Goal: Task Accomplishment & Management: Manage account settings

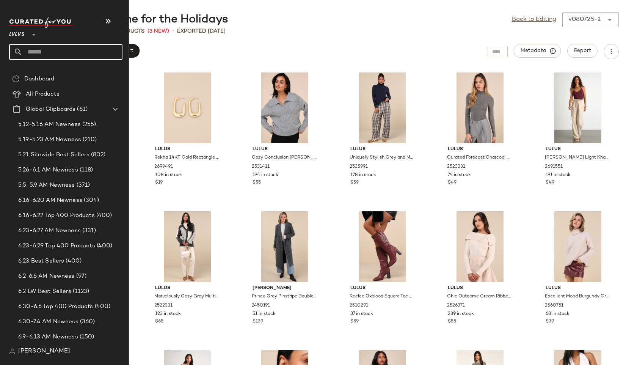
click at [44, 50] on input "text" at bounding box center [73, 52] width 100 height 16
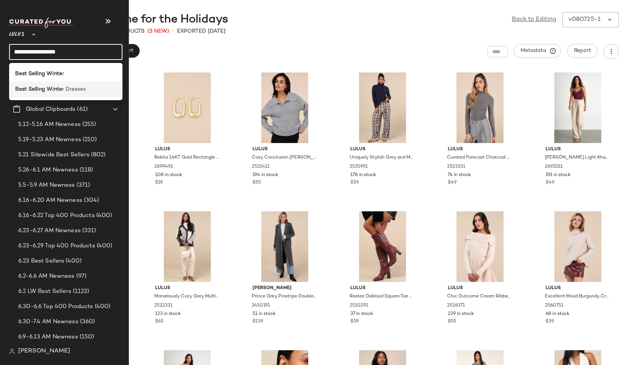
type input "**********"
click at [66, 88] on span "r Dresses" at bounding box center [74, 89] width 24 height 8
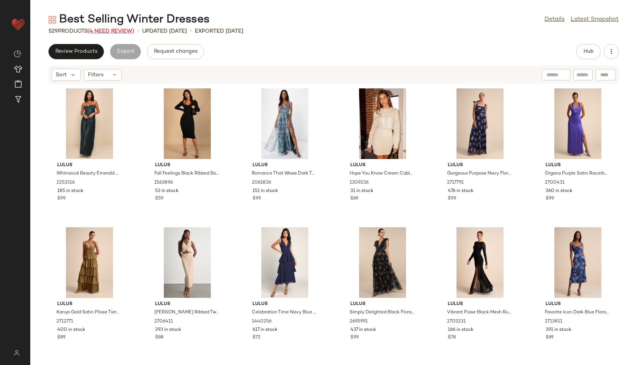
click at [127, 29] on span "(4 Need Review)" at bounding box center [111, 31] width 47 height 6
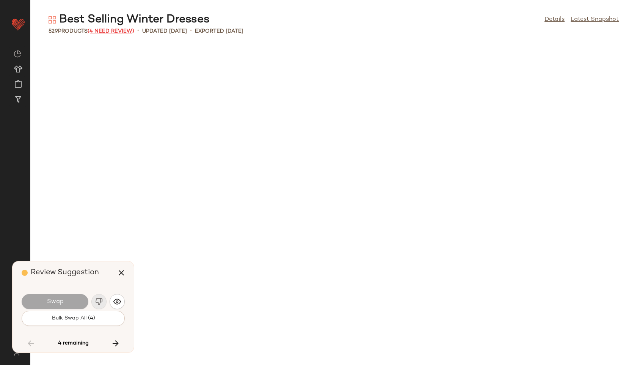
scroll to position [11108, 0]
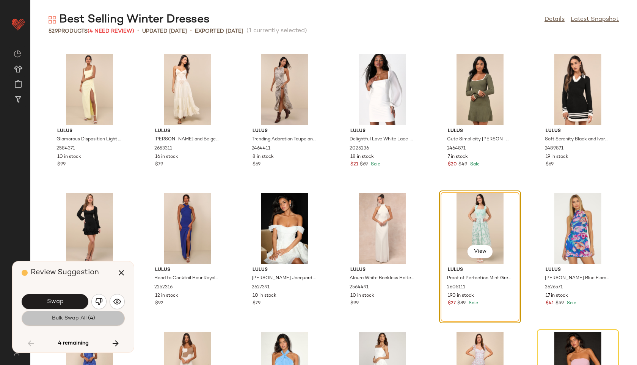
click at [66, 315] on span "Bulk Swap All (4)" at bounding box center [73, 318] width 44 height 6
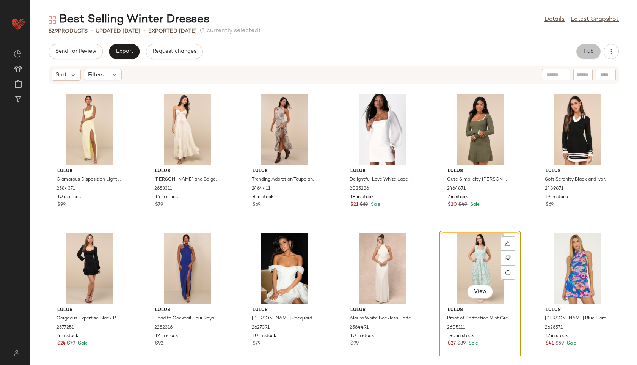
click at [586, 52] on span "Hub" at bounding box center [588, 52] width 11 height 6
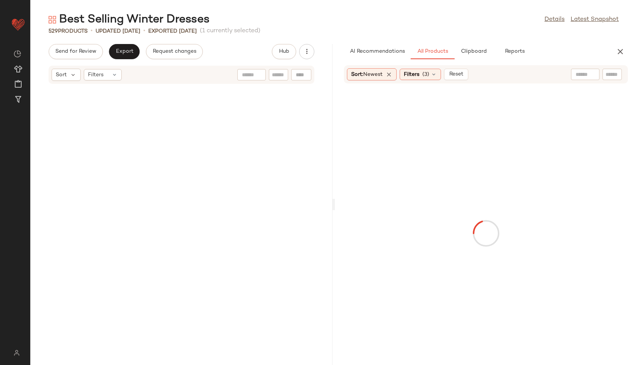
scroll to position [22216, 0]
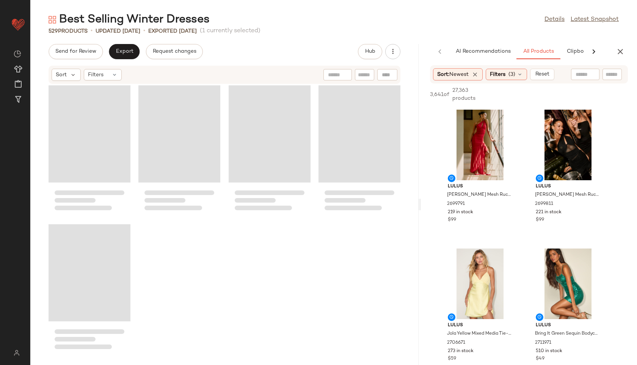
drag, startPoint x: 393, startPoint y: 205, endPoint x: 447, endPoint y: 200, distance: 53.8
click at [447, 200] on div "Best Selling Winter Dresses Details Latest Snapshot 529 Products • updated Aug …" at bounding box center [333, 188] width 607 height 353
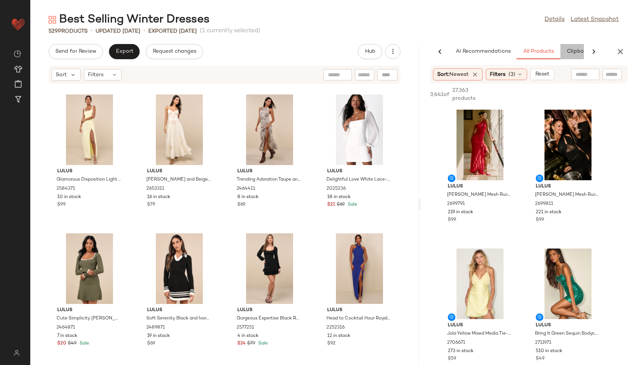
scroll to position [0, 30]
click at [571, 50] on div "AI Recommendations All Products Clipboard Reports" at bounding box center [518, 51] width 193 height 15
click at [557, 47] on button "Clipboard" at bounding box center [550, 51] width 38 height 15
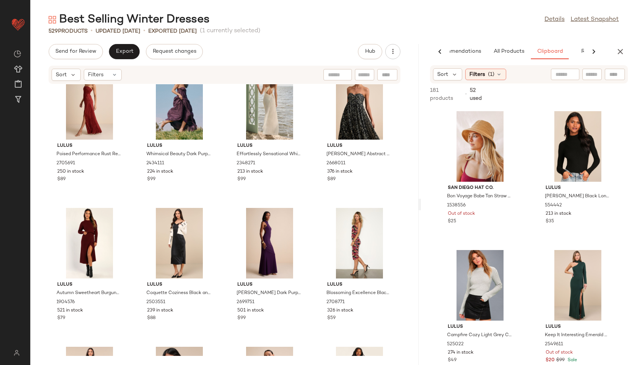
scroll to position [0, 0]
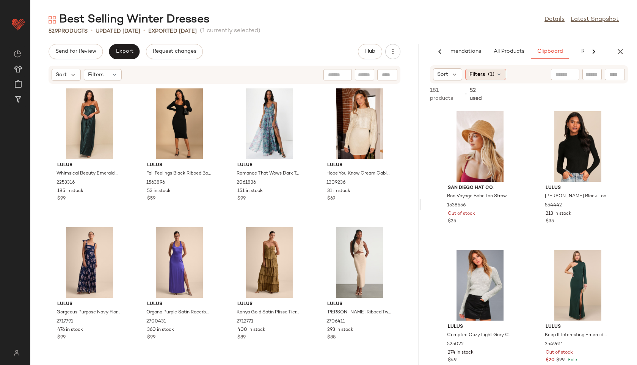
click at [480, 77] on span "Filters" at bounding box center [478, 75] width 16 height 8
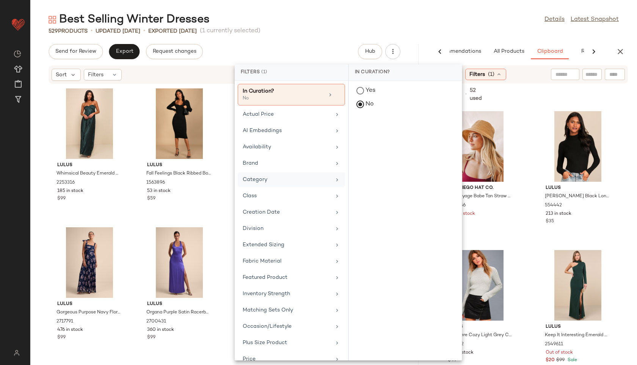
click at [277, 179] on div "Category" at bounding box center [287, 180] width 88 height 8
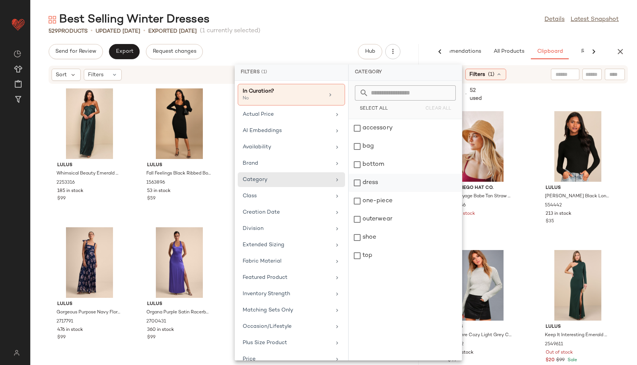
click at [374, 192] on div "dress" at bounding box center [405, 201] width 113 height 18
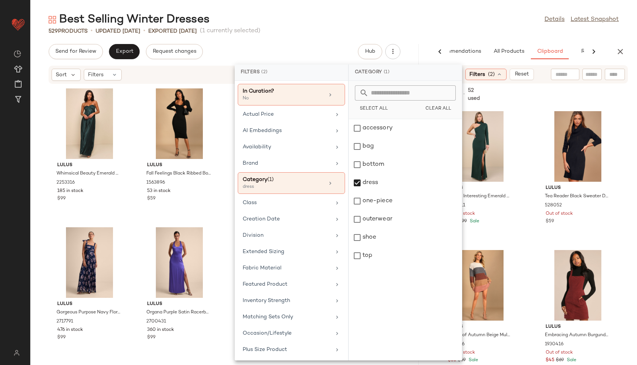
click at [440, 29] on div "529 Products • updated Aug 11th • Exported Aug 11th (1 currently selected)" at bounding box center [333, 31] width 607 height 8
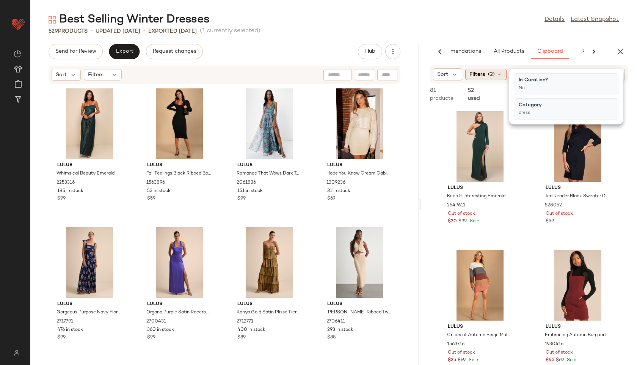
click at [492, 74] on span "(2)" at bounding box center [491, 75] width 7 height 8
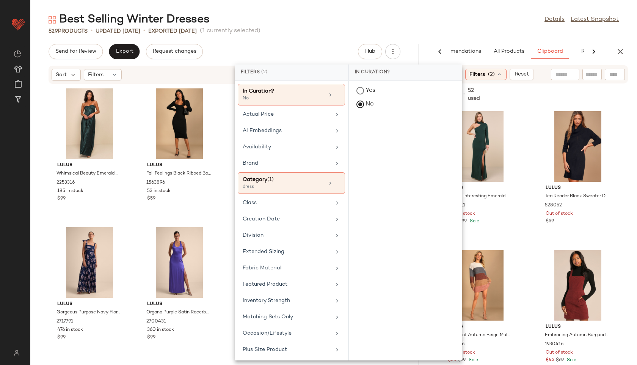
scroll to position [115, 0]
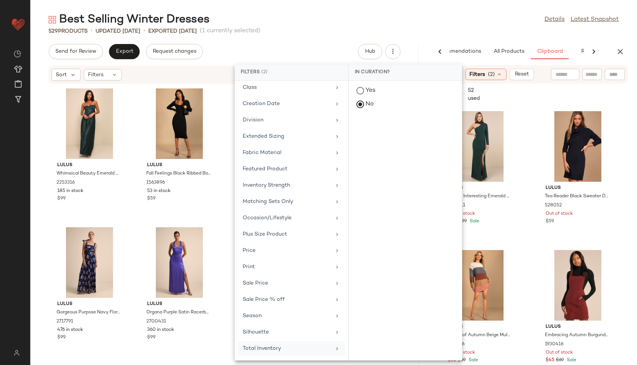
click at [296, 346] on div "Total Inventory" at bounding box center [287, 348] width 88 height 8
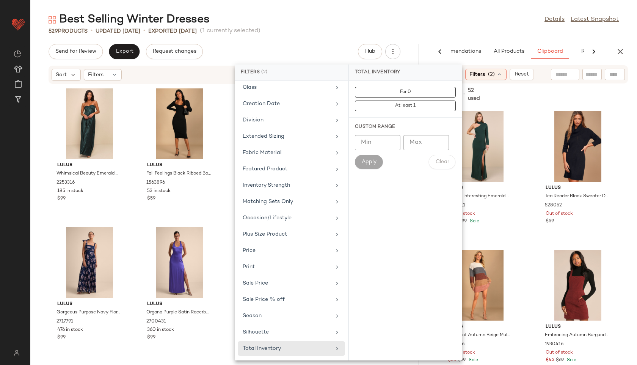
click at [426, 146] on input "Max" at bounding box center [427, 142] width 46 height 15
type input "*"
click at [426, 143] on input "*" at bounding box center [427, 142] width 46 height 15
click at [383, 142] on input "Min" at bounding box center [378, 142] width 46 height 15
type input "**"
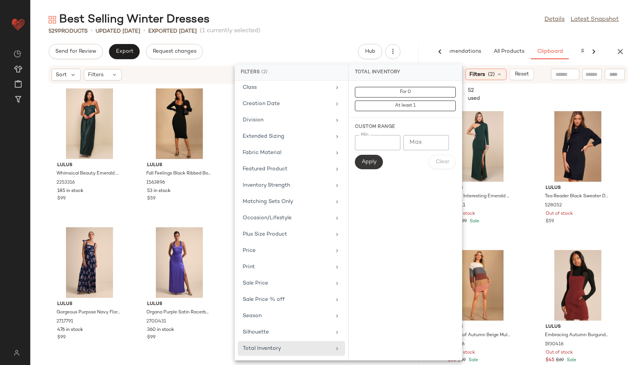
click at [369, 165] on span "Apply" at bounding box center [369, 162] width 15 height 6
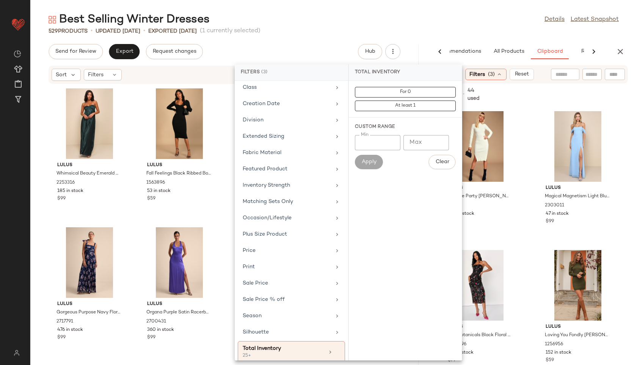
click at [434, 12] on div "Best Selling Winter Dresses Details Latest Snapshot" at bounding box center [333, 19] width 607 height 15
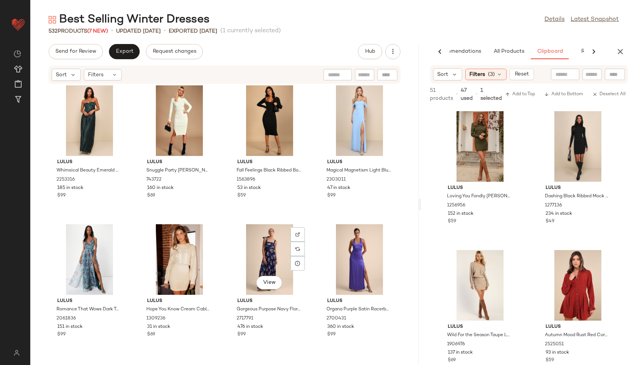
scroll to position [0, 0]
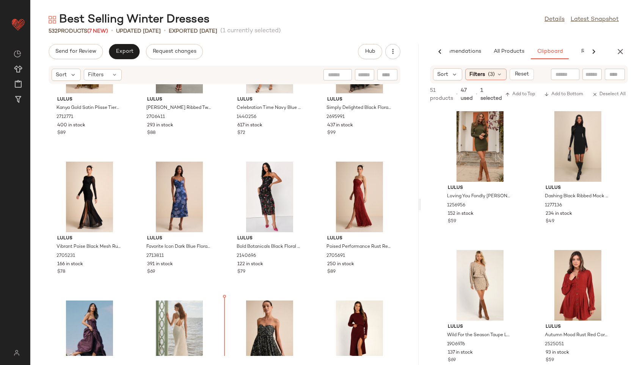
scroll to position [360, 0]
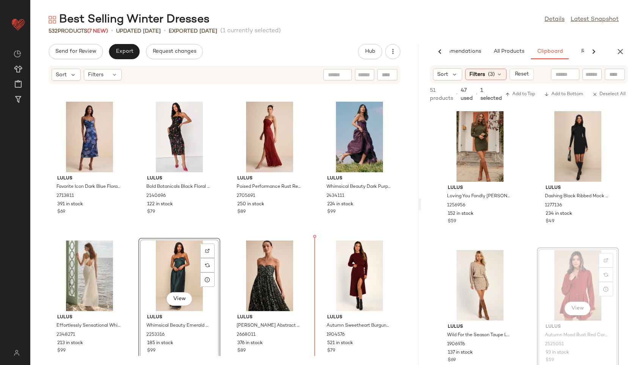
scroll to position [410, 0]
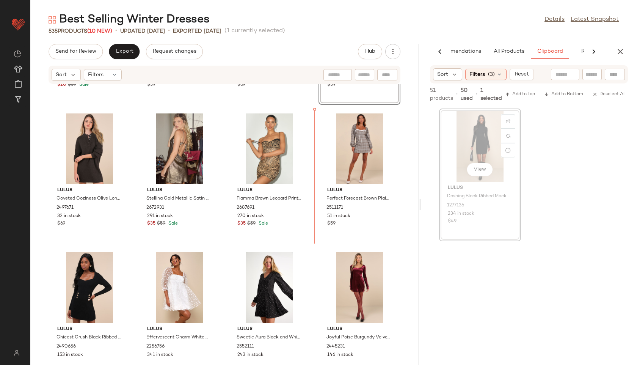
scroll to position [1506, 0]
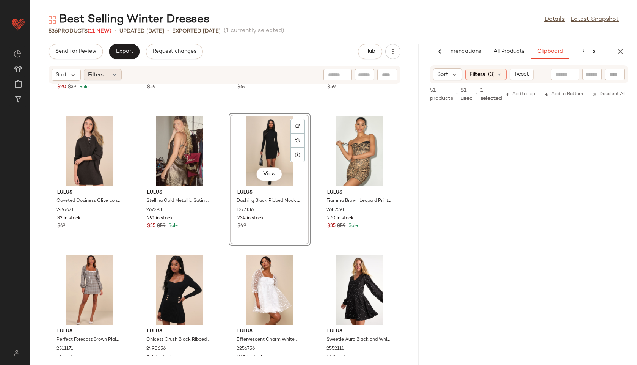
click at [114, 75] on icon at bounding box center [115, 75] width 6 height 6
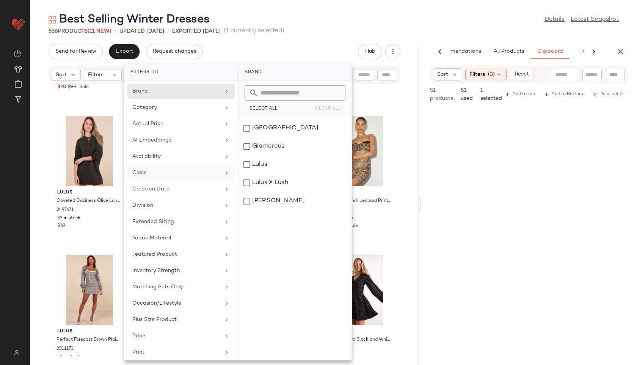
scroll to position [85, 0]
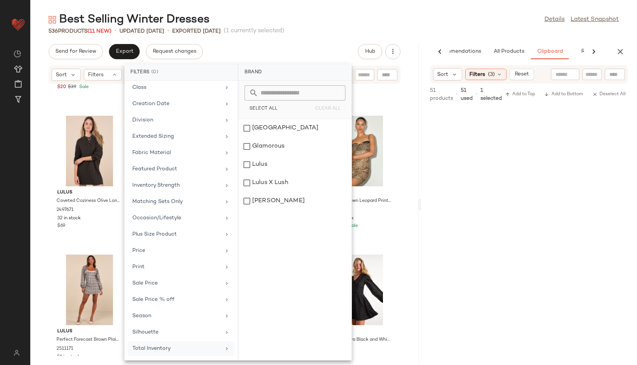
click at [159, 348] on div "Total Inventory" at bounding box center [176, 348] width 88 height 8
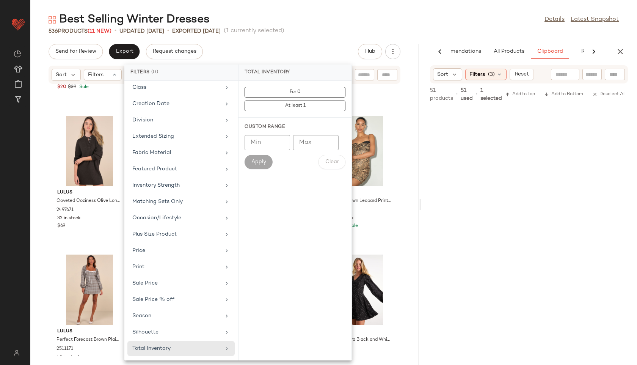
click at [318, 143] on input "Max" at bounding box center [316, 142] width 46 height 15
type input "**"
click at [255, 161] on span "Apply" at bounding box center [258, 162] width 15 height 6
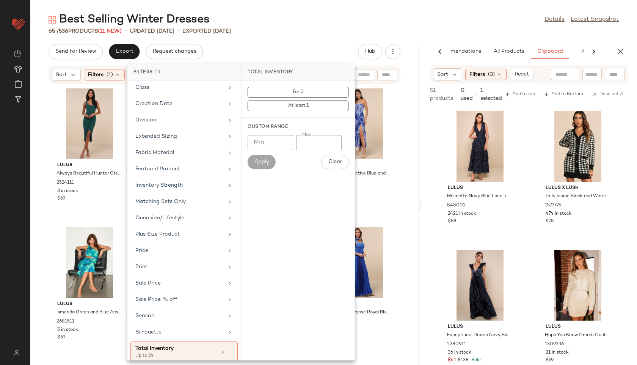
click at [294, 36] on div "Best Selling Winter Dresses Details Latest Snapshot 65 / 536 Products (11 New) …" at bounding box center [333, 188] width 607 height 353
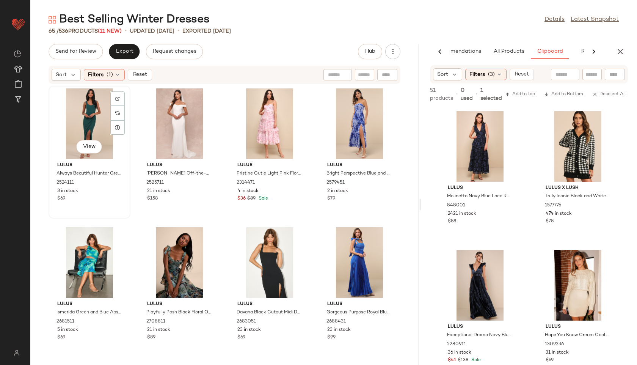
click at [85, 107] on div "View" at bounding box center [89, 123] width 77 height 71
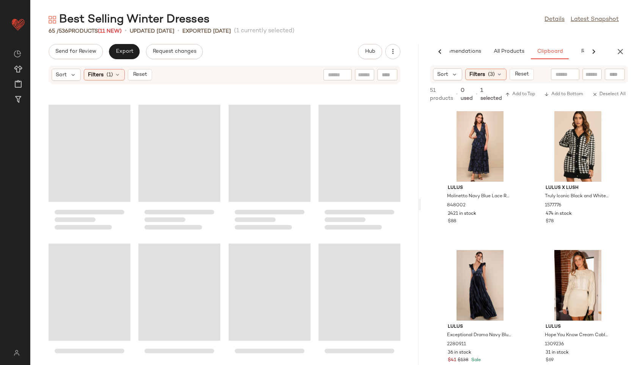
scroll to position [2090, 0]
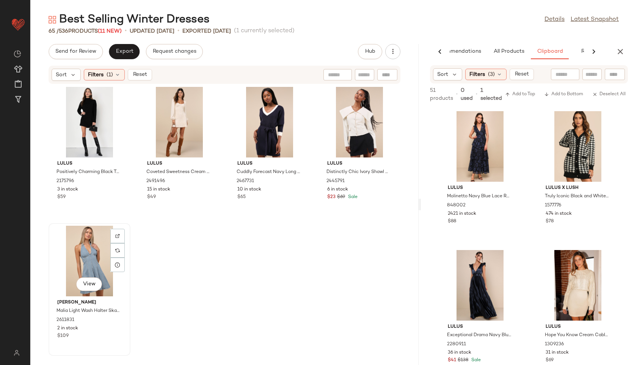
click at [85, 258] on div "View" at bounding box center [89, 261] width 77 height 71
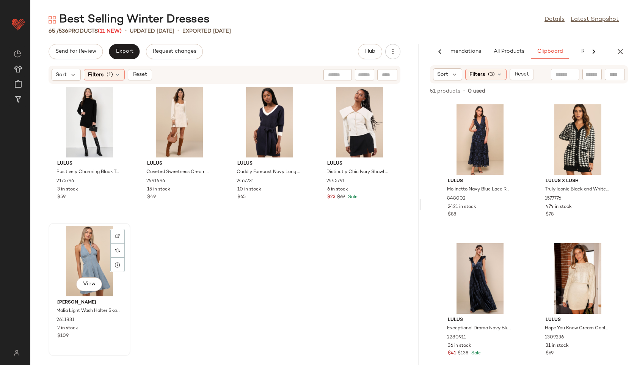
click at [97, 257] on div "View" at bounding box center [89, 261] width 77 height 71
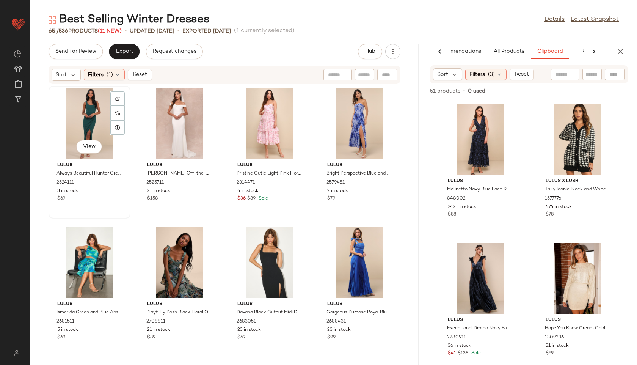
click at [79, 129] on div "View" at bounding box center [89, 123] width 77 height 71
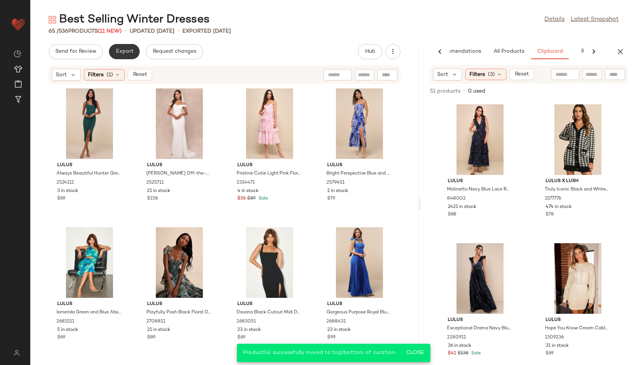
click at [123, 49] on span "Export" at bounding box center [124, 52] width 18 height 6
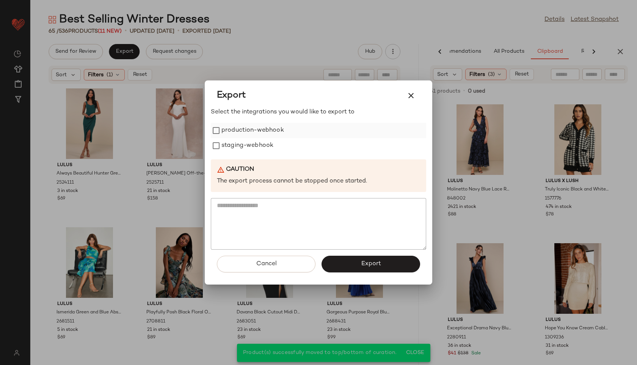
click at [234, 129] on label "production-webhook" at bounding box center [253, 130] width 63 height 15
click at [232, 145] on label "staging-webhook" at bounding box center [248, 145] width 52 height 15
click at [340, 263] on button "Export" at bounding box center [371, 264] width 99 height 17
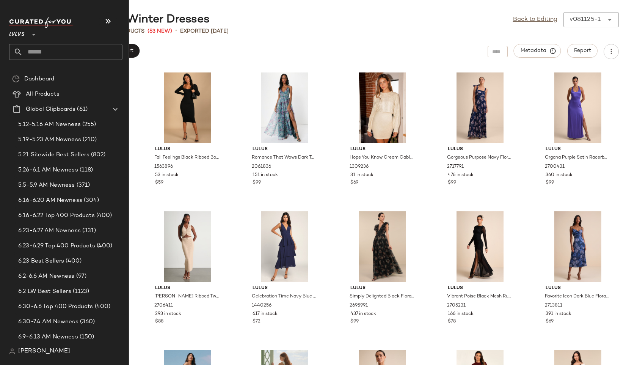
click at [43, 49] on input "text" at bounding box center [73, 52] width 100 height 16
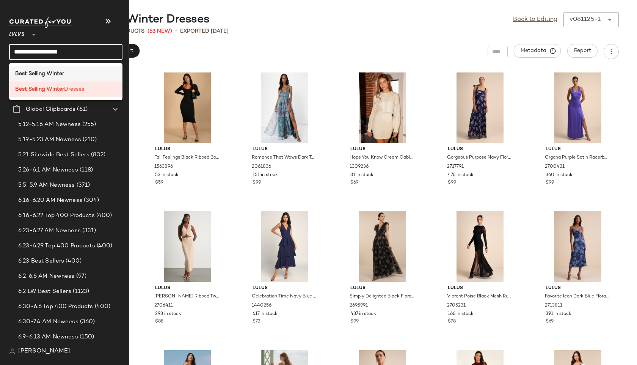
type input "**********"
click at [42, 72] on b "Best Selling Winter" at bounding box center [39, 74] width 49 height 8
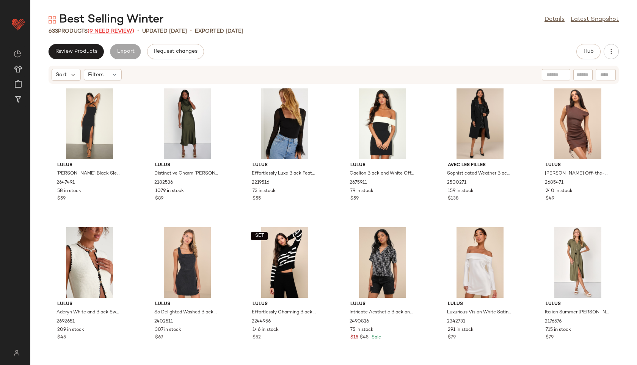
click at [116, 28] on span "(9 Need Review)" at bounding box center [111, 31] width 47 height 6
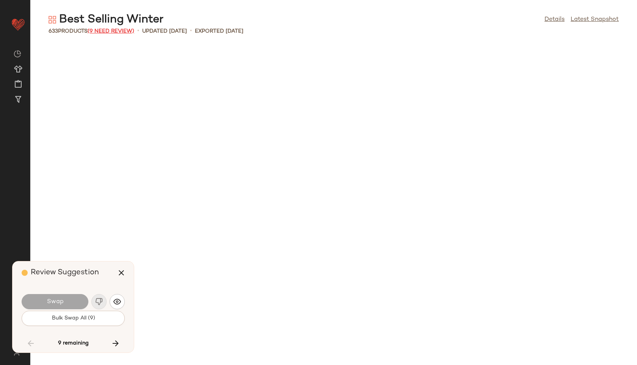
scroll to position [11385, 0]
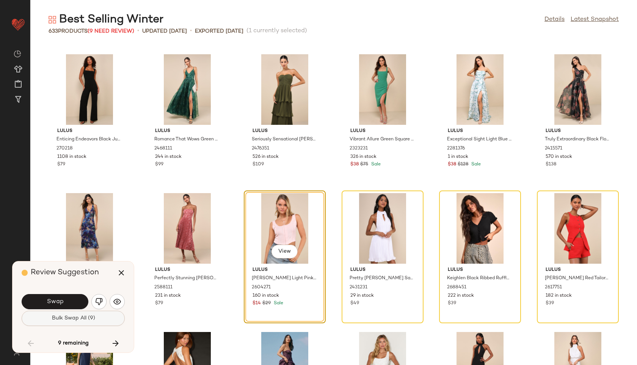
click at [75, 319] on span "Bulk Swap All (9)" at bounding box center [73, 318] width 44 height 6
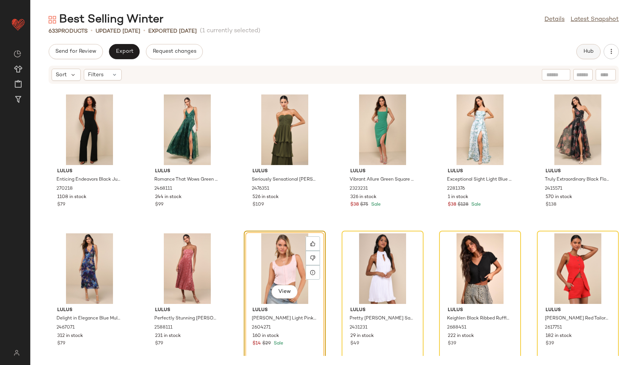
click at [588, 50] on span "Hub" at bounding box center [588, 52] width 11 height 6
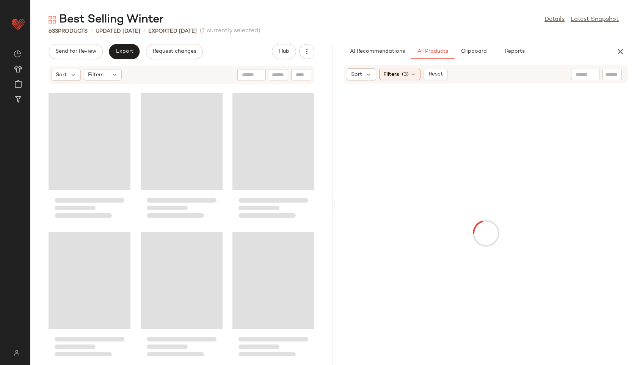
scroll to position [22771, 0]
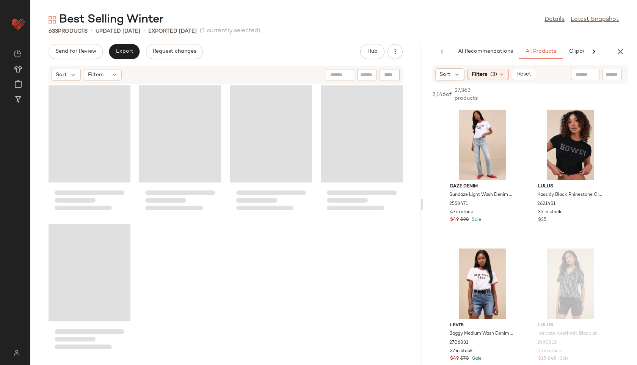
drag, startPoint x: 333, startPoint y: 204, endPoint x: 424, endPoint y: 212, distance: 90.6
click at [424, 212] on div "Best Selling Winter Details Latest Snapshot 633 Products • updated Aug 11th • E…" at bounding box center [333, 188] width 607 height 353
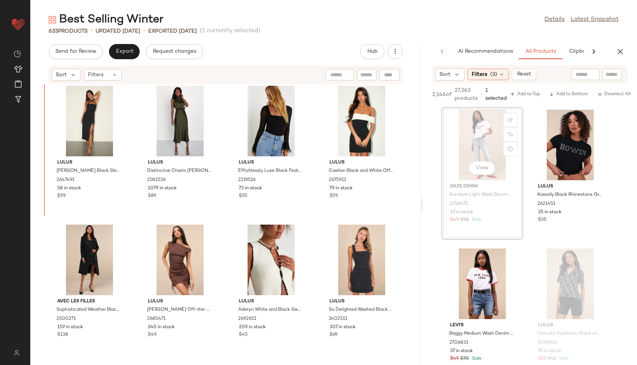
scroll to position [0, 0]
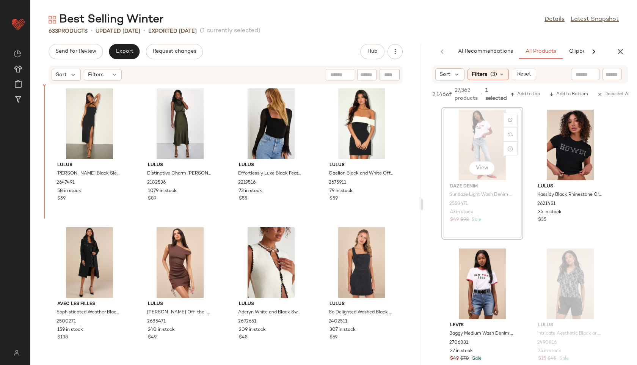
drag, startPoint x: 485, startPoint y: 154, endPoint x: 481, endPoint y: 155, distance: 4.7
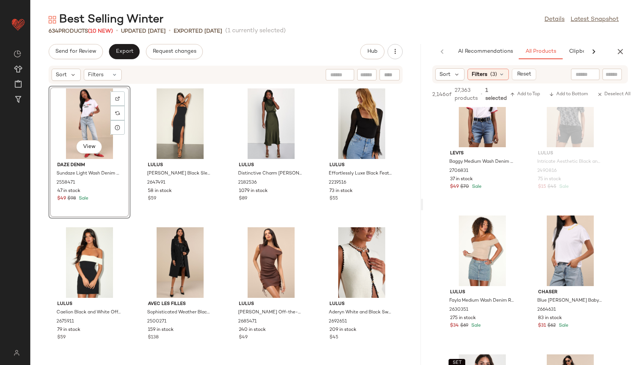
scroll to position [186, 0]
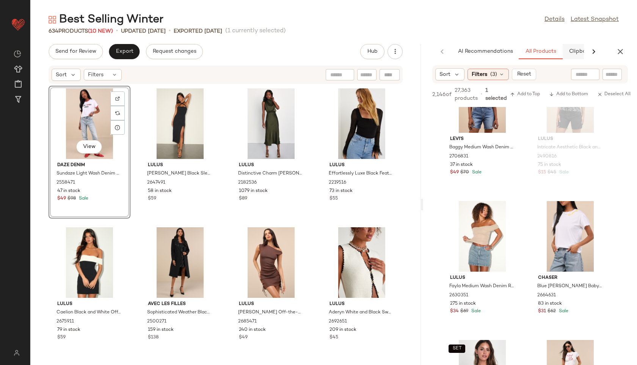
click at [578, 53] on div "AI Recommendations All Products Clipboard Reports" at bounding box center [548, 51] width 193 height 15
click at [96, 121] on div "View" at bounding box center [89, 123] width 77 height 71
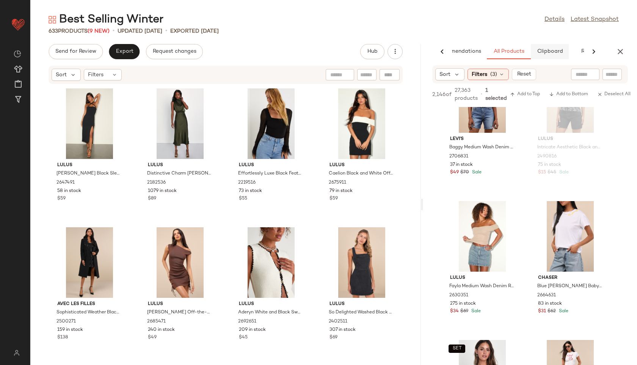
click at [553, 49] on span "Clipboard" at bounding box center [550, 52] width 26 height 6
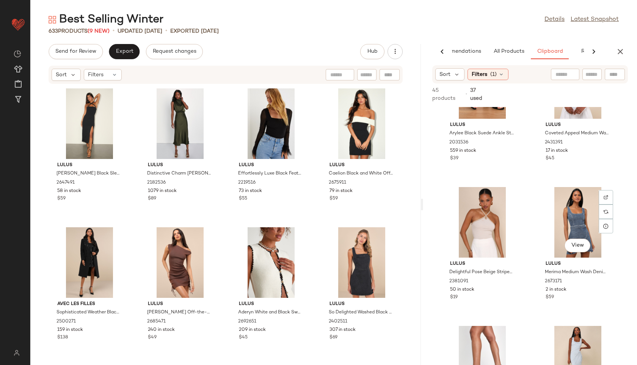
scroll to position [234, 0]
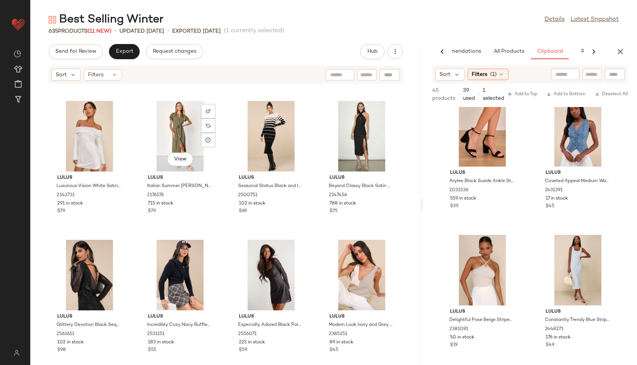
scroll to position [413, 0]
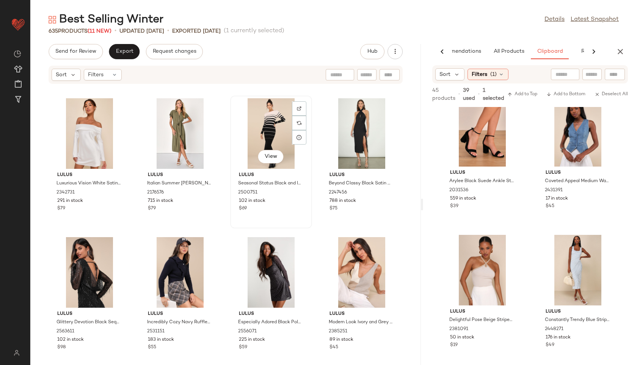
click at [267, 134] on div "View" at bounding box center [271, 133] width 77 height 71
click at [261, 128] on div "View" at bounding box center [271, 133] width 77 height 71
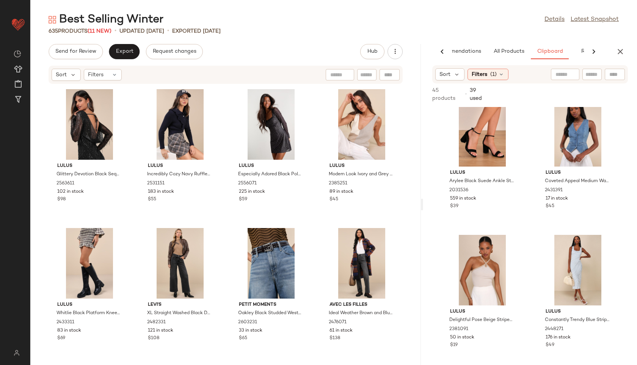
scroll to position [562, 0]
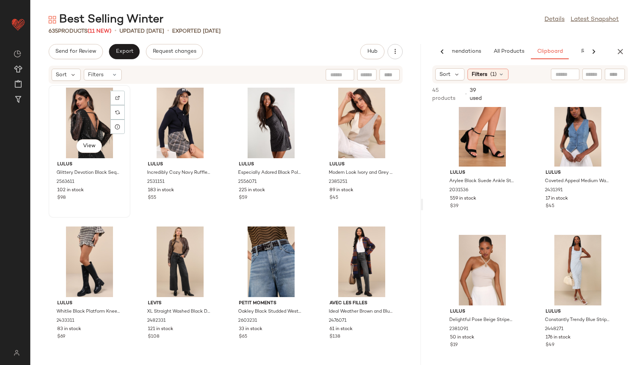
click at [99, 127] on div "View" at bounding box center [89, 123] width 77 height 71
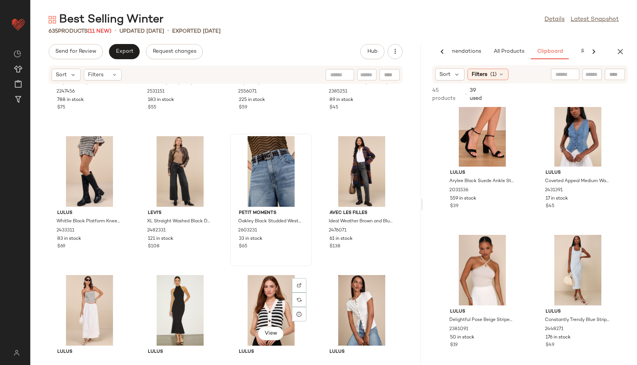
scroll to position [653, 0]
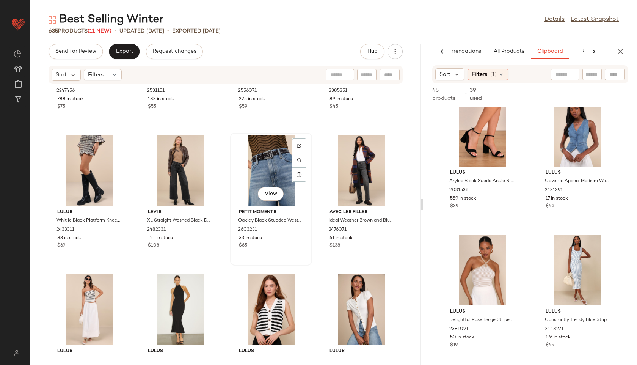
click at [266, 175] on div "View" at bounding box center [271, 170] width 77 height 71
click at [186, 167] on div "View" at bounding box center [180, 170] width 77 height 71
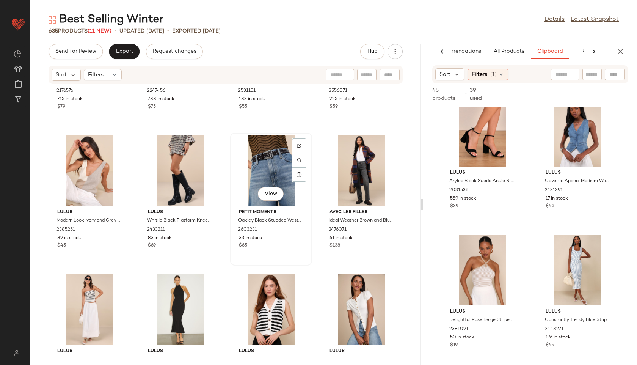
click at [258, 175] on div "View" at bounding box center [271, 170] width 77 height 71
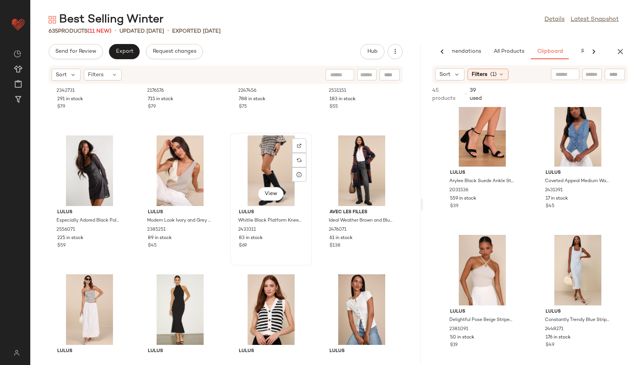
click at [263, 174] on div "View" at bounding box center [271, 170] width 77 height 71
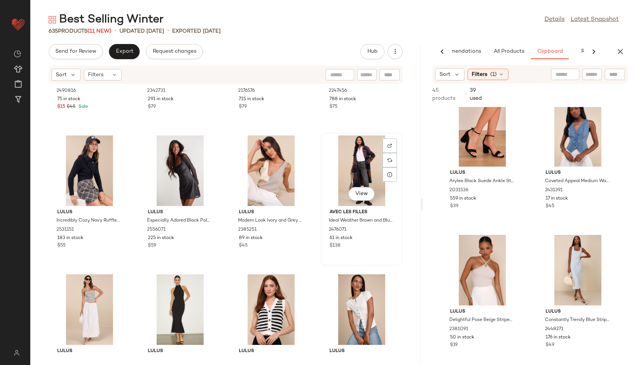
click at [351, 171] on div "View" at bounding box center [362, 170] width 77 height 71
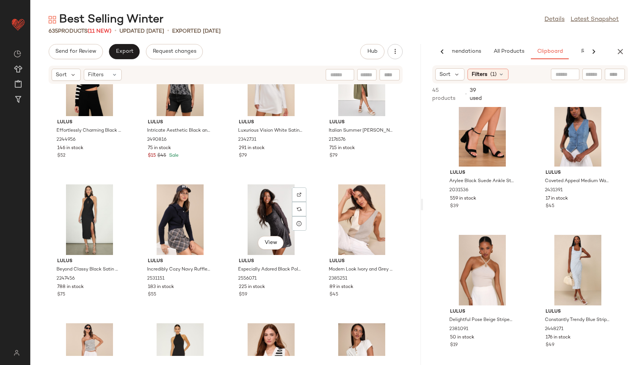
scroll to position [633, 0]
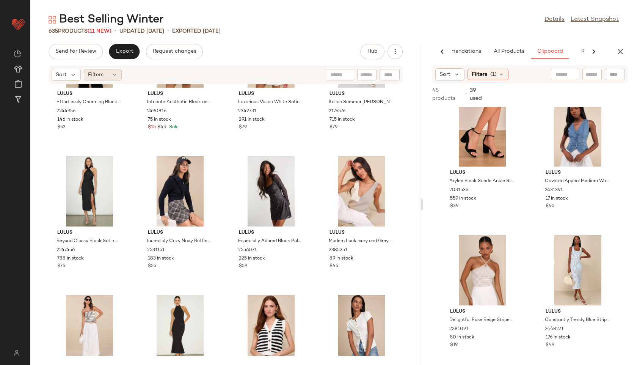
click at [113, 75] on icon at bounding box center [115, 75] width 6 height 6
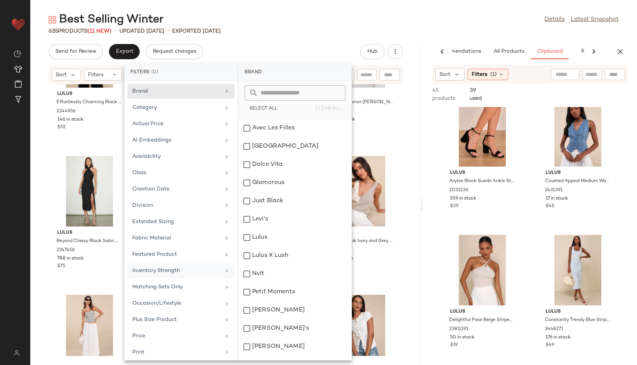
scroll to position [85, 0]
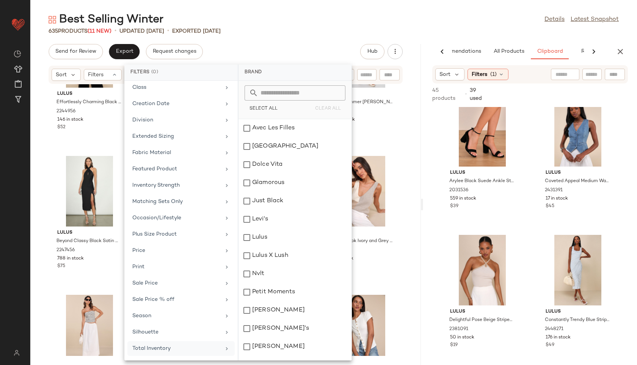
click at [157, 347] on div "Total Inventory" at bounding box center [176, 348] width 88 height 8
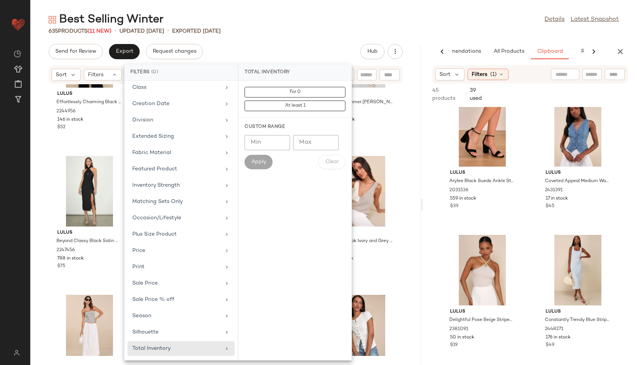
click at [312, 142] on input "Max" at bounding box center [316, 142] width 46 height 15
type input "**"
click at [262, 159] on span "Apply" at bounding box center [258, 162] width 15 height 6
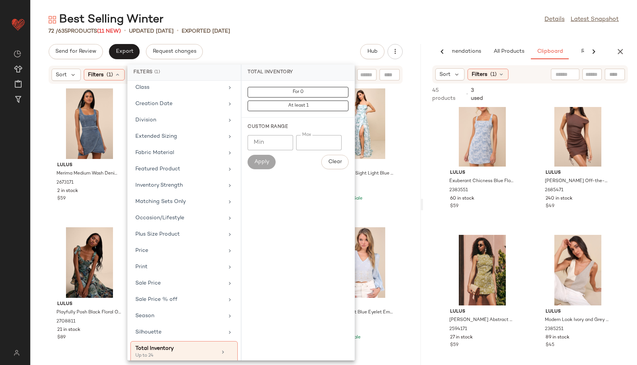
click at [330, 37] on div "Best Selling Winter Details Latest Snapshot 72 / 635 Products (11 New) • update…" at bounding box center [333, 188] width 607 height 353
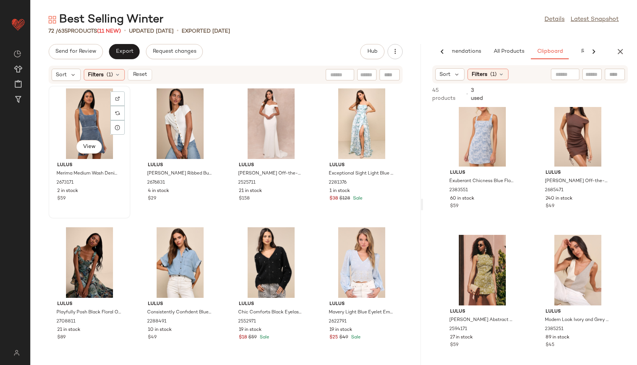
click at [69, 123] on div "View" at bounding box center [89, 123] width 77 height 71
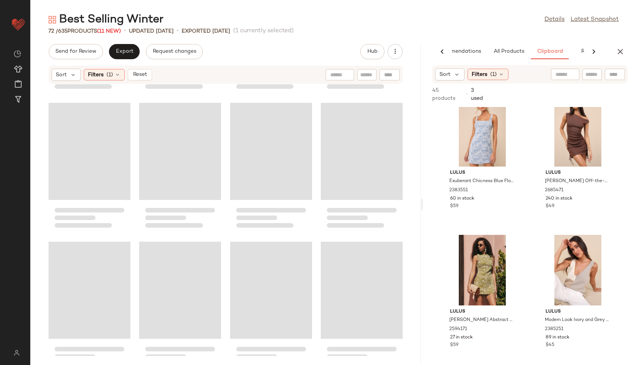
scroll to position [2229, 0]
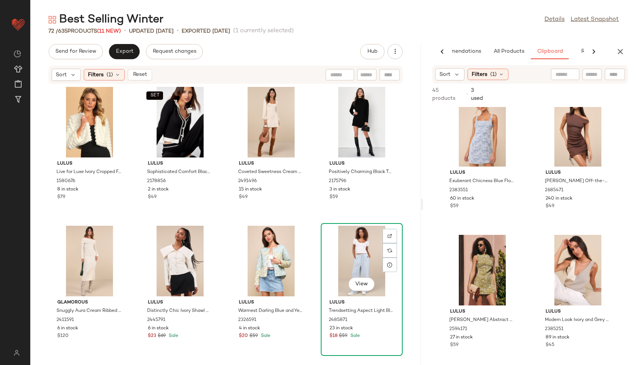
click at [355, 259] on div "View" at bounding box center [362, 261] width 77 height 71
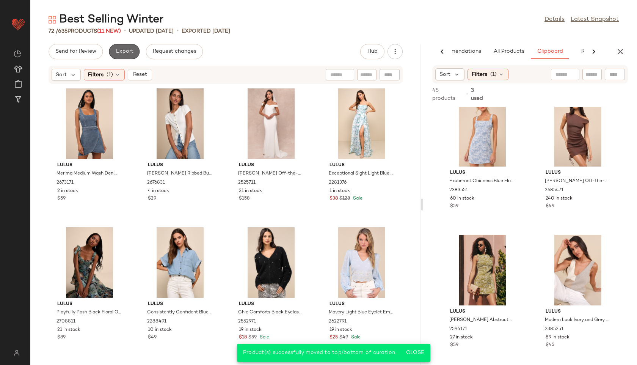
click at [124, 53] on span "Export" at bounding box center [124, 52] width 18 height 6
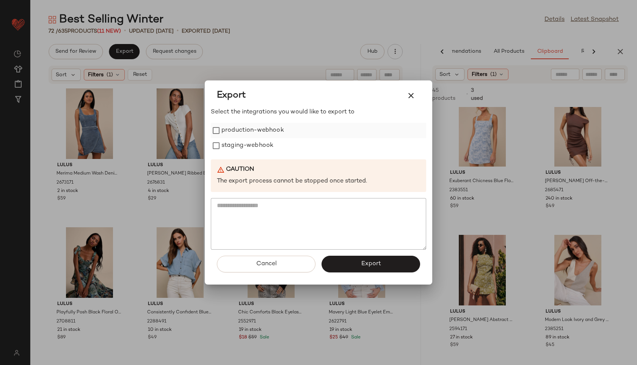
click at [243, 133] on label "production-webhook" at bounding box center [253, 130] width 63 height 15
click at [243, 148] on label "staging-webhook" at bounding box center [248, 145] width 52 height 15
click at [357, 275] on div "Cancel Export" at bounding box center [318, 267] width 215 height 35
click at [349, 262] on button "Export" at bounding box center [371, 264] width 99 height 17
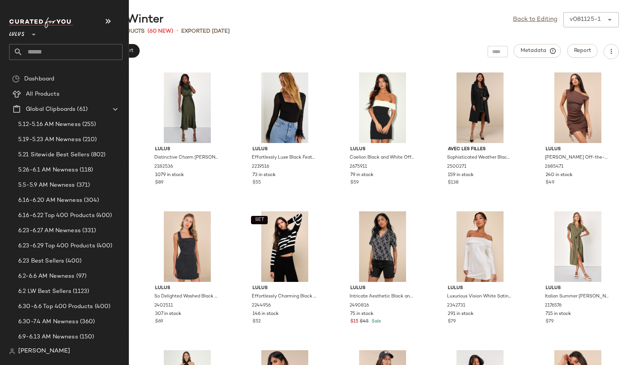
click at [42, 47] on input "text" at bounding box center [73, 52] width 100 height 16
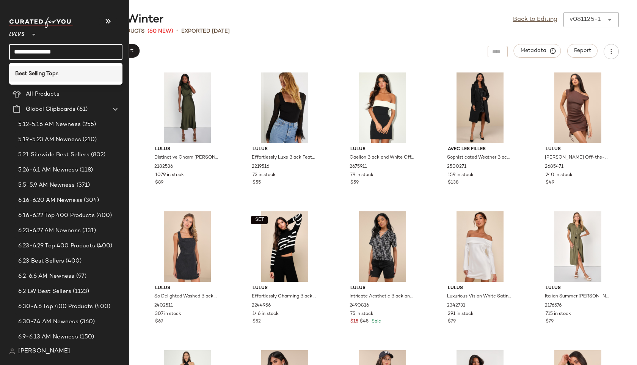
type input "**********"
click at [61, 69] on div "Best Selling Top s" at bounding box center [65, 74] width 113 height 16
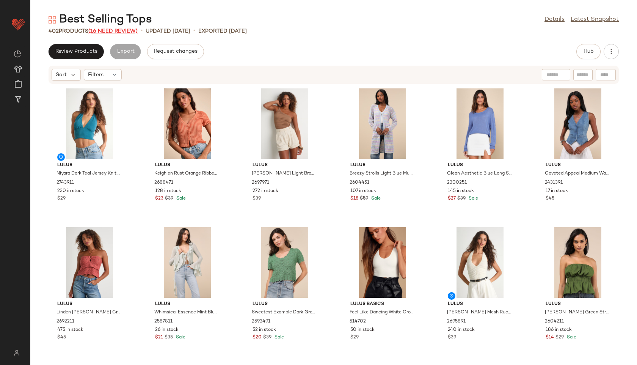
click at [123, 31] on span "(16 Need Review)" at bounding box center [112, 31] width 49 height 6
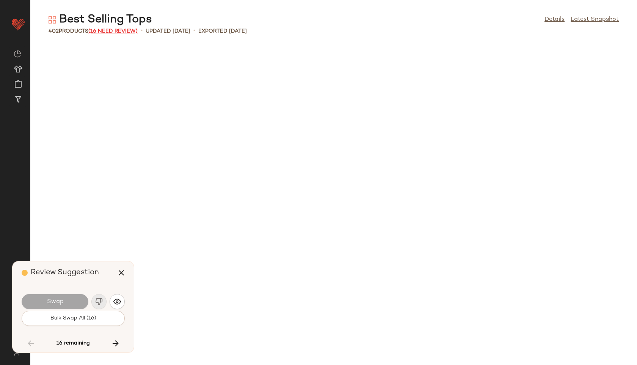
scroll to position [7081, 0]
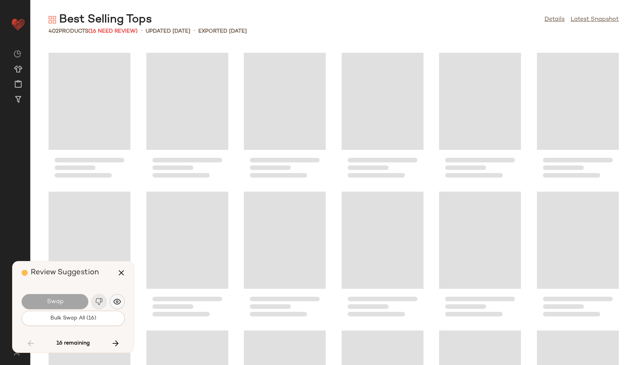
click at [117, 301] on img "button" at bounding box center [117, 302] width 8 height 8
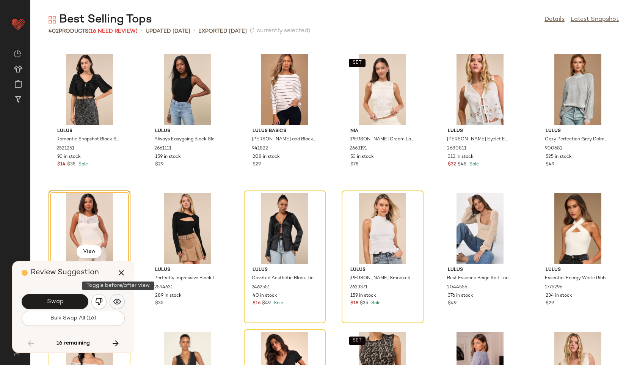
click at [115, 303] on img "button" at bounding box center [117, 302] width 8 height 8
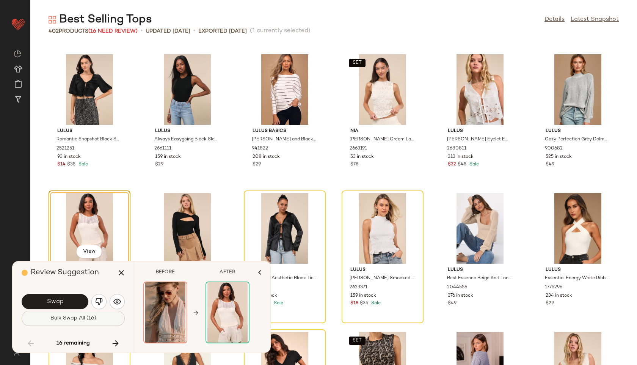
click at [86, 319] on span "Bulk Swap All (16)" at bounding box center [73, 318] width 46 height 6
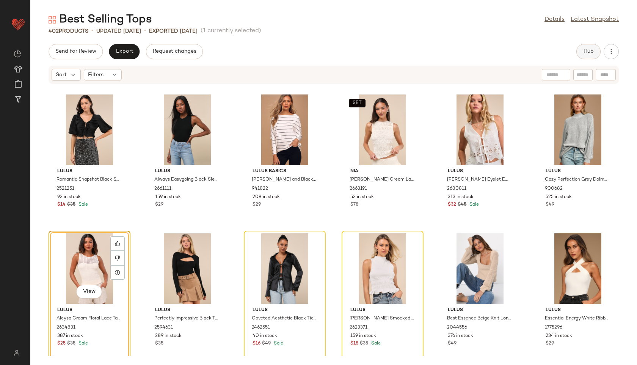
click at [586, 49] on span "Hub" at bounding box center [588, 52] width 11 height 6
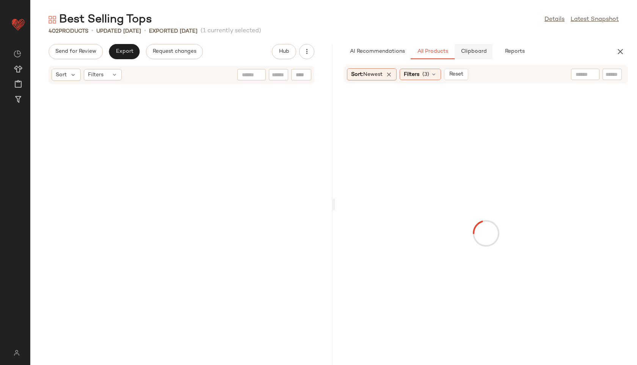
scroll to position [14162, 0]
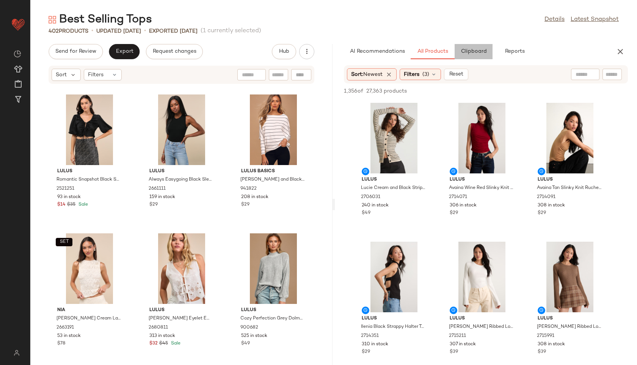
click at [476, 50] on span "Clipboard" at bounding box center [474, 52] width 26 height 6
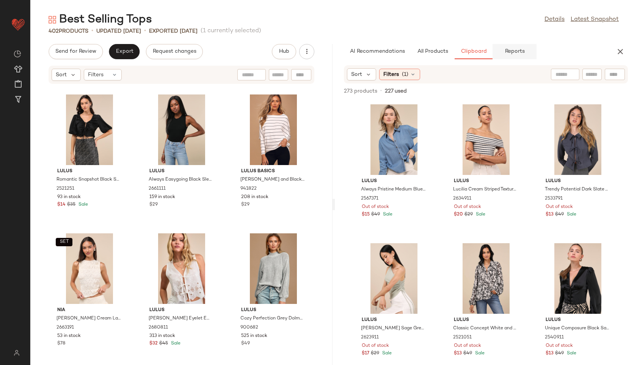
click at [518, 51] on span "Reports" at bounding box center [515, 52] width 20 height 6
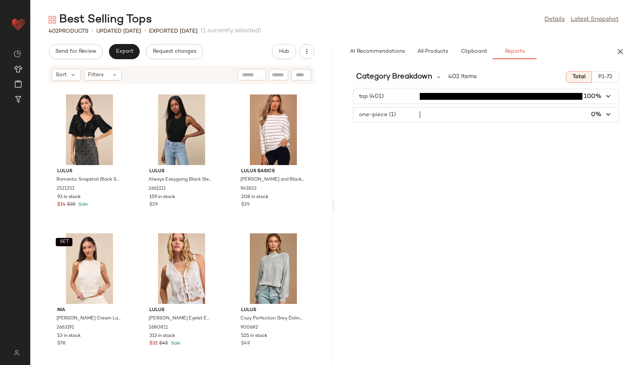
click at [390, 115] on span "button" at bounding box center [486, 114] width 265 height 14
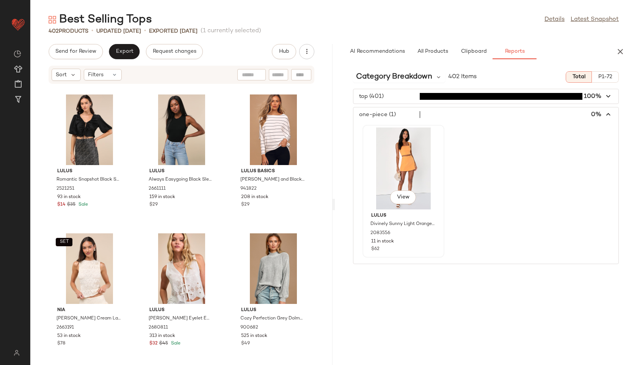
click at [371, 157] on div "View" at bounding box center [403, 168] width 77 height 82
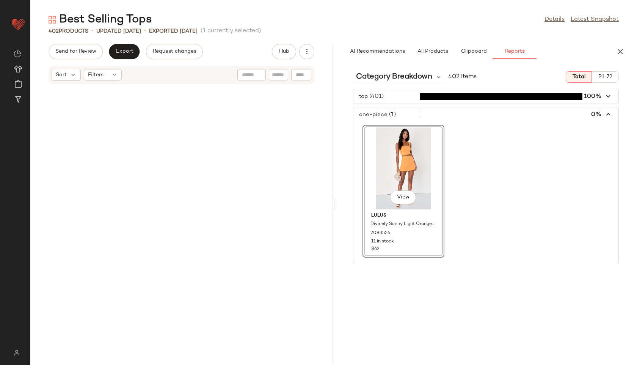
scroll to position [16384, 0]
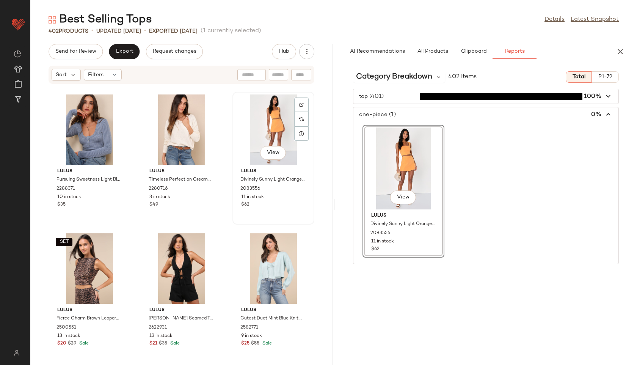
click at [270, 132] on div "View" at bounding box center [273, 129] width 77 height 71
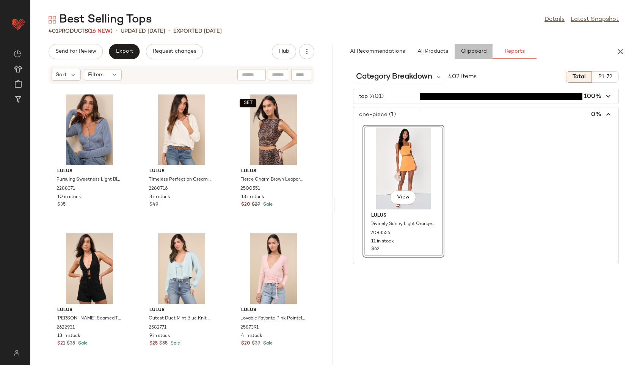
click at [476, 53] on span "Clipboard" at bounding box center [474, 52] width 26 height 6
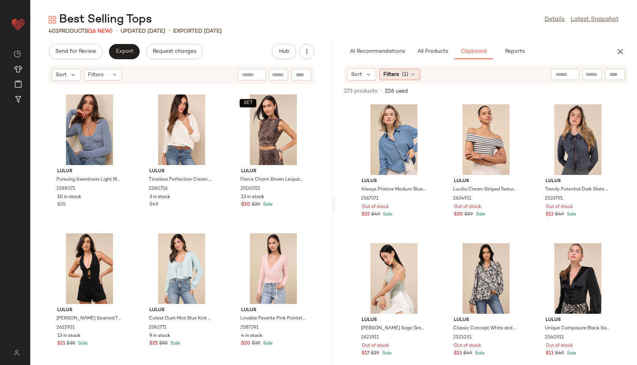
click at [403, 73] on span "(1)" at bounding box center [405, 75] width 6 height 8
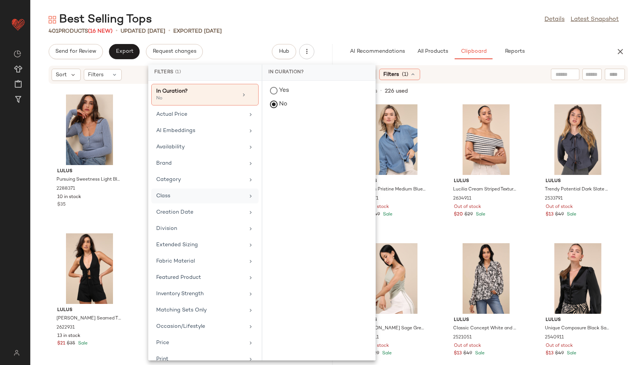
scroll to position [92, 0]
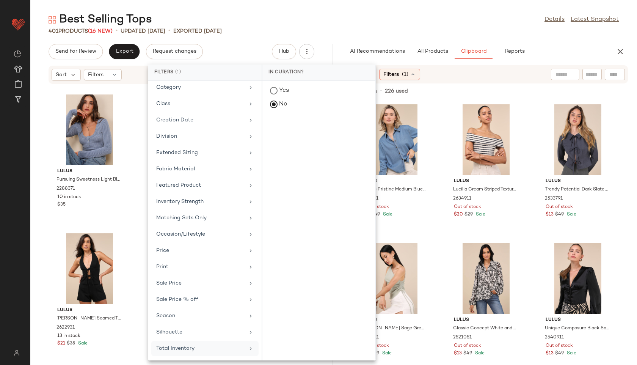
click at [193, 349] on div "Total Inventory" at bounding box center [200, 348] width 88 height 8
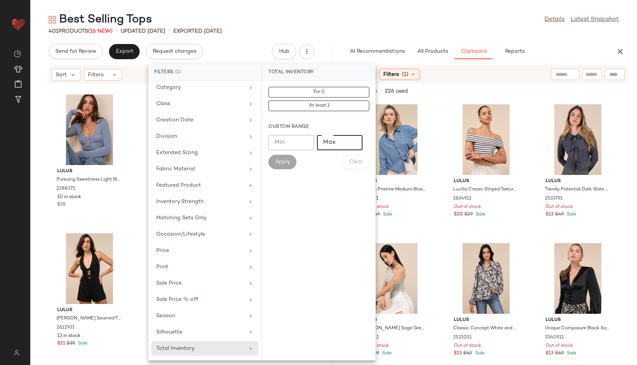
click at [336, 138] on input "Max" at bounding box center [340, 142] width 46 height 15
type input "**"
click at [291, 157] on button "Apply" at bounding box center [283, 162] width 28 height 14
drag, startPoint x: 335, startPoint y: 142, endPoint x: 318, endPoint y: 140, distance: 17.1
click at [318, 140] on input "**" at bounding box center [340, 142] width 46 height 15
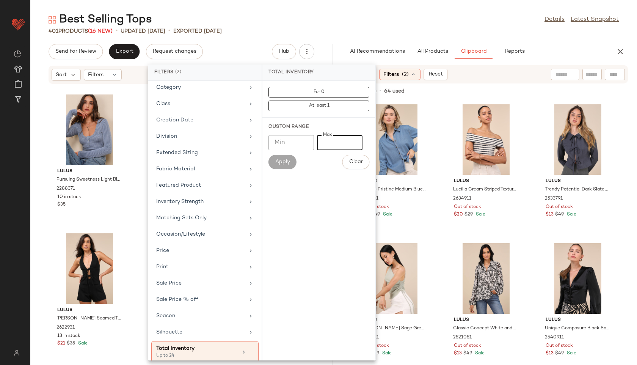
click at [292, 142] on input "Min" at bounding box center [292, 142] width 46 height 15
type input "**"
click at [284, 161] on span "Apply" at bounding box center [282, 162] width 15 height 6
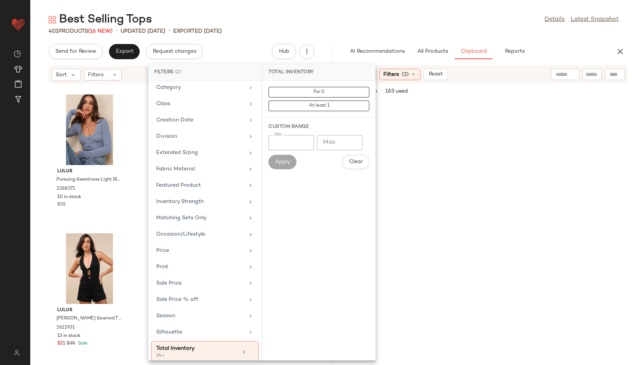
click at [429, 17] on div "Best Selling Tops Details Latest Snapshot" at bounding box center [333, 19] width 607 height 15
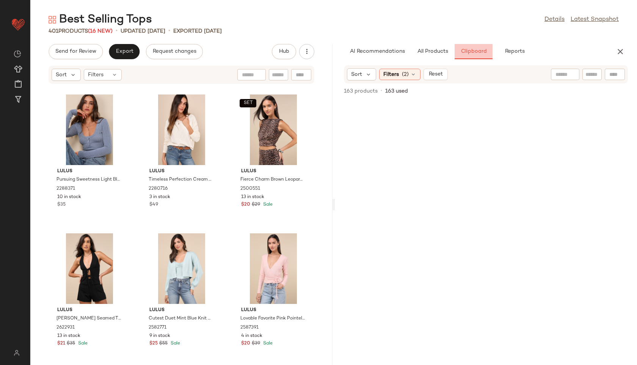
click at [464, 50] on span "Clipboard" at bounding box center [474, 52] width 26 height 6
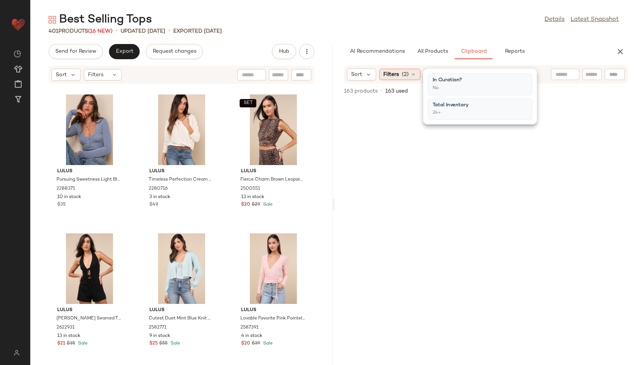
click at [413, 74] on icon at bounding box center [413, 74] width 6 height 6
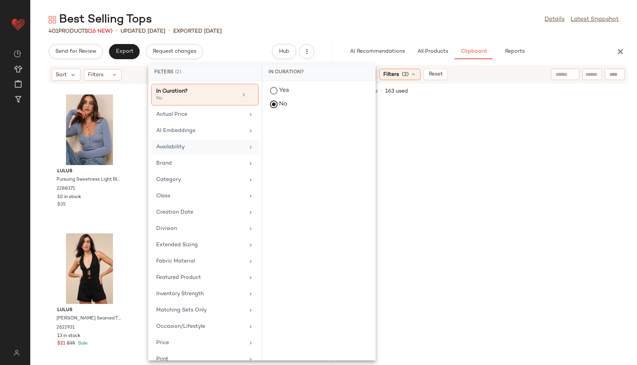
scroll to position [99, 0]
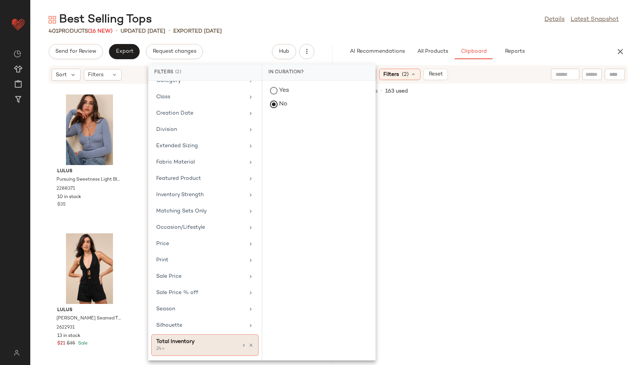
click at [214, 344] on div "Total Inventory" at bounding box center [197, 342] width 82 height 8
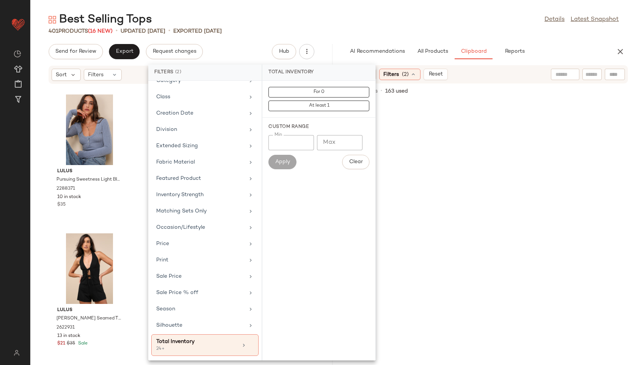
click at [296, 142] on input "**" at bounding box center [292, 142] width 46 height 15
type input "**"
click at [304, 140] on input "**" at bounding box center [292, 142] width 46 height 15
click at [274, 158] on button "Apply" at bounding box center [283, 162] width 28 height 14
click at [339, 21] on div "Best Selling Tops Details Latest Snapshot" at bounding box center [333, 19] width 607 height 15
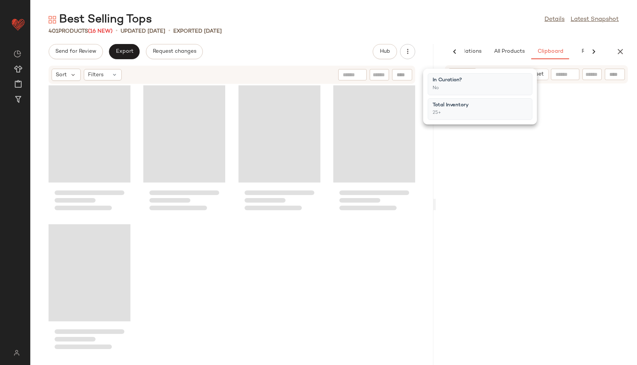
scroll to position [0, 44]
drag, startPoint x: 333, startPoint y: 206, endPoint x: 494, endPoint y: 164, distance: 166.4
click at [494, 164] on div "Best Selling Tops Details Latest Snapshot 401 Products (16 New) • updated Aug 1…" at bounding box center [333, 188] width 607 height 353
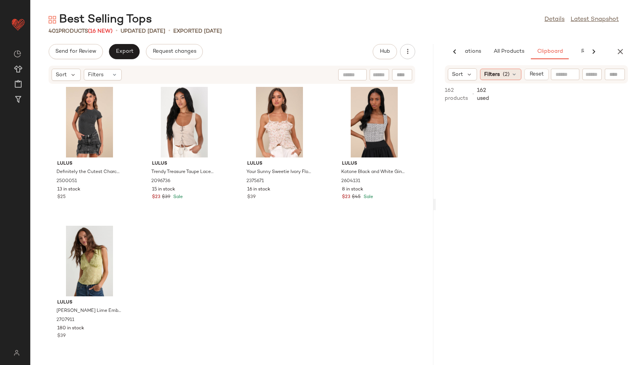
click at [513, 76] on icon at bounding box center [514, 74] width 6 height 6
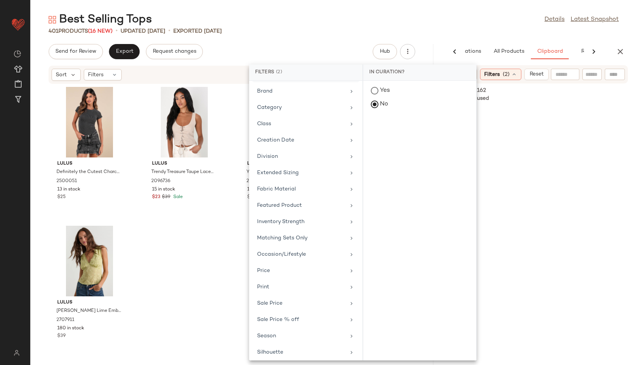
scroll to position [99, 0]
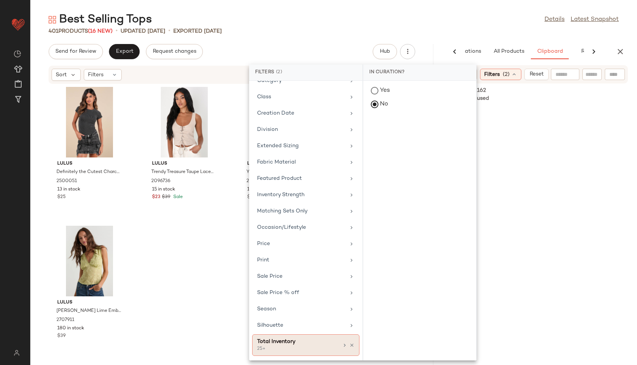
click at [318, 339] on div "Total Inventory" at bounding box center [298, 342] width 82 height 8
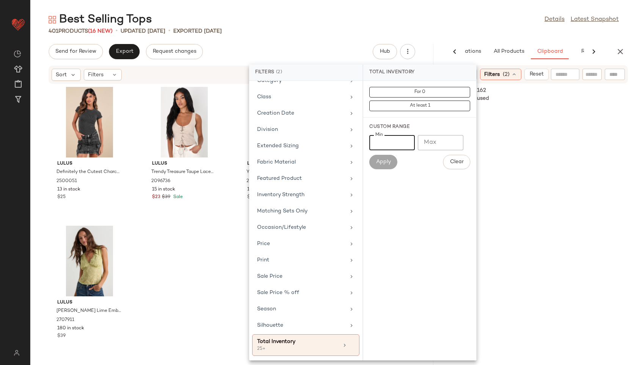
drag, startPoint x: 398, startPoint y: 143, endPoint x: 374, endPoint y: 136, distance: 25.2
click at [374, 136] on input "**" at bounding box center [392, 142] width 46 height 15
click at [345, 44] on div "Send for Review Export Request changes Hub" at bounding box center [232, 51] width 367 height 15
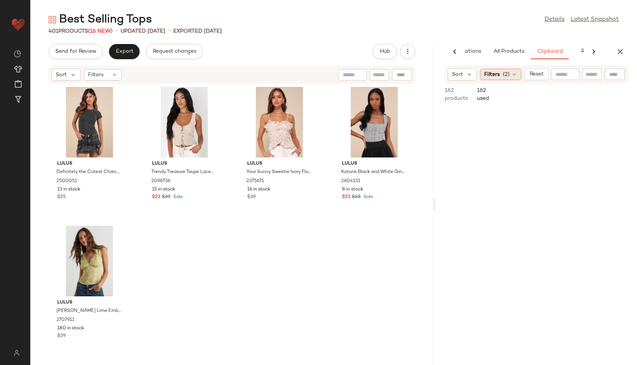
click at [492, 75] on span "Filters" at bounding box center [492, 75] width 16 height 8
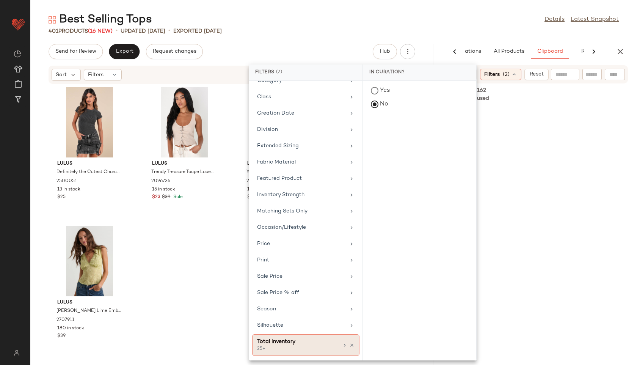
click at [300, 351] on div "25+" at bounding box center [295, 349] width 76 height 7
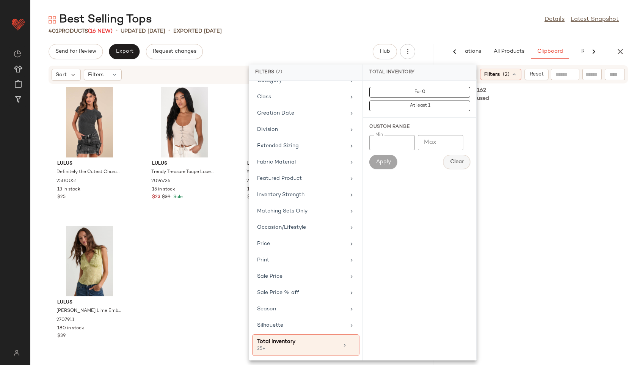
click at [456, 159] on span "Clear" at bounding box center [457, 162] width 14 height 6
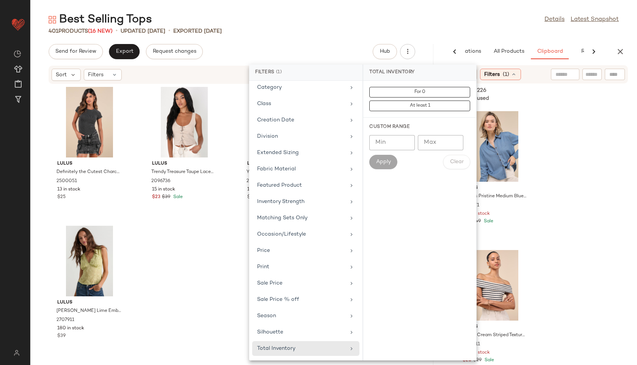
click at [462, 15] on div "Best Selling Tops Details Latest Snapshot" at bounding box center [333, 19] width 607 height 15
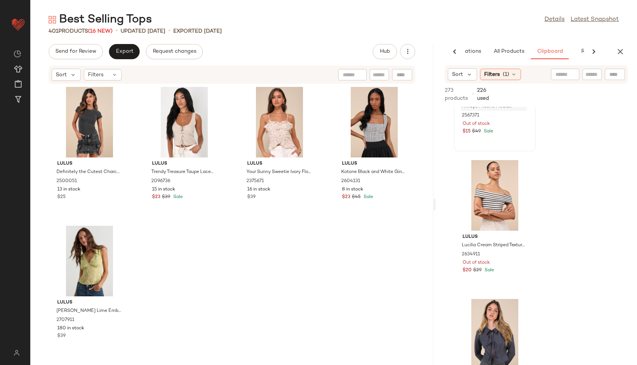
scroll to position [91, 0]
click at [509, 72] on div "Filters (1)" at bounding box center [500, 74] width 41 height 11
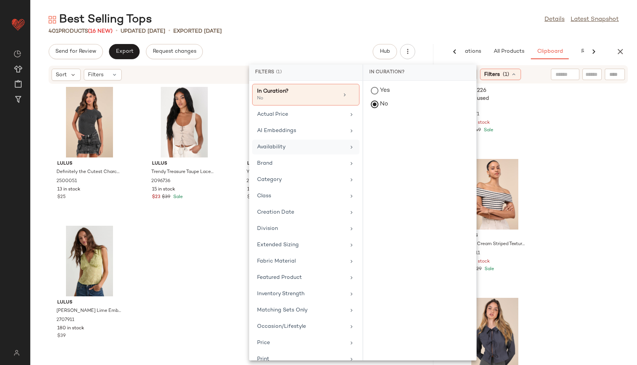
scroll to position [92, 0]
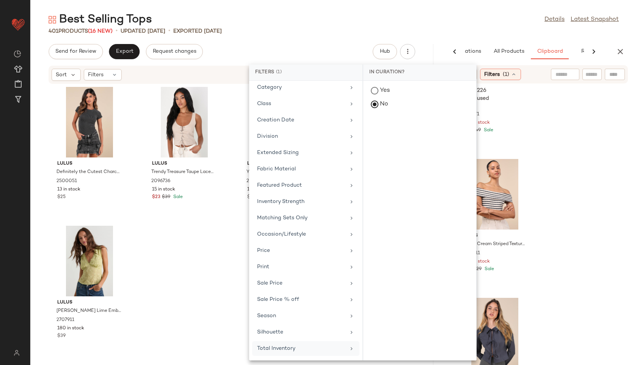
click at [317, 352] on div "Total Inventory" at bounding box center [301, 348] width 88 height 8
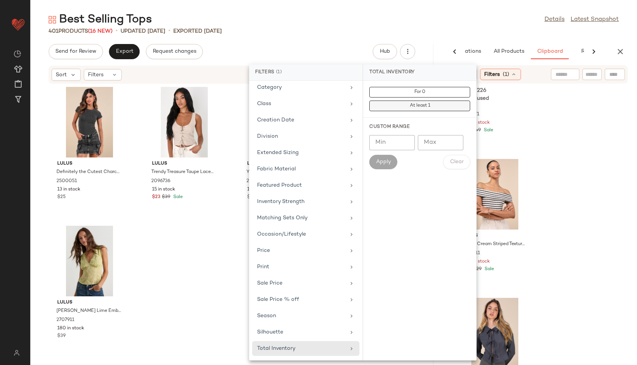
click at [412, 108] on button "At least 1" at bounding box center [419, 106] width 101 height 11
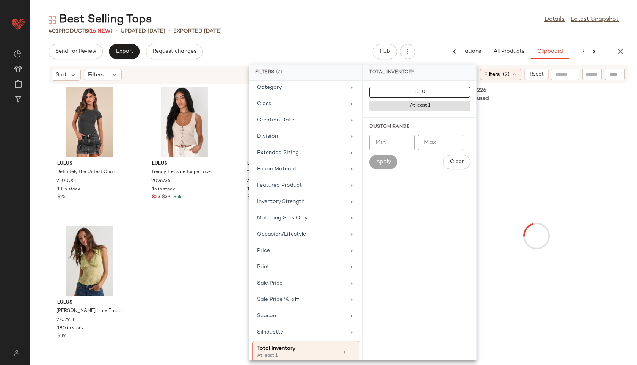
click at [435, 27] on div "401 Products (16 New) • updated Aug 13th • Exported Aug 11th" at bounding box center [333, 31] width 607 height 8
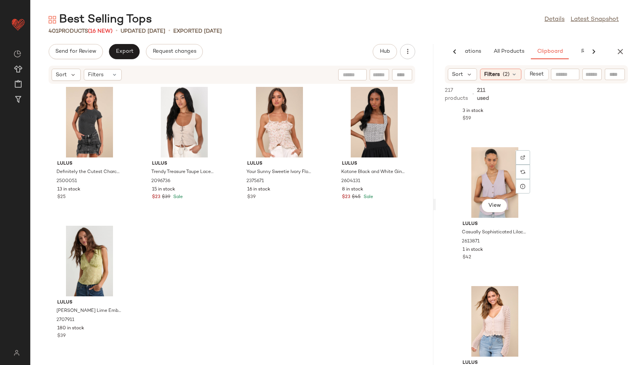
scroll to position [248, 0]
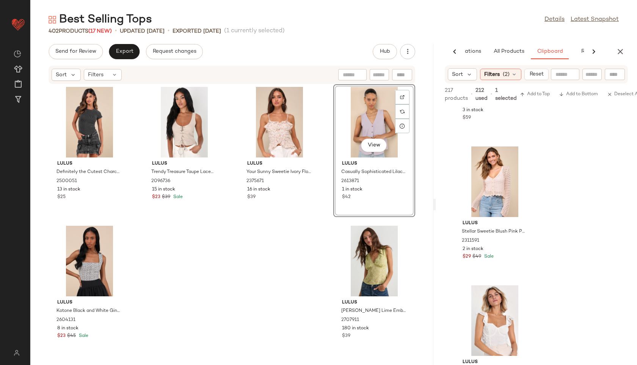
click at [361, 132] on div "View" at bounding box center [374, 122] width 77 height 71
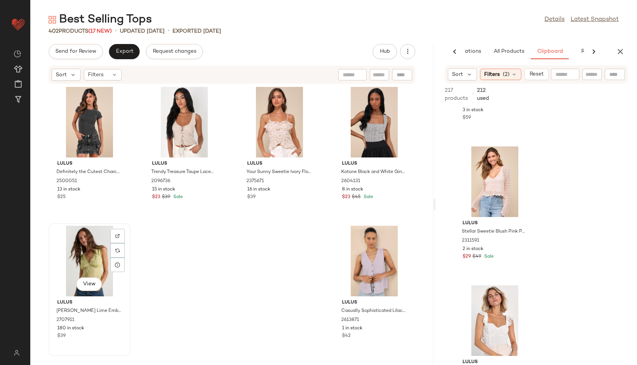
click at [64, 260] on div "View" at bounding box center [89, 261] width 77 height 71
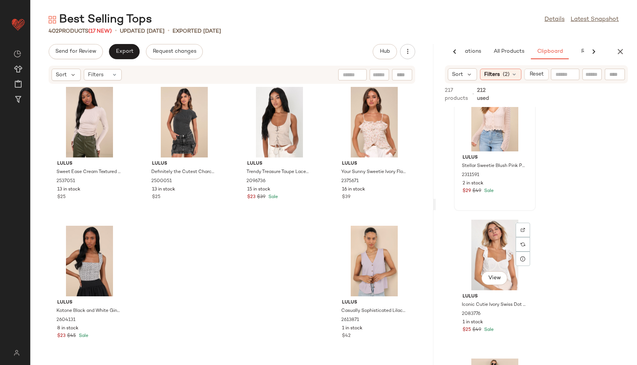
scroll to position [315, 0]
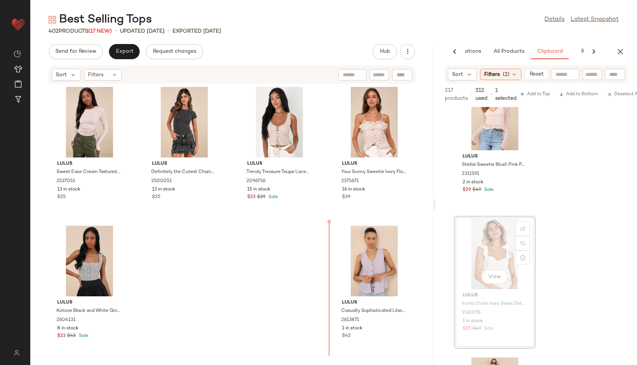
drag, startPoint x: 511, startPoint y: 263, endPoint x: 316, endPoint y: 266, distance: 195.4
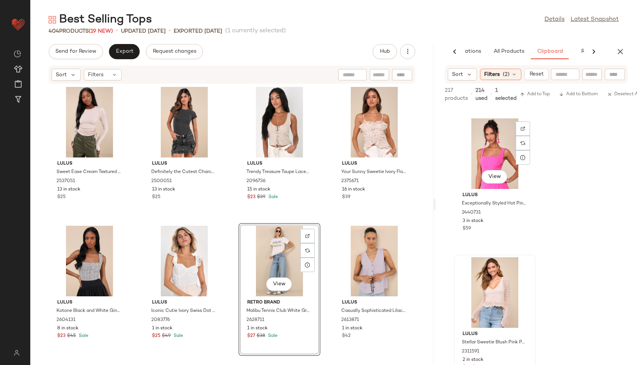
scroll to position [154, 0]
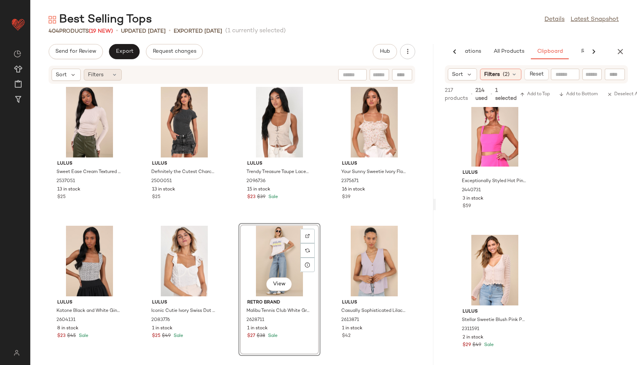
click at [105, 76] on div "Filters" at bounding box center [103, 74] width 38 height 11
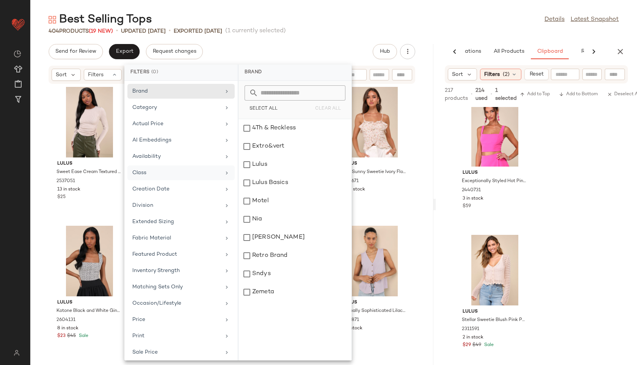
scroll to position [69, 0]
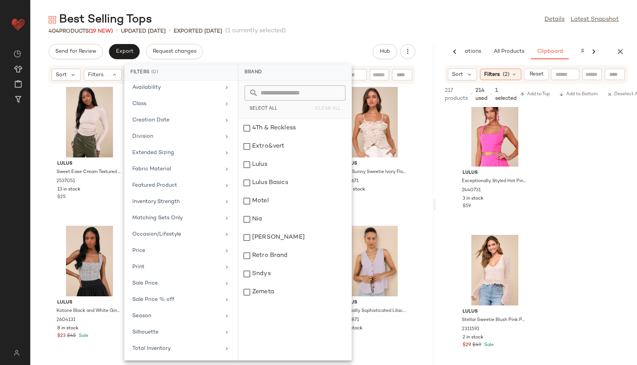
click at [196, 360] on div "Brand Category Actual Price AI Embeddings Availability Class Creation Date Divi…" at bounding box center [180, 221] width 113 height 280
click at [195, 351] on div "Total Inventory" at bounding box center [176, 348] width 88 height 8
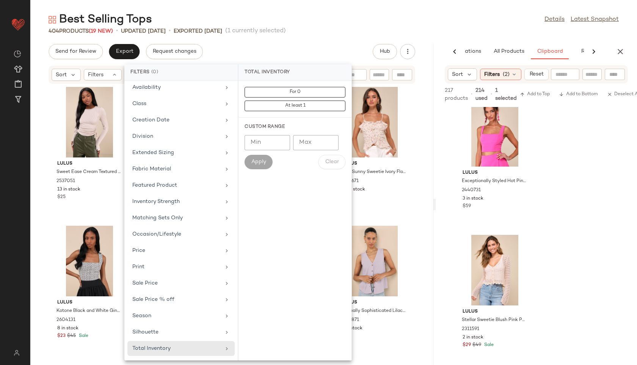
click at [310, 139] on input "Max" at bounding box center [316, 142] width 46 height 15
type input "**"
click at [261, 167] on button "Apply" at bounding box center [259, 162] width 28 height 14
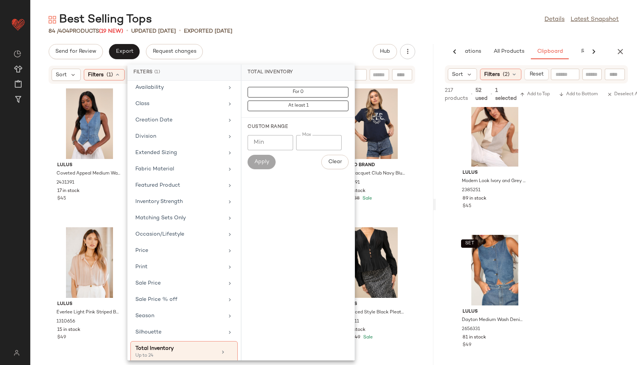
click at [259, 17] on div "Best Selling Tops Details Latest Snapshot" at bounding box center [333, 19] width 607 height 15
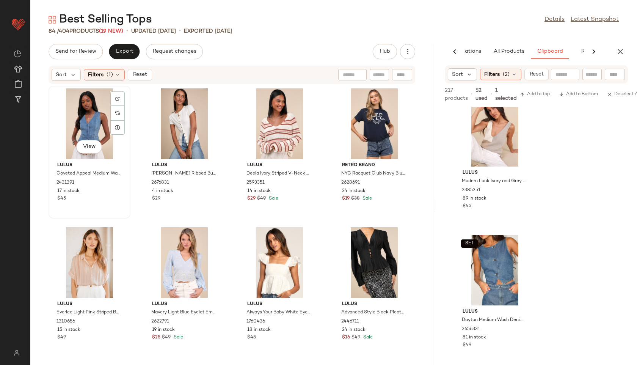
click at [88, 120] on div "View" at bounding box center [89, 123] width 77 height 71
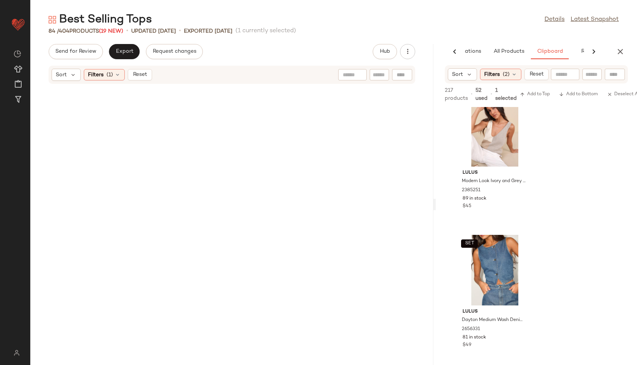
scroll to position [2646, 0]
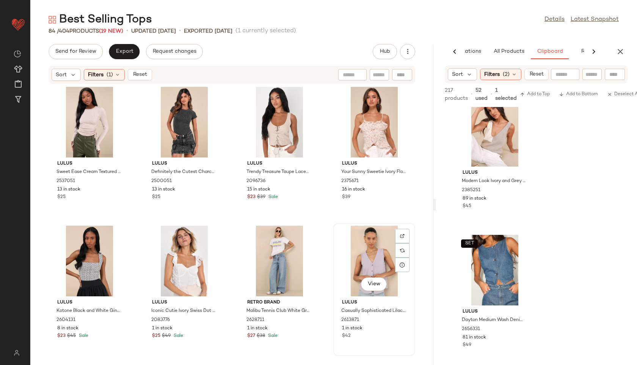
click at [369, 266] on div "View" at bounding box center [374, 261] width 77 height 71
click at [131, 58] on button "Export" at bounding box center [124, 51] width 31 height 15
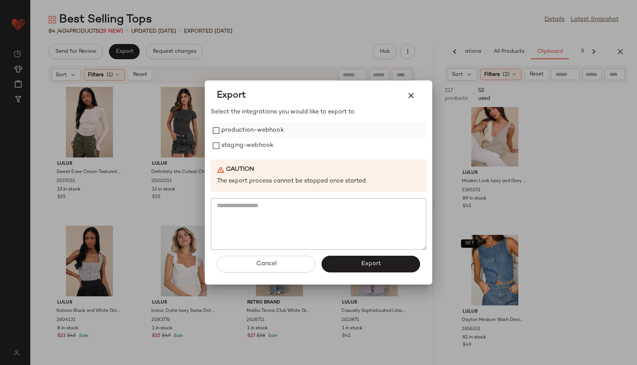
click at [240, 126] on label "production-webhook" at bounding box center [253, 130] width 63 height 15
click at [238, 146] on label "staging-webhook" at bounding box center [248, 145] width 52 height 15
click at [394, 269] on button "Export" at bounding box center [371, 264] width 99 height 17
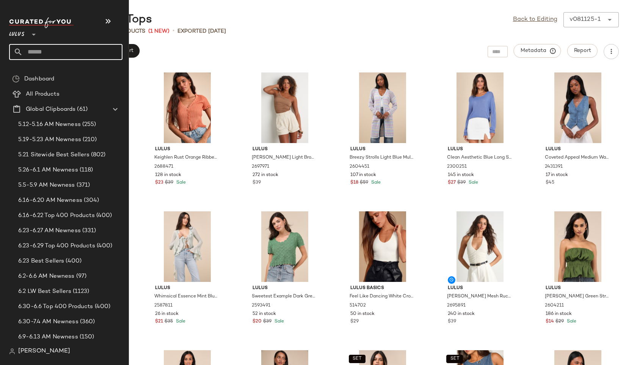
click at [44, 51] on input "text" at bounding box center [73, 52] width 100 height 16
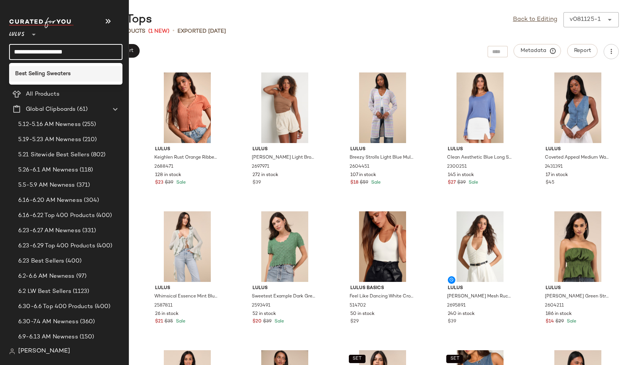
type input "**********"
click at [61, 75] on b "Best Selling Sweaters" at bounding box center [42, 74] width 55 height 8
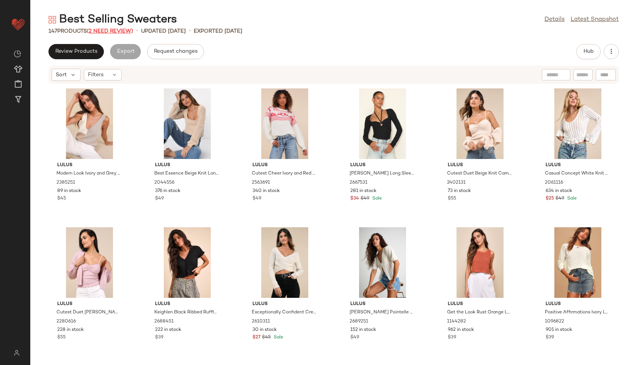
click at [119, 28] on span "(2 Need Review)" at bounding box center [110, 31] width 46 height 6
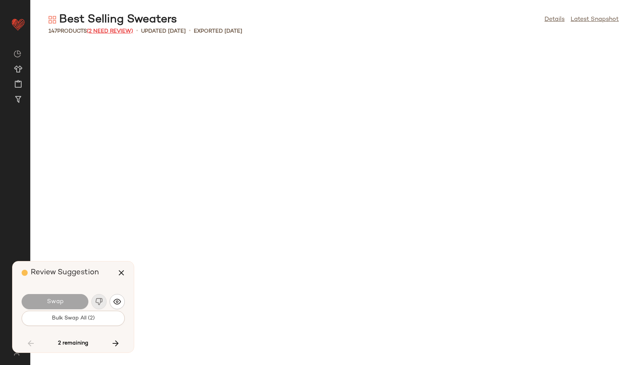
scroll to position [2222, 0]
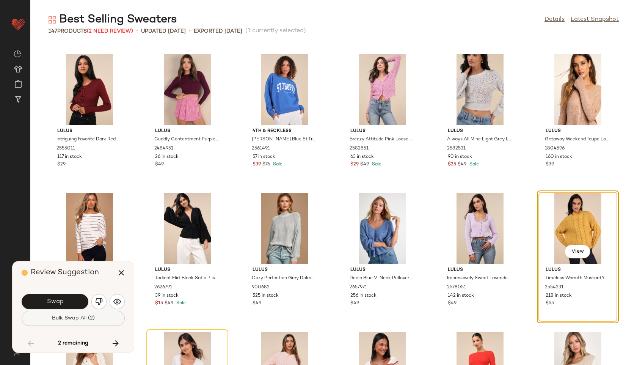
click at [82, 325] on button "Bulk Swap All (2)" at bounding box center [73, 318] width 103 height 15
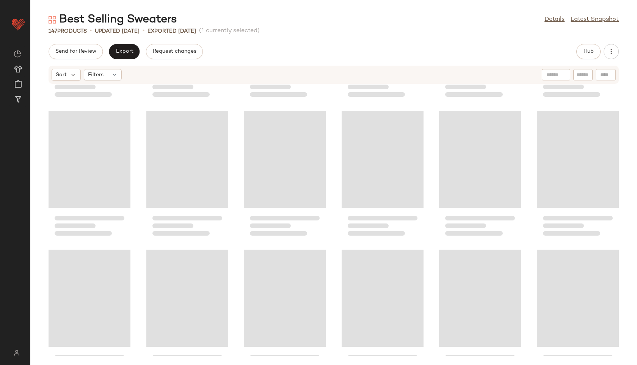
scroll to position [1259, 0]
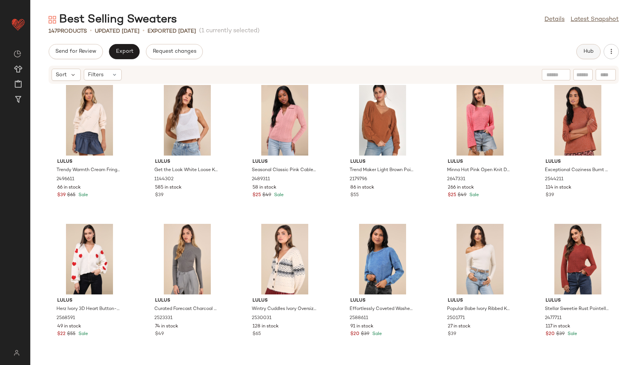
click at [588, 51] on span "Hub" at bounding box center [588, 52] width 11 height 6
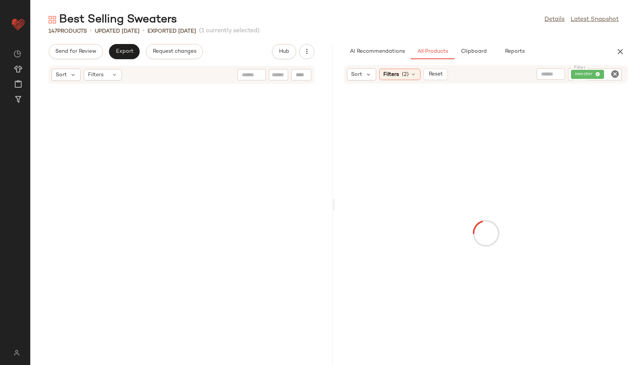
scroll to position [2499, 0]
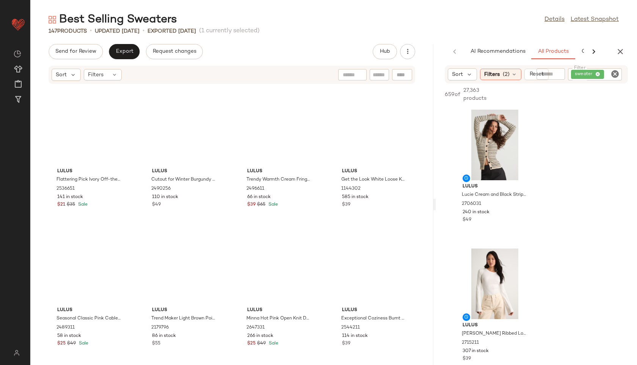
drag, startPoint x: 333, startPoint y: 204, endPoint x: 436, endPoint y: 198, distance: 103.0
click at [436, 198] on div "Best Selling Sweaters Details Latest Snapshot 147 Products • updated Aug 11th •…" at bounding box center [333, 188] width 607 height 353
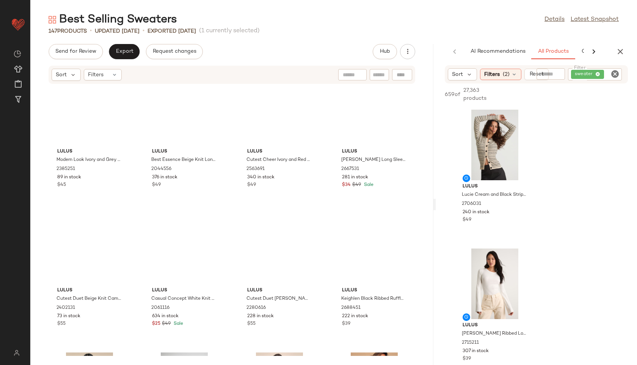
scroll to position [0, 0]
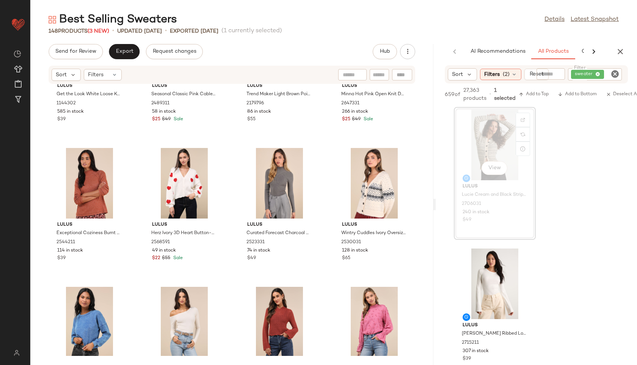
scroll to position [2030, 0]
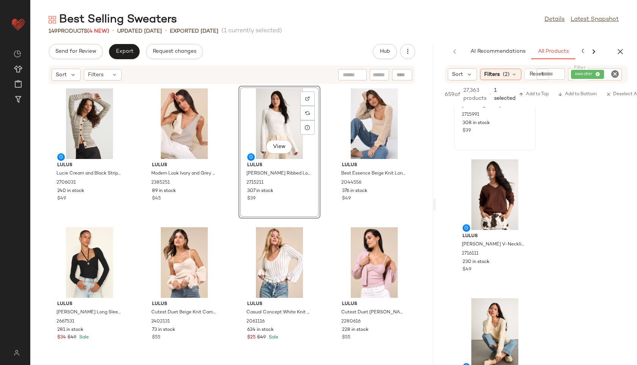
scroll to position [368, 0]
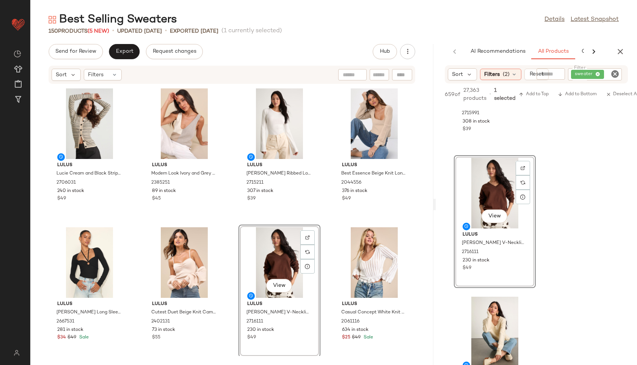
click at [492, 187] on div "View" at bounding box center [495, 193] width 77 height 71
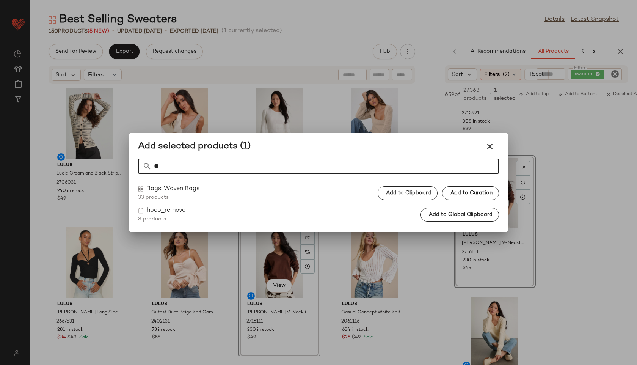
type input "*"
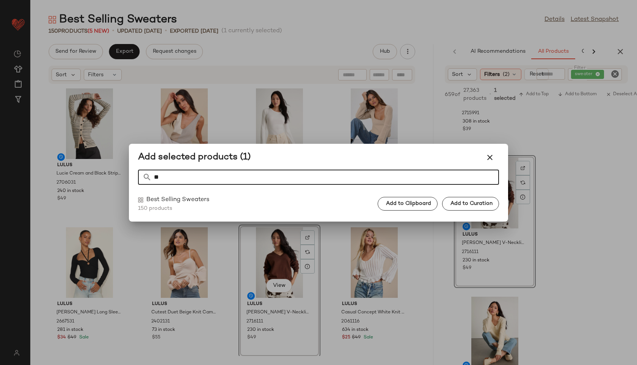
type input "*"
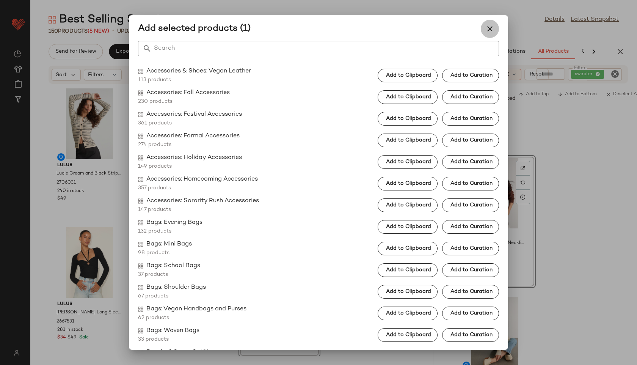
click at [489, 25] on icon "button" at bounding box center [490, 28] width 9 height 9
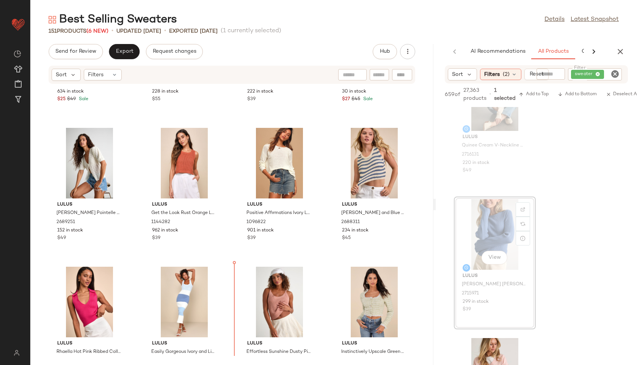
scroll to position [427, 0]
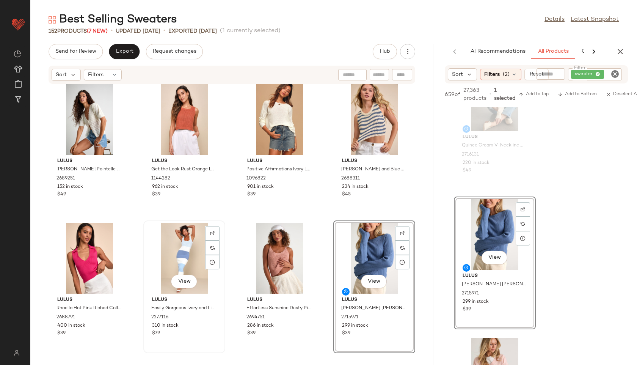
click at [182, 254] on div "View" at bounding box center [184, 258] width 77 height 71
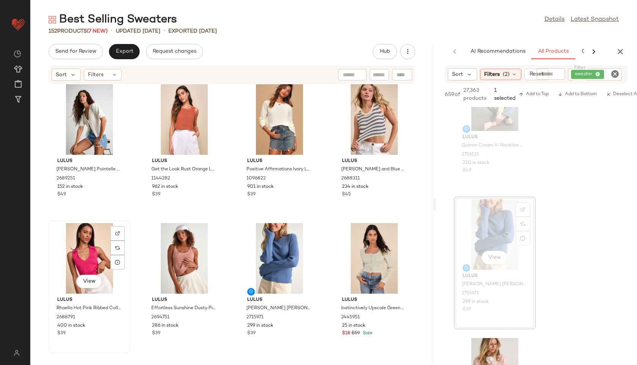
click at [94, 259] on div "View" at bounding box center [89, 258] width 77 height 71
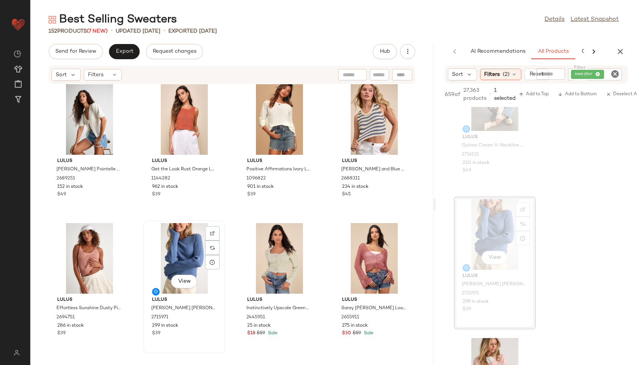
click at [175, 254] on div "View" at bounding box center [184, 258] width 77 height 71
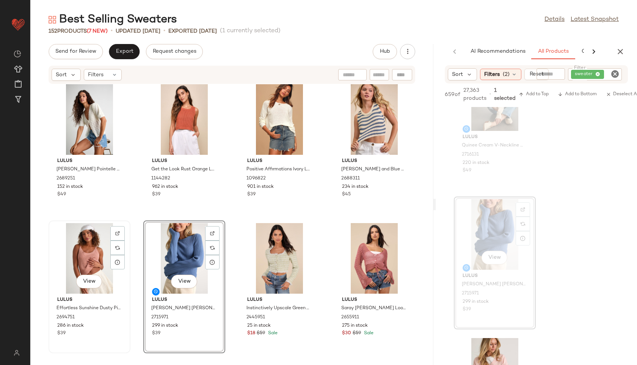
click at [86, 254] on div "View" at bounding box center [89, 258] width 77 height 71
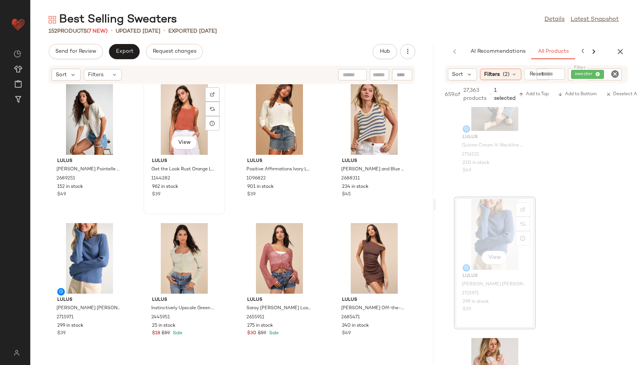
click at [186, 121] on div "View" at bounding box center [184, 119] width 77 height 71
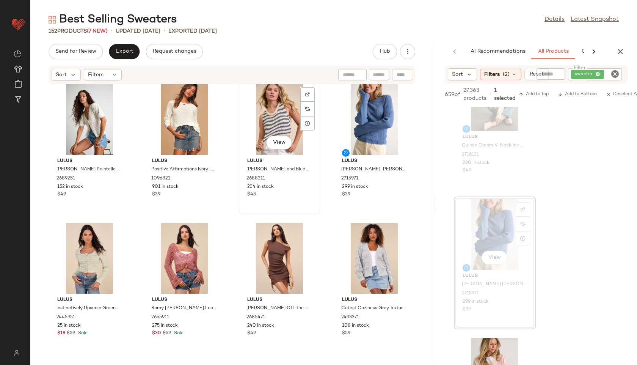
click at [269, 113] on div "View" at bounding box center [279, 119] width 77 height 71
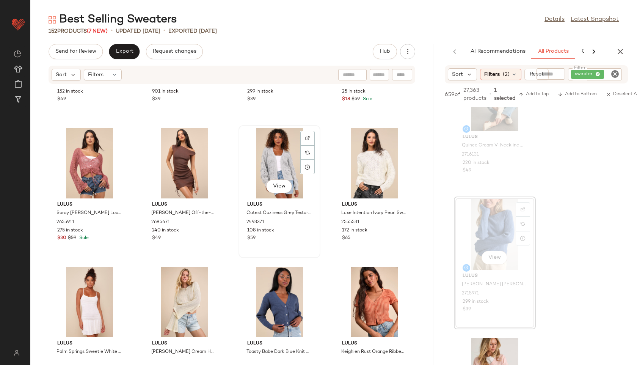
scroll to position [541, 0]
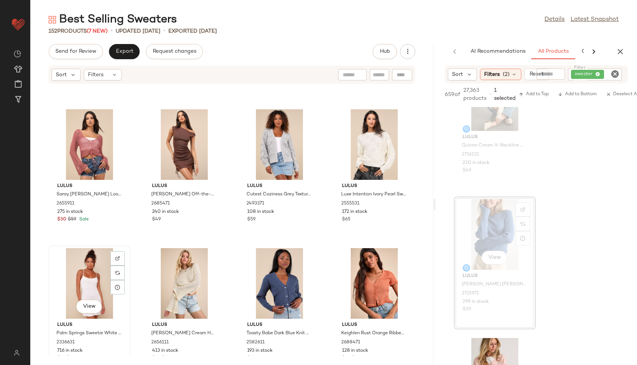
click at [81, 280] on div "View" at bounding box center [89, 283] width 77 height 71
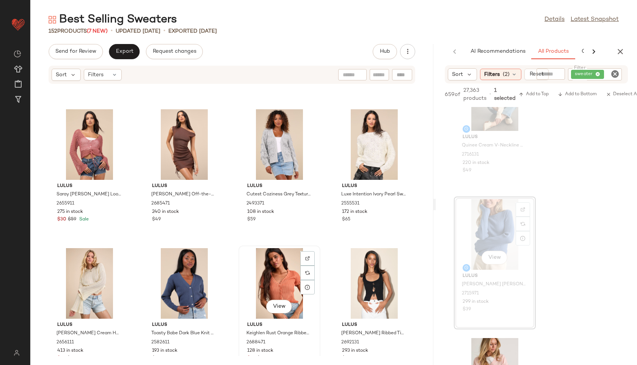
click at [282, 275] on div "View" at bounding box center [279, 283] width 77 height 71
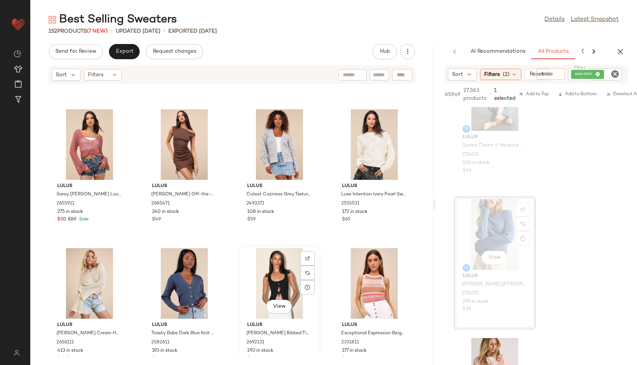
click at [279, 275] on div "View" at bounding box center [279, 283] width 77 height 71
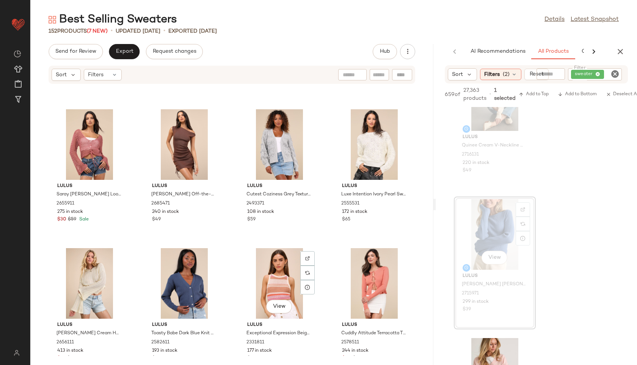
click at [279, 275] on div "View" at bounding box center [279, 283] width 77 height 71
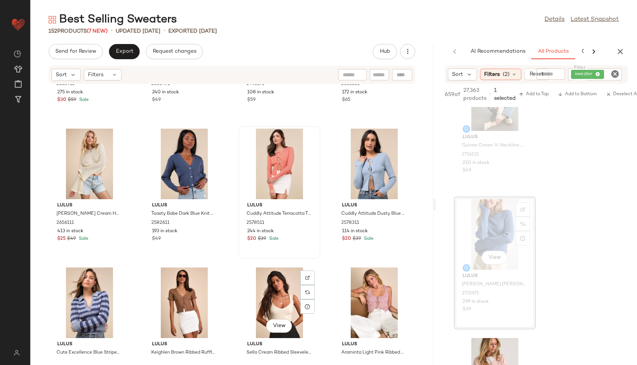
scroll to position [675, 0]
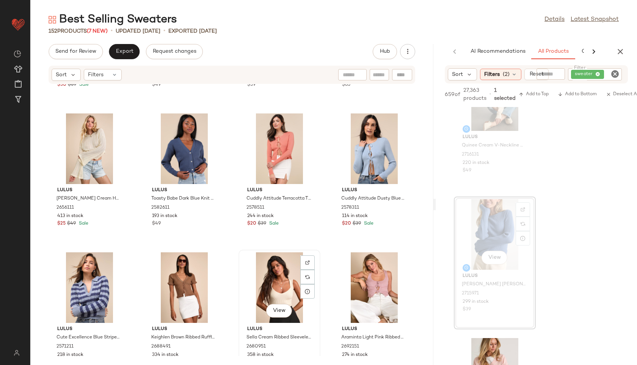
click at [279, 279] on div "View" at bounding box center [279, 287] width 77 height 71
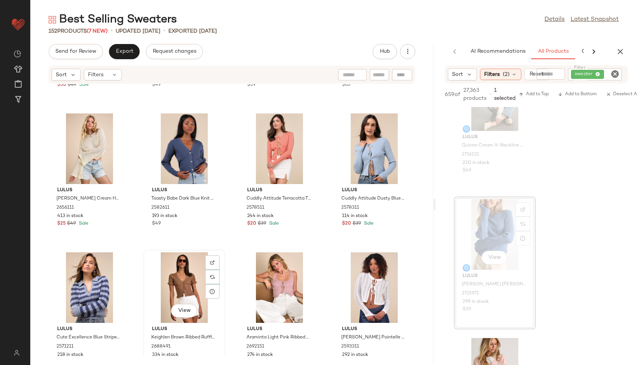
click at [202, 283] on div "View" at bounding box center [184, 287] width 77 height 71
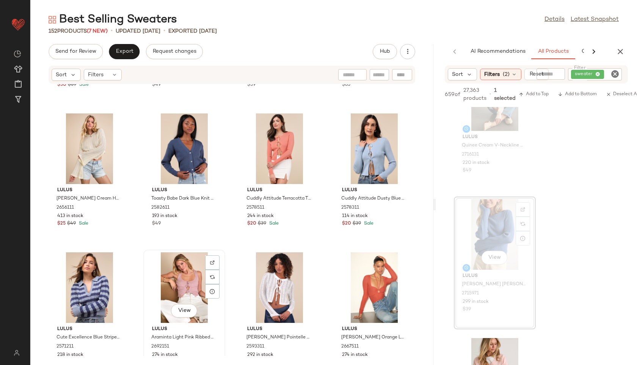
click at [197, 281] on div "View" at bounding box center [184, 287] width 77 height 71
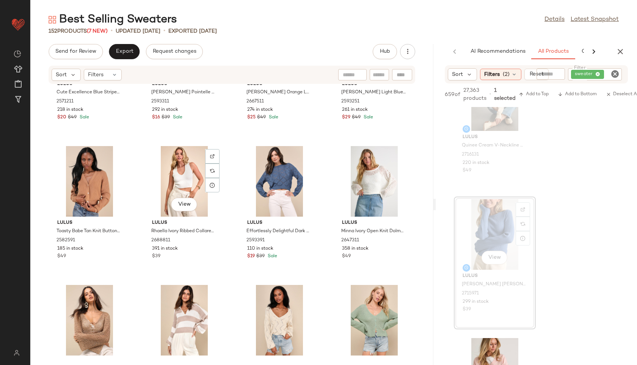
scroll to position [937, 0]
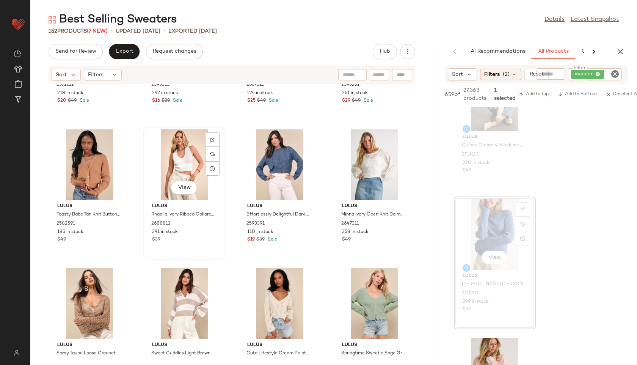
click at [176, 162] on div "View" at bounding box center [184, 164] width 77 height 71
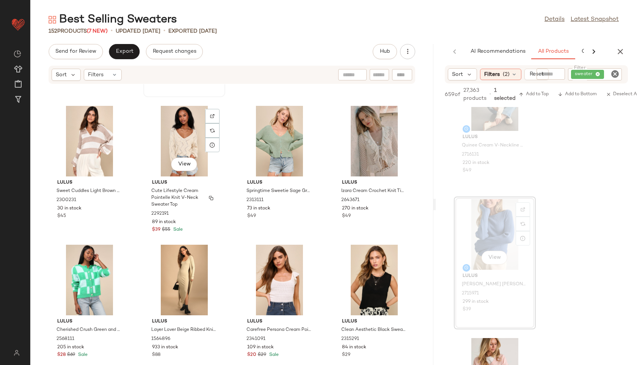
scroll to position [1100, 0]
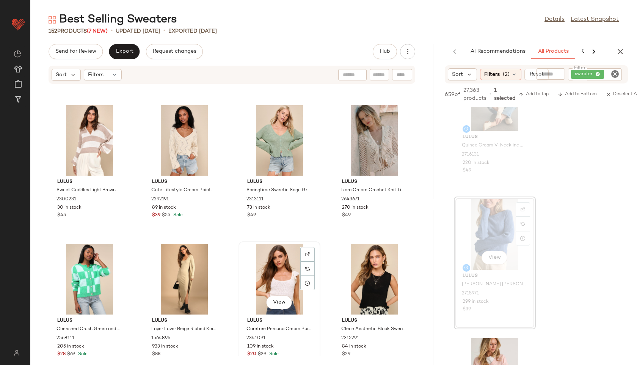
click at [262, 274] on div "View" at bounding box center [279, 279] width 77 height 71
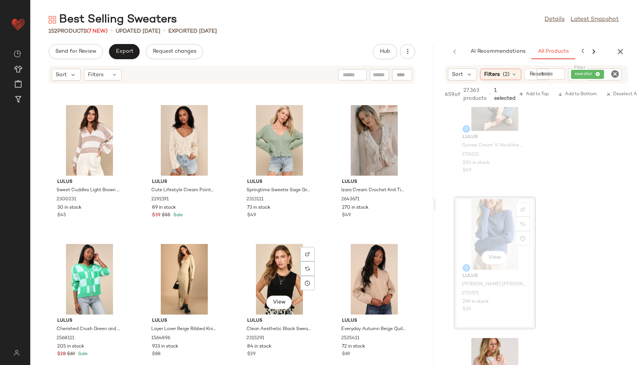
click at [262, 274] on div "View" at bounding box center [279, 279] width 77 height 71
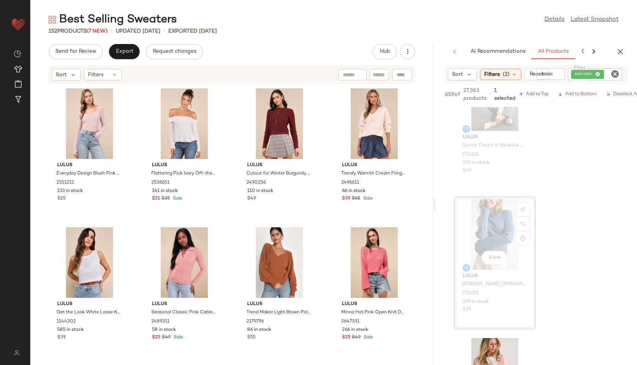
scroll to position [1414, 0]
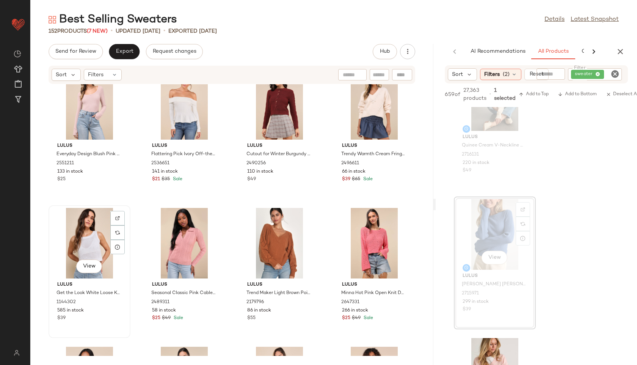
click at [96, 238] on div "View" at bounding box center [89, 243] width 77 height 71
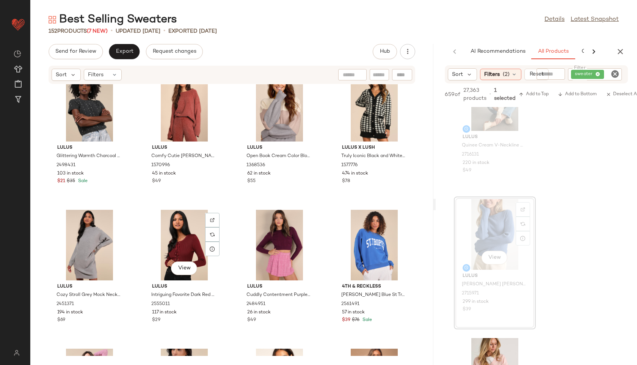
scroll to position [2824, 0]
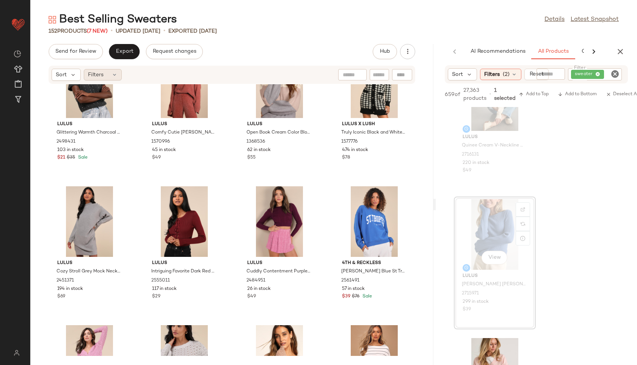
click at [112, 74] on icon at bounding box center [115, 75] width 6 height 6
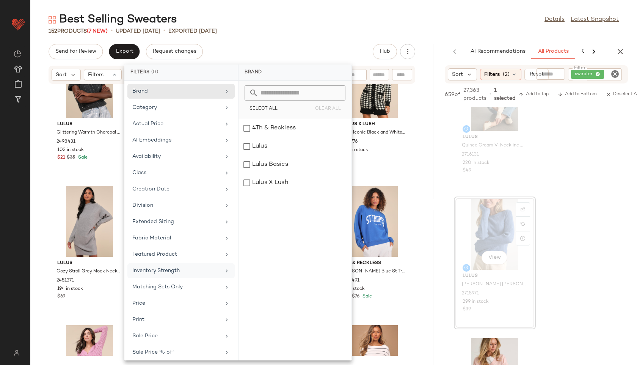
scroll to position [53, 0]
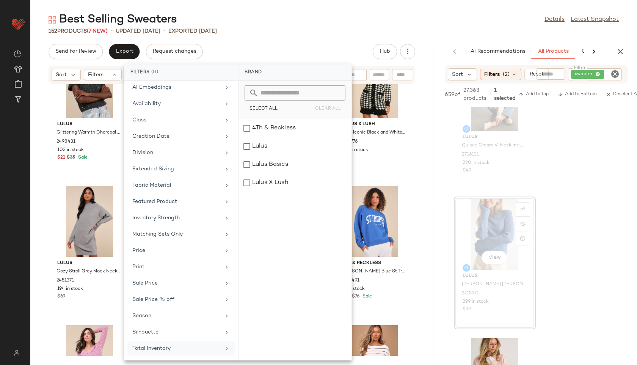
click at [171, 343] on div "Total Inventory" at bounding box center [180, 348] width 107 height 15
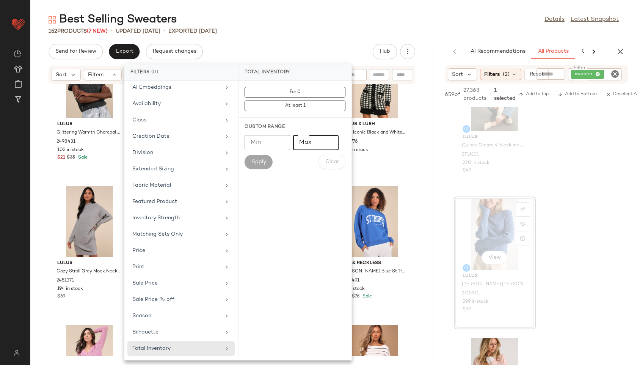
click at [304, 144] on input "Max" at bounding box center [316, 142] width 46 height 15
type input "**"
click at [262, 157] on button "Apply" at bounding box center [259, 162] width 28 height 14
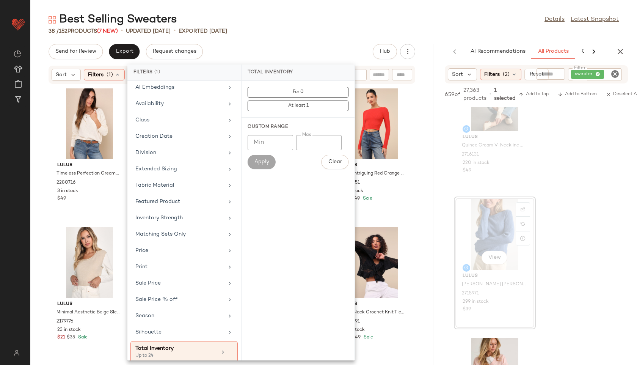
click at [292, 33] on div "38 / 152 Products (7 New) • updated Aug 13th • Exported Aug 11th" at bounding box center [333, 31] width 607 height 8
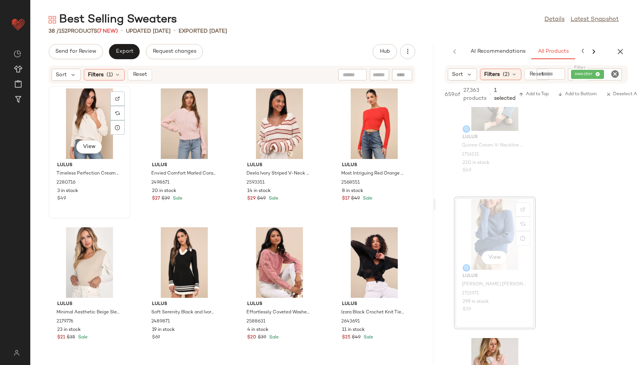
click at [102, 135] on div "View" at bounding box center [89, 123] width 77 height 71
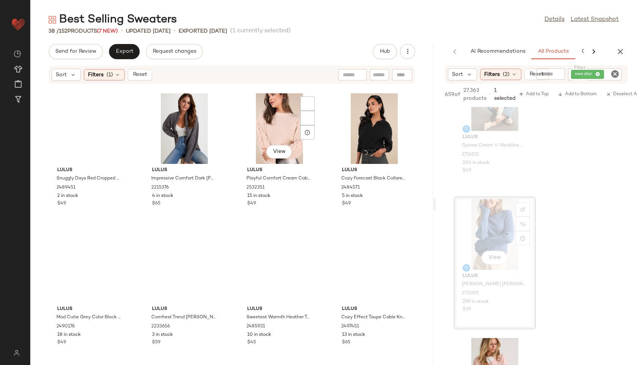
scroll to position [1118, 0]
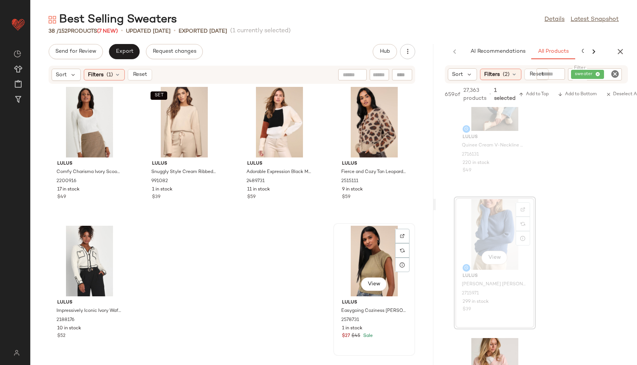
click at [365, 268] on div "View" at bounding box center [374, 261] width 77 height 71
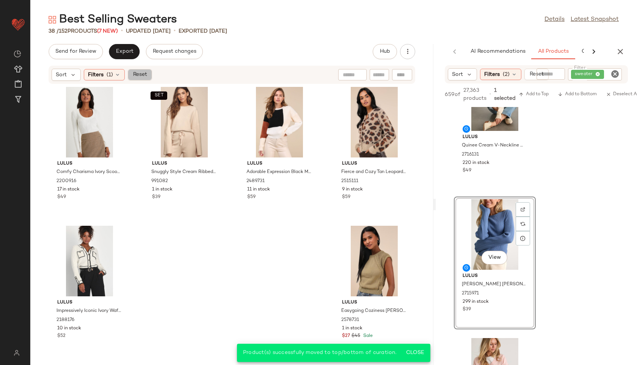
click at [143, 75] on span "Reset" at bounding box center [139, 75] width 14 height 6
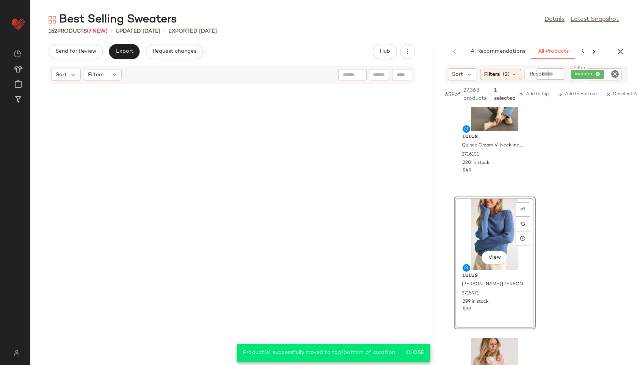
scroll to position [5006, 0]
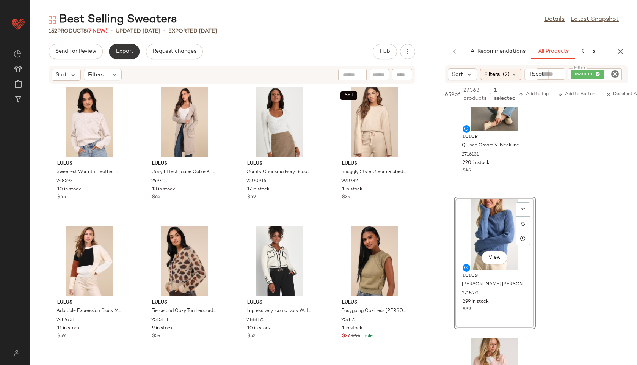
click at [127, 53] on span "Export" at bounding box center [124, 52] width 18 height 6
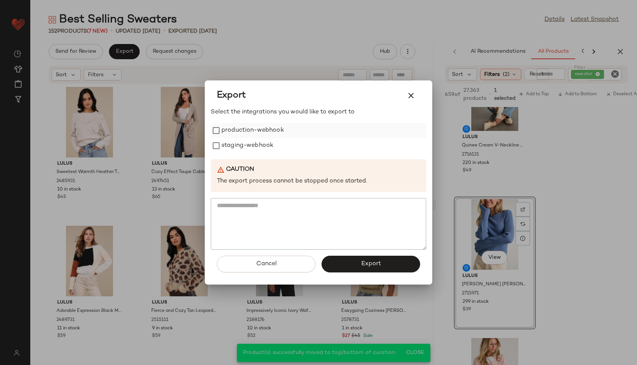
click at [245, 131] on label "production-webhook" at bounding box center [253, 130] width 63 height 15
click at [245, 146] on label "staging-webhook" at bounding box center [248, 145] width 52 height 15
click at [354, 264] on button "Export" at bounding box center [371, 264] width 99 height 17
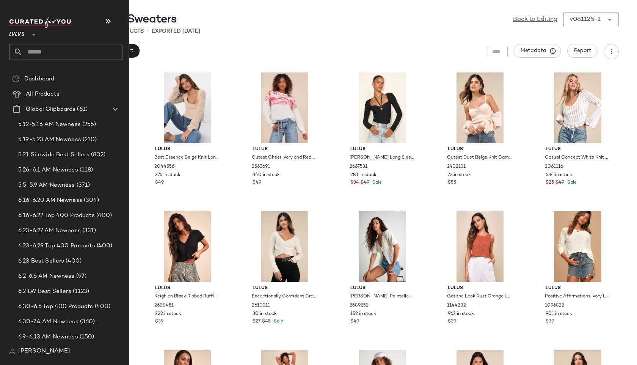
click at [24, 51] on input "text" at bounding box center [73, 52] width 100 height 16
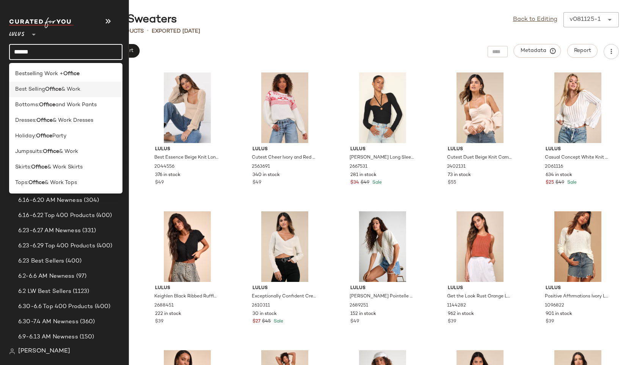
type input "******"
click at [34, 87] on span "Best Selling" at bounding box center [30, 89] width 30 height 8
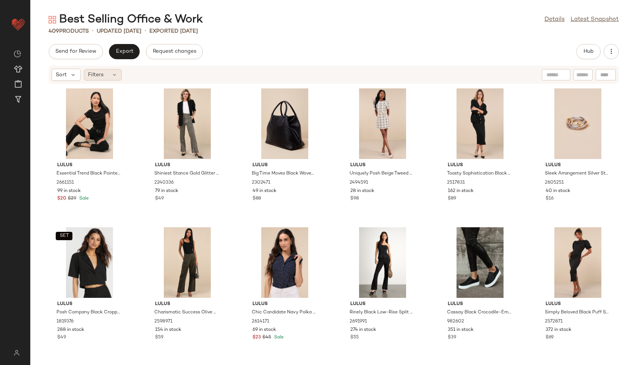
click at [112, 72] on icon at bounding box center [115, 75] width 6 height 6
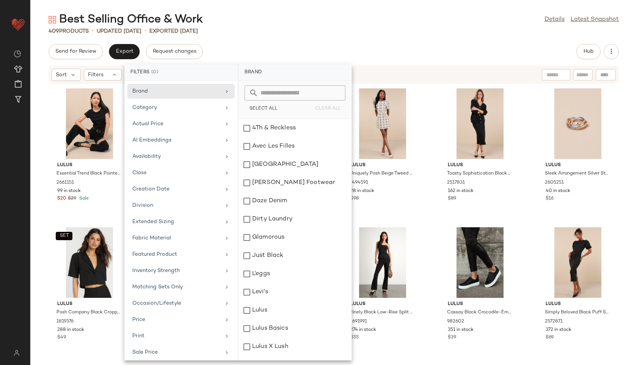
click at [241, 42] on div "Best Selling Office & Work Details Latest Snapshot 409 Products • updated Aug 1…" at bounding box center [333, 188] width 607 height 353
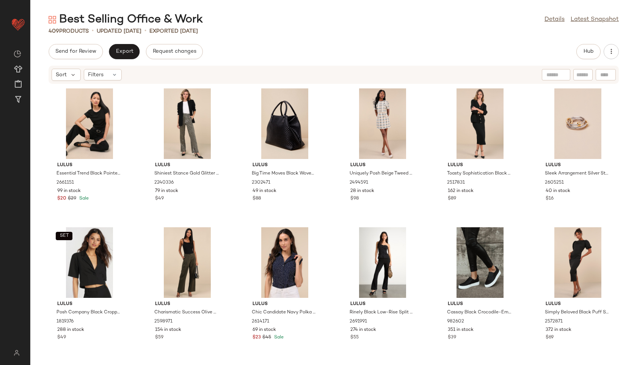
click at [601, 52] on div "Hub" at bounding box center [598, 51] width 42 height 15
click at [590, 50] on span "Hub" at bounding box center [588, 52] width 11 height 6
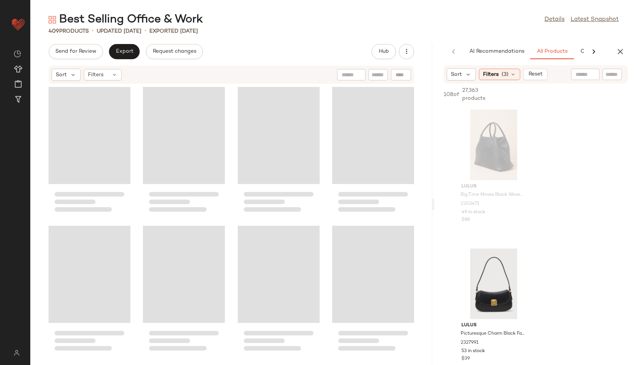
drag, startPoint x: 334, startPoint y: 204, endPoint x: 524, endPoint y: 222, distance: 190.9
click at [524, 222] on div "Best Selling Office & Work Details Latest Snapshot 409 Products • updated Aug 1…" at bounding box center [333, 188] width 607 height 353
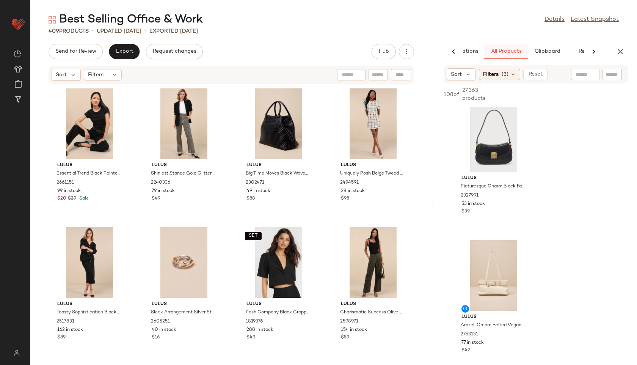
scroll to position [0, 46]
click at [553, 51] on span "Clipboard" at bounding box center [547, 52] width 26 height 6
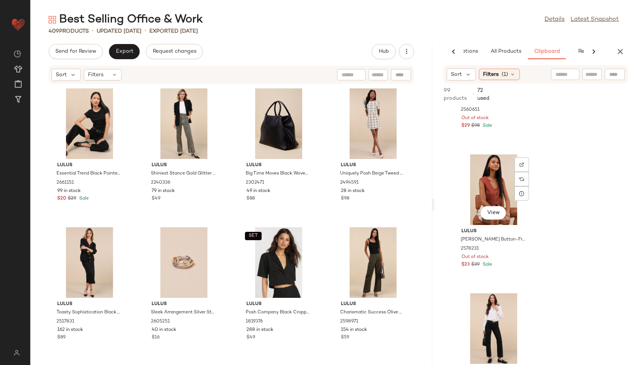
scroll to position [3485, 0]
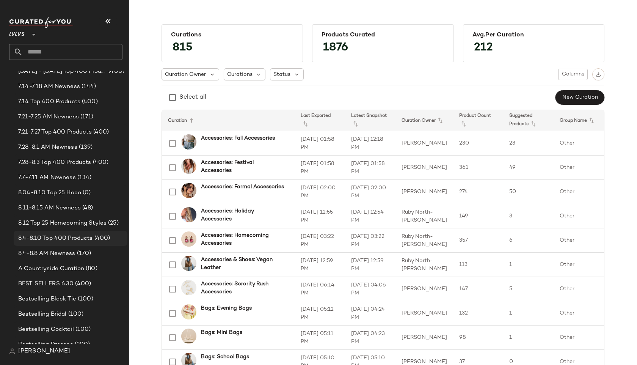
scroll to position [311, 0]
click at [99, 241] on span "(400)" at bounding box center [101, 238] width 17 height 9
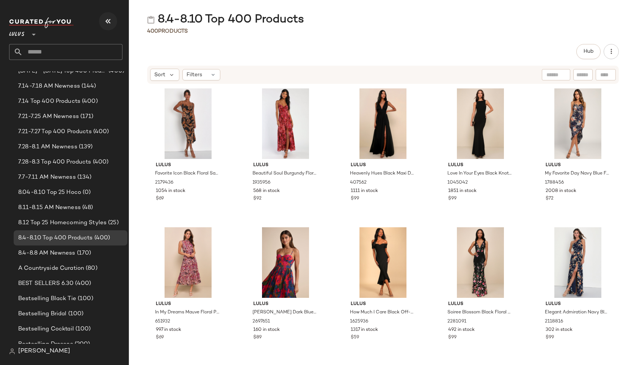
click at [111, 22] on icon "button" at bounding box center [108, 21] width 9 height 9
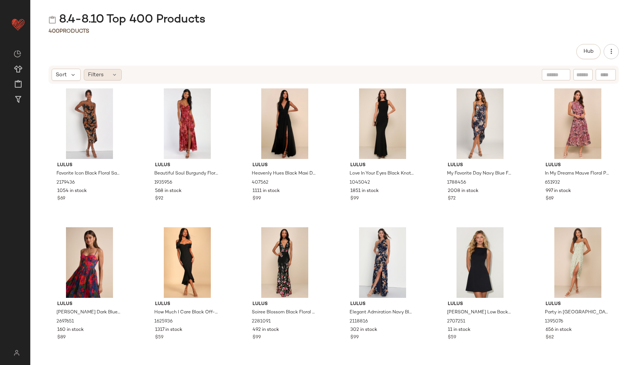
click at [105, 75] on div "Filters" at bounding box center [103, 74] width 38 height 11
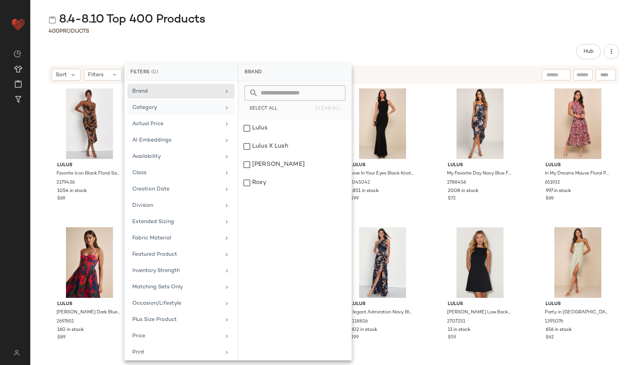
click at [187, 116] on div "Category" at bounding box center [180, 123] width 107 height 15
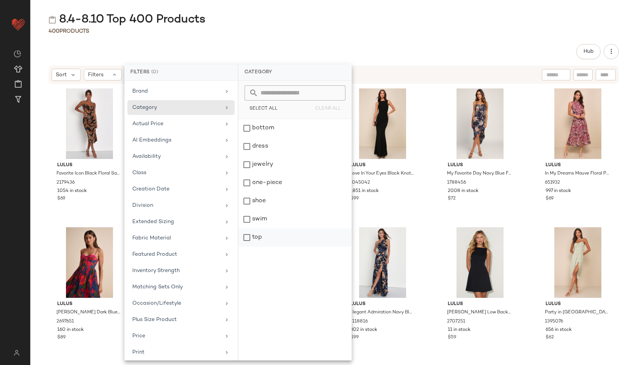
click at [252, 237] on div "top" at bounding box center [295, 237] width 113 height 18
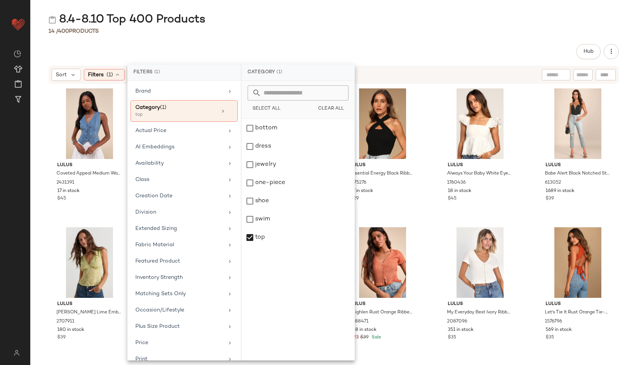
click at [326, 30] on div "14 / 400 Products" at bounding box center [333, 31] width 607 height 8
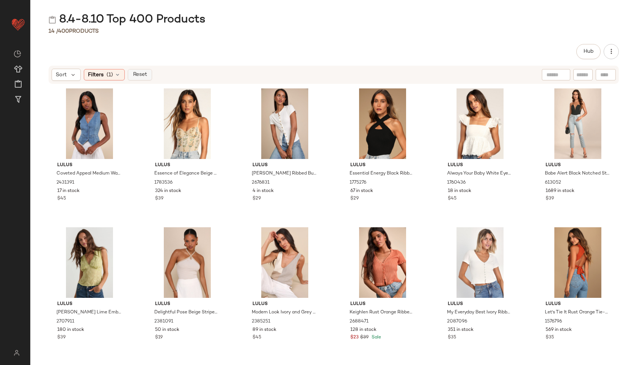
click at [138, 72] on span "Reset" at bounding box center [139, 75] width 14 height 6
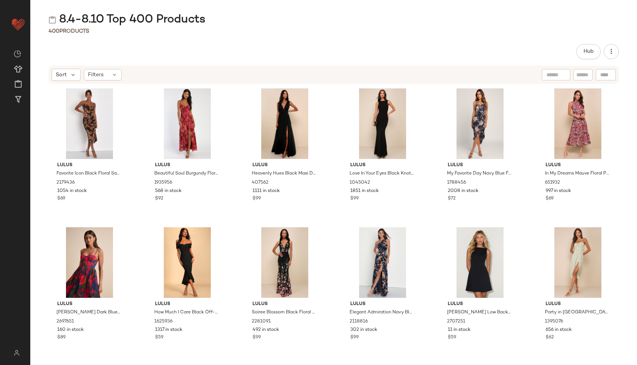
click at [585, 75] on input "text" at bounding box center [583, 75] width 13 height 8
type input "*******"
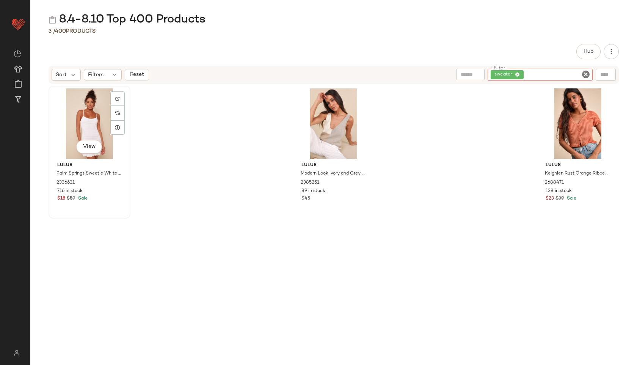
click at [77, 133] on div "View" at bounding box center [89, 123] width 77 height 71
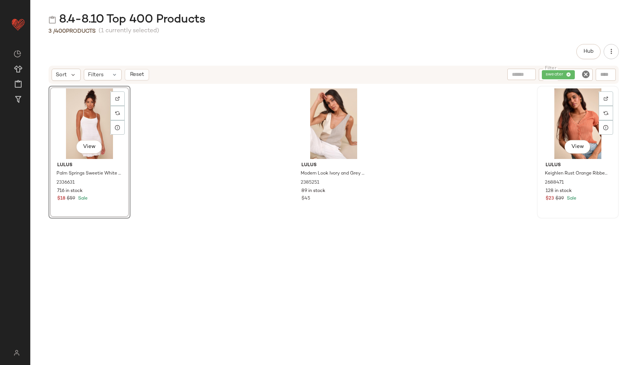
click at [570, 113] on div "View" at bounding box center [578, 123] width 77 height 71
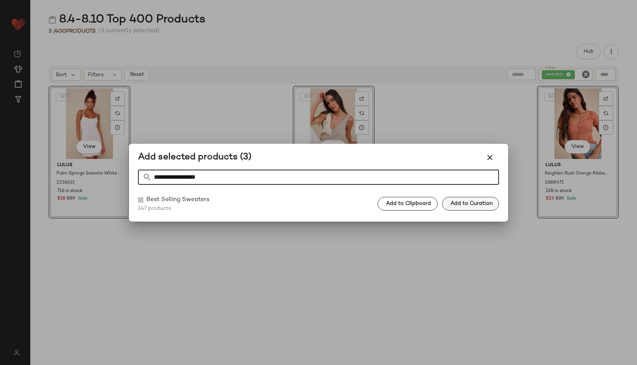
type input "**********"
click at [456, 208] on button "Add to Curation" at bounding box center [470, 204] width 57 height 14
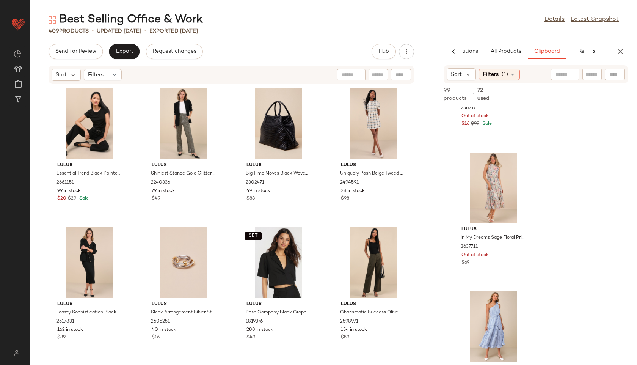
scroll to position [2643, 0]
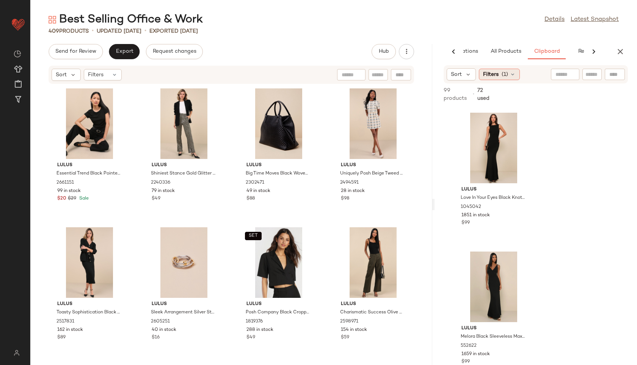
click at [511, 73] on icon at bounding box center [513, 74] width 6 height 6
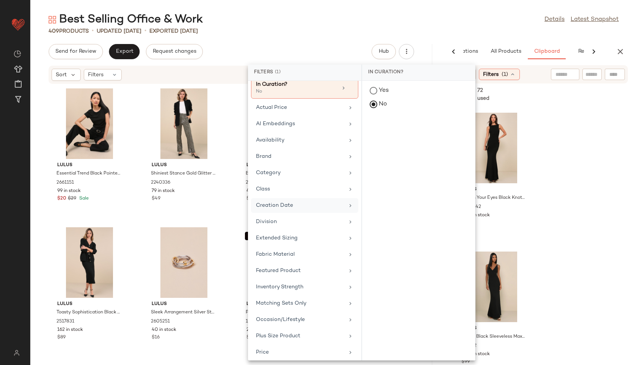
scroll to position [0, 0]
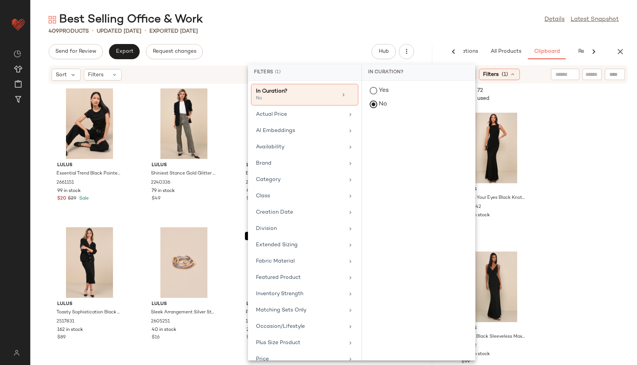
click at [327, 32] on div "409 Products • updated [DATE] • Exported [DATE]" at bounding box center [333, 31] width 607 height 8
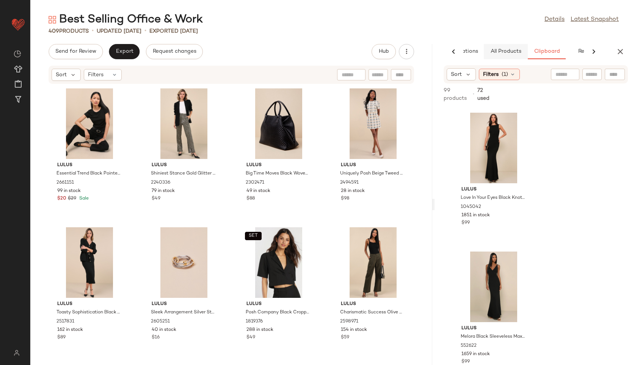
click at [507, 49] on span "All Products" at bounding box center [506, 52] width 31 height 6
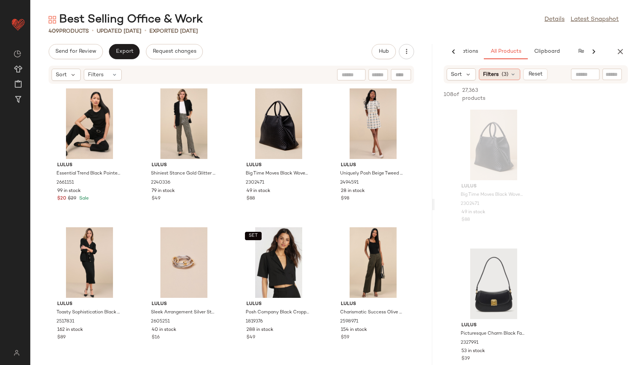
click at [506, 69] on div "Filters (3)" at bounding box center [499, 74] width 41 height 11
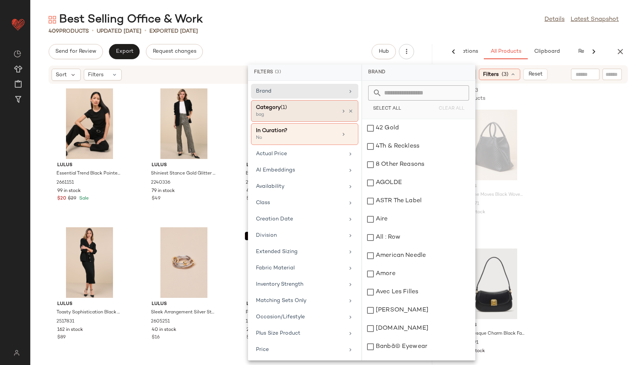
click at [311, 110] on div "Category (1)" at bounding box center [297, 108] width 82 height 8
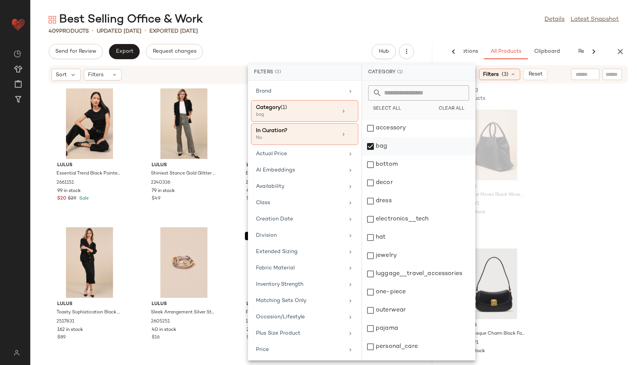
click at [382, 156] on div "bag" at bounding box center [418, 165] width 113 height 18
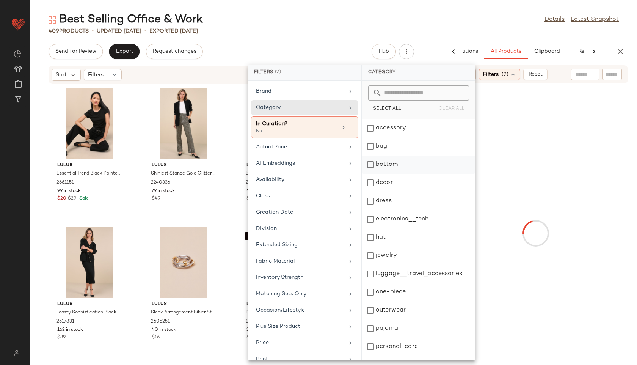
click at [383, 174] on div "bottom" at bounding box center [418, 183] width 113 height 18
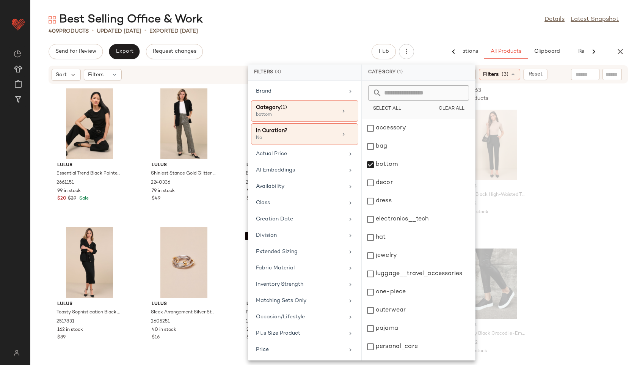
scroll to position [68, 0]
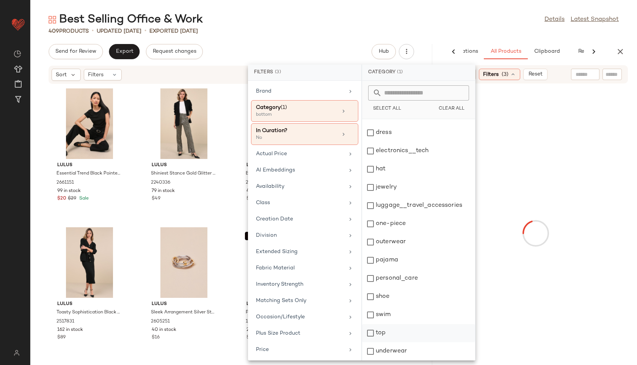
click at [381, 342] on div "top" at bounding box center [418, 351] width 113 height 18
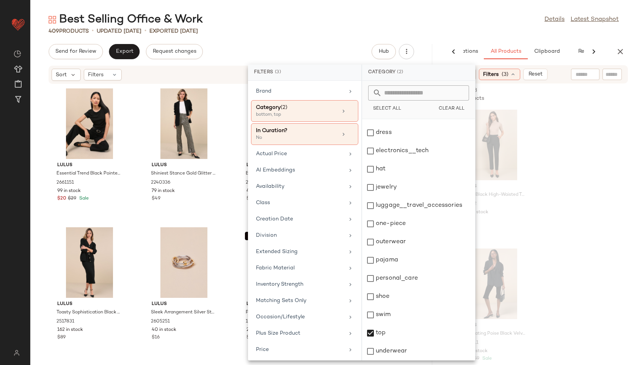
click at [462, 39] on div "Best Selling Office & Work Details Latest Snapshot 409 Products • updated Aug 1…" at bounding box center [333, 188] width 607 height 353
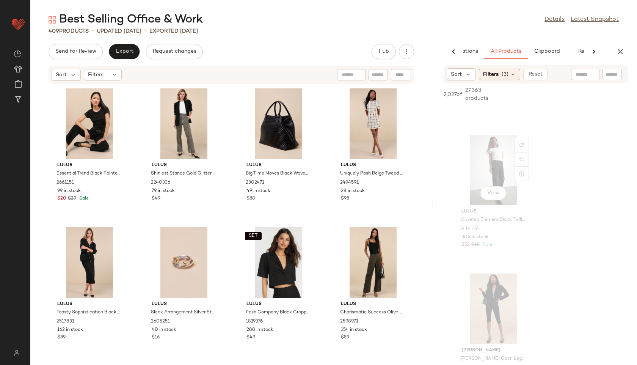
scroll to position [2340, 0]
click at [498, 72] on span "Filters" at bounding box center [491, 75] width 16 height 8
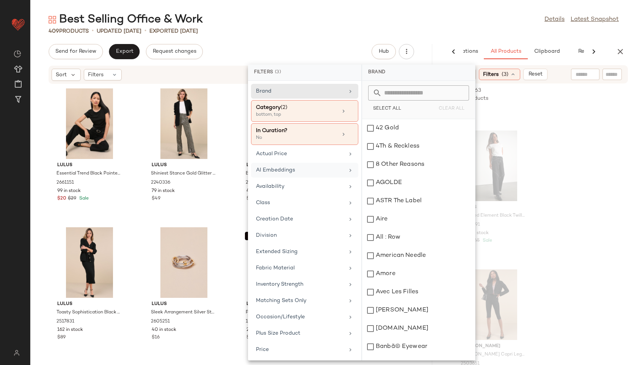
scroll to position [106, 0]
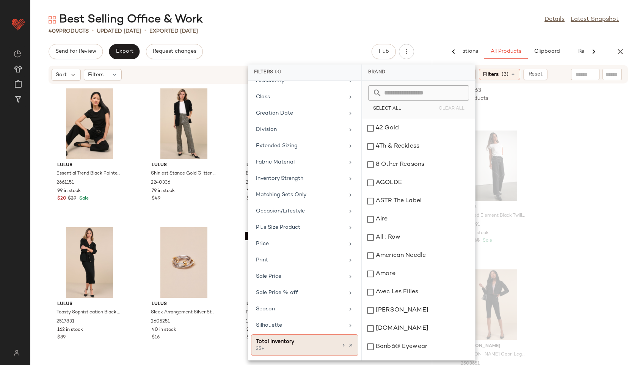
click at [289, 346] on div "25+" at bounding box center [294, 349] width 76 height 7
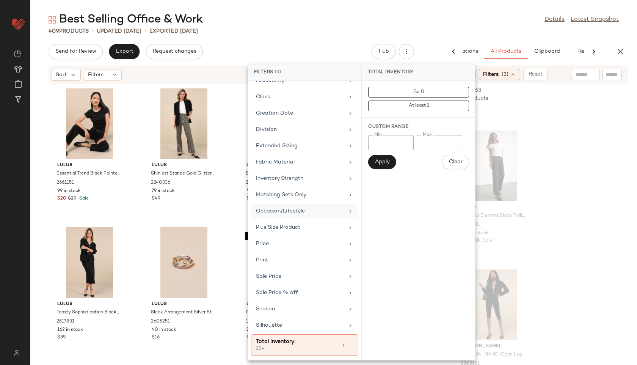
scroll to position [0, 0]
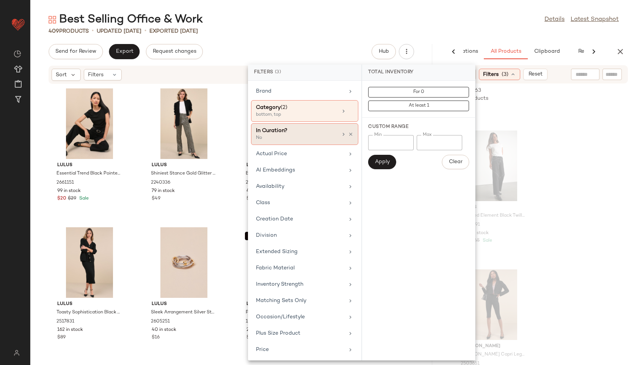
click at [296, 134] on div "In Curation?" at bounding box center [297, 131] width 82 height 8
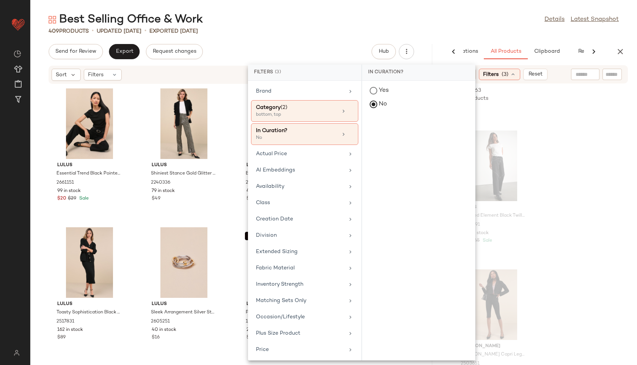
click at [324, 35] on div "Best Selling Office & Work Details Latest Snapshot 409 Products • updated Aug 1…" at bounding box center [333, 188] width 607 height 353
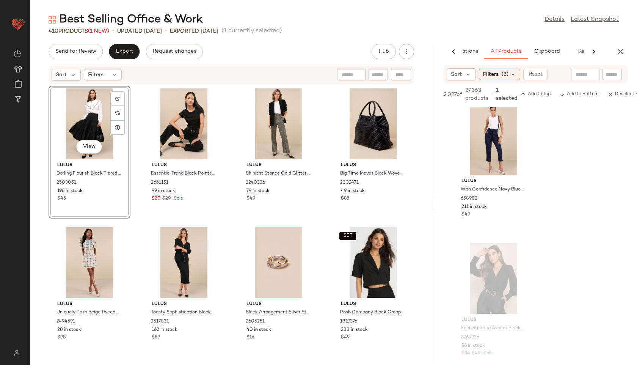
scroll to position [4728, 0]
click at [507, 72] on span "(3)" at bounding box center [505, 75] width 7 height 8
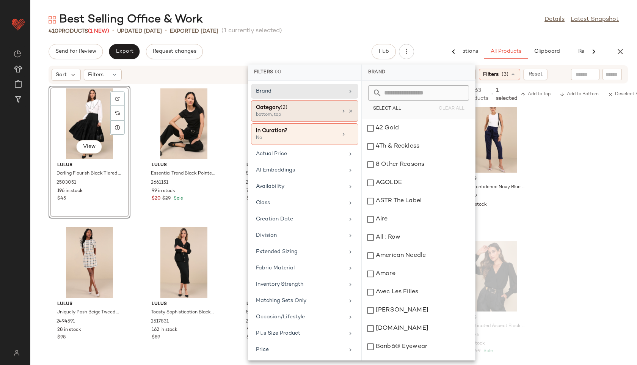
click at [298, 106] on div "Category (2)" at bounding box center [297, 108] width 82 height 8
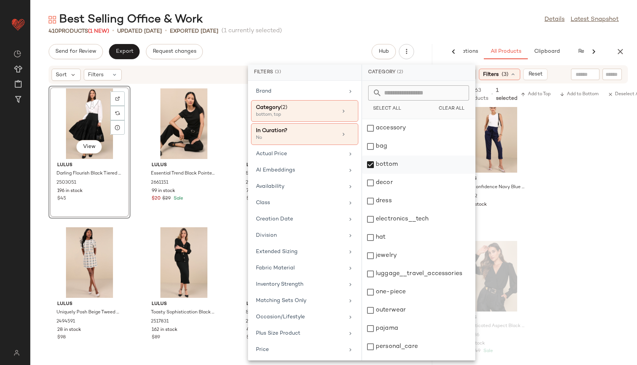
click at [404, 174] on div "bottom" at bounding box center [418, 183] width 113 height 18
click at [399, 27] on div "410 Products (1 New) • updated Aug 13th • Exported Aug 11th (1 currently select…" at bounding box center [333, 31] width 607 height 8
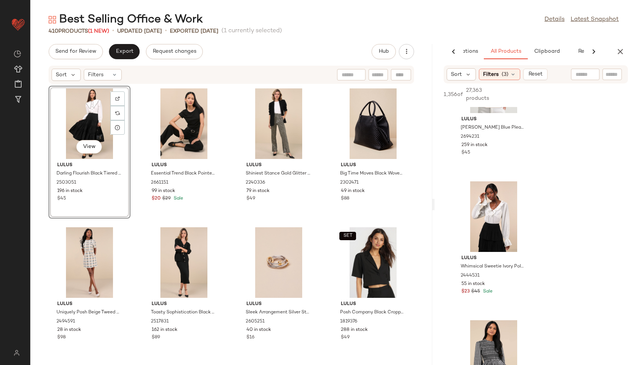
scroll to position [901, 0]
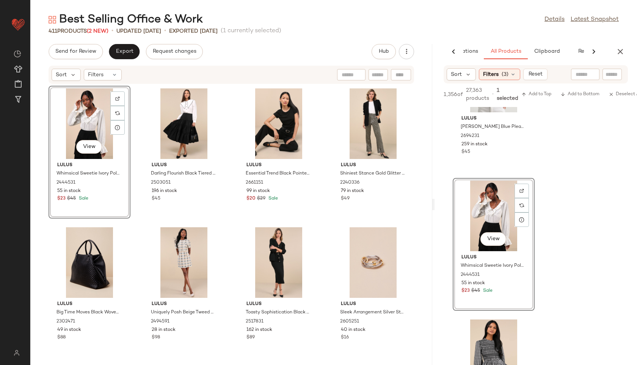
drag, startPoint x: 490, startPoint y: 217, endPoint x: 167, endPoint y: 0, distance: 389.1
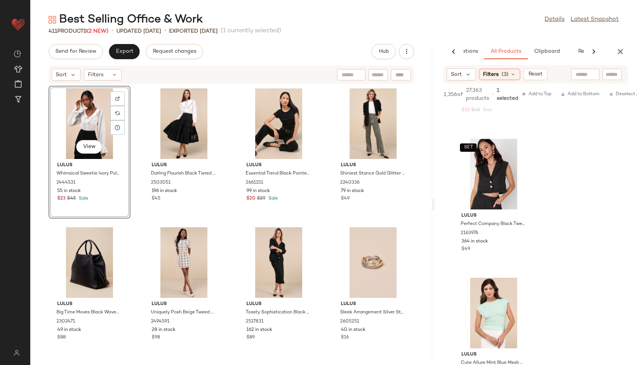
scroll to position [481, 0]
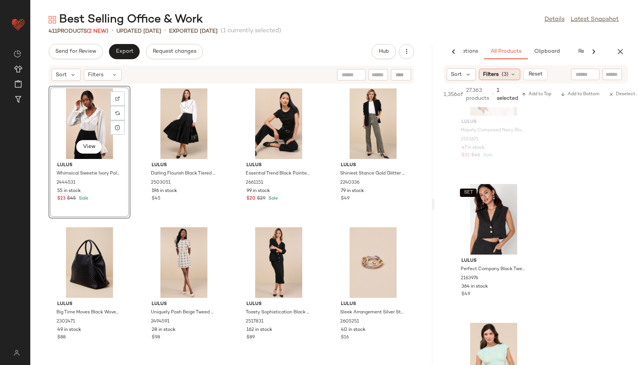
click at [501, 74] on div "Filters (3)" at bounding box center [499, 74] width 41 height 11
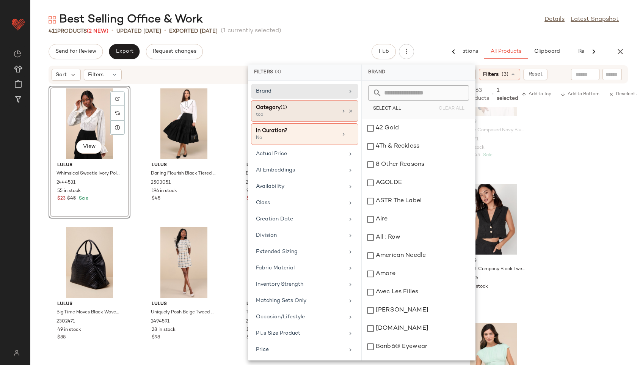
click at [281, 113] on div "top" at bounding box center [294, 115] width 76 height 7
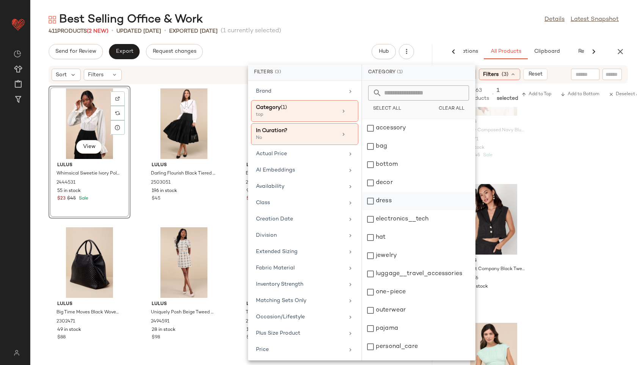
click at [385, 210] on div "dress" at bounding box center [418, 219] width 113 height 18
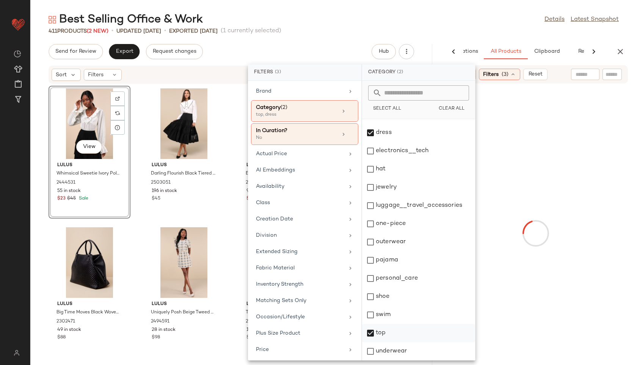
click at [382, 342] on div "top" at bounding box center [418, 351] width 113 height 18
click at [415, 22] on div "Best Selling Office & Work Details Latest Snapshot" at bounding box center [333, 19] width 607 height 15
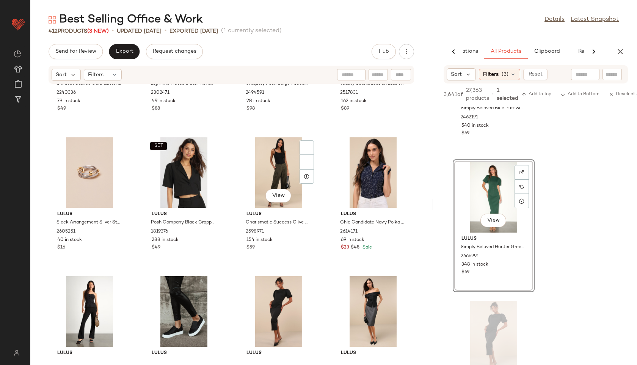
scroll to position [0, 0]
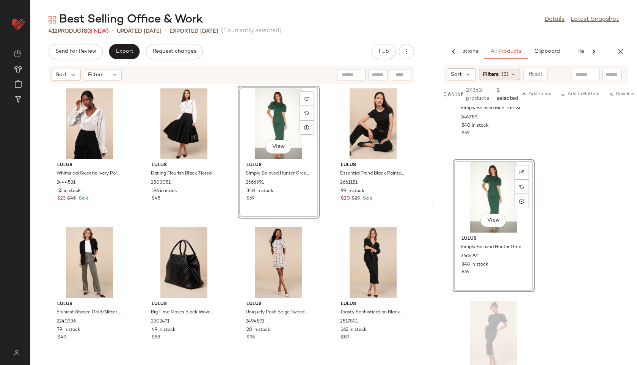
click at [508, 75] on div "Filters (3)" at bounding box center [499, 74] width 41 height 11
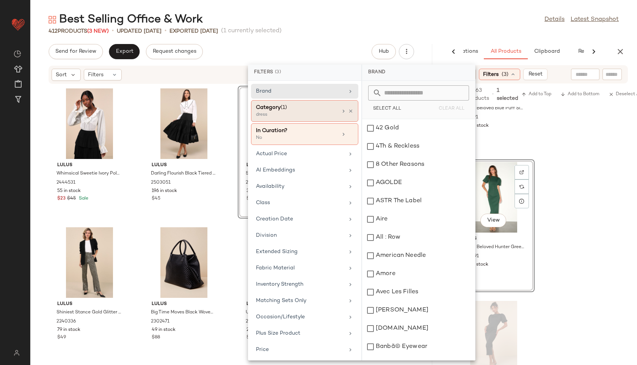
click at [316, 112] on div "dress" at bounding box center [294, 115] width 76 height 7
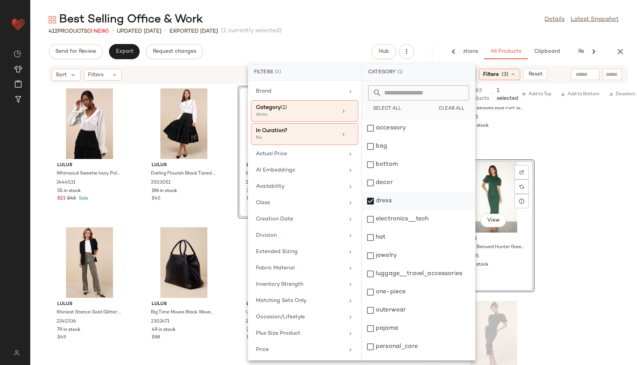
click at [387, 210] on div "dress" at bounding box center [418, 219] width 113 height 18
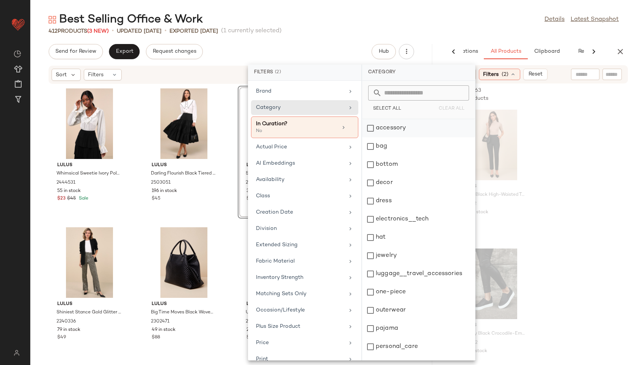
click at [397, 137] on div "accessory" at bounding box center [418, 146] width 113 height 18
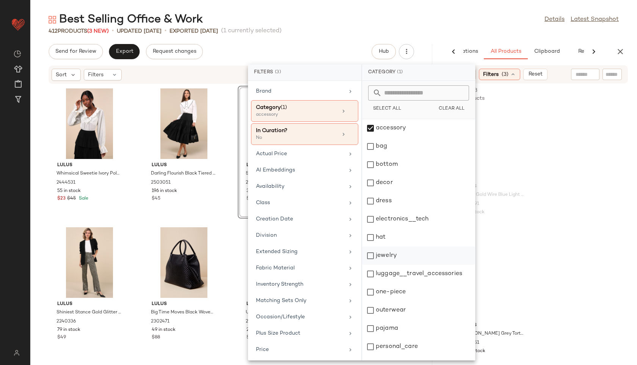
click at [392, 265] on div "jewelry" at bounding box center [418, 274] width 113 height 18
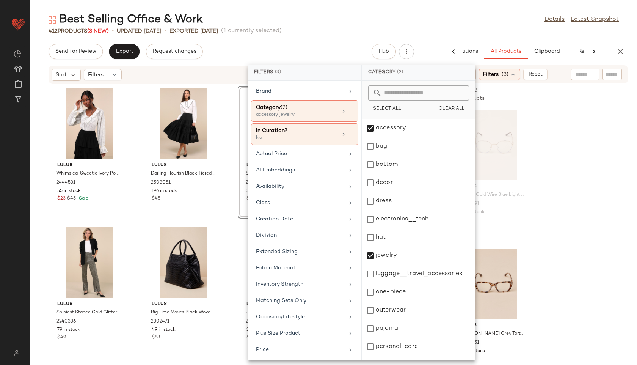
click at [418, 38] on div "Best Selling Office & Work Details Latest Snapshot 412 Products (3 New) • updat…" at bounding box center [333, 188] width 607 height 353
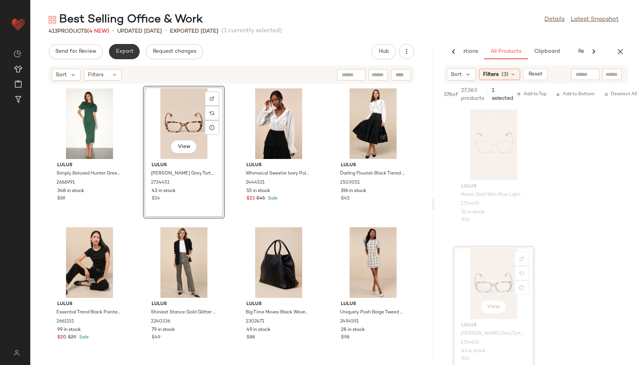
click at [115, 54] on button "Export" at bounding box center [124, 51] width 31 height 15
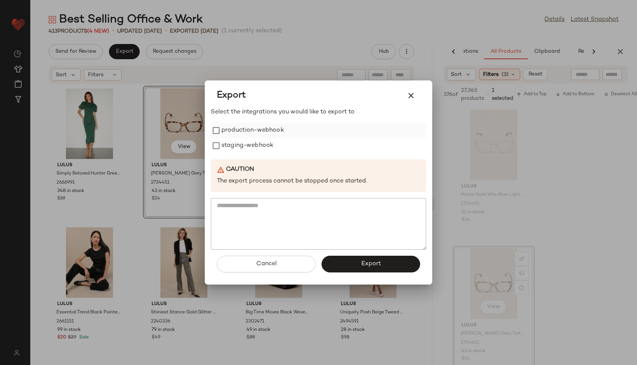
click at [232, 136] on label "production-webhook" at bounding box center [253, 130] width 63 height 15
click at [234, 147] on label "staging-webhook" at bounding box center [248, 145] width 52 height 15
click at [355, 265] on button "Export" at bounding box center [371, 264] width 99 height 17
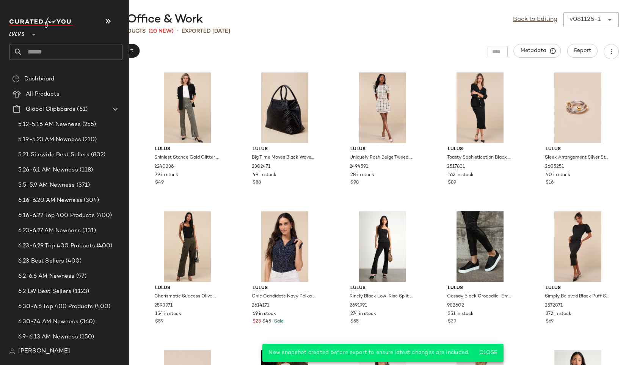
click at [46, 51] on input "text" at bounding box center [73, 52] width 100 height 16
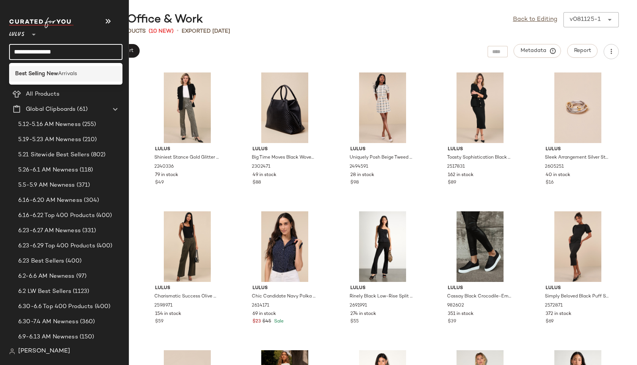
type input "**********"
click at [47, 74] on b "Best Selling New" at bounding box center [36, 74] width 43 height 8
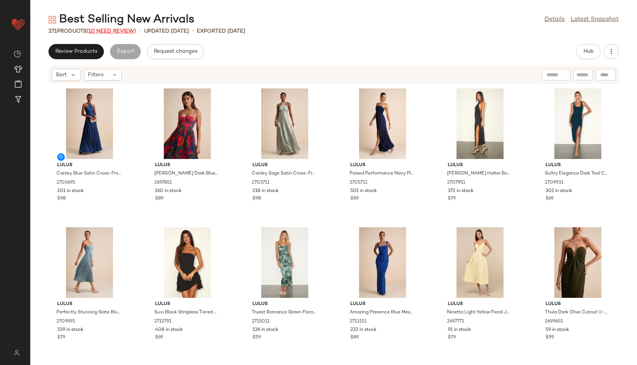
click at [123, 31] on span "(10 Need Review)" at bounding box center [111, 31] width 50 height 6
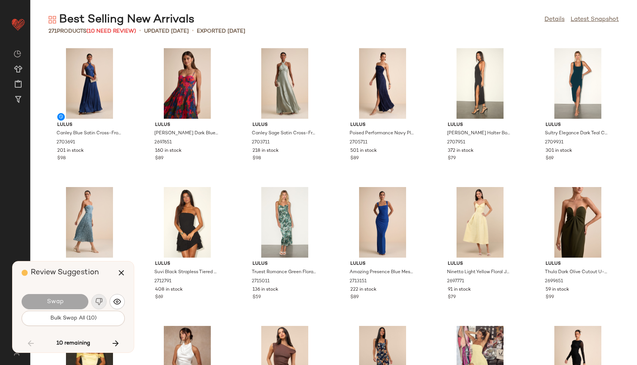
scroll to position [4998, 0]
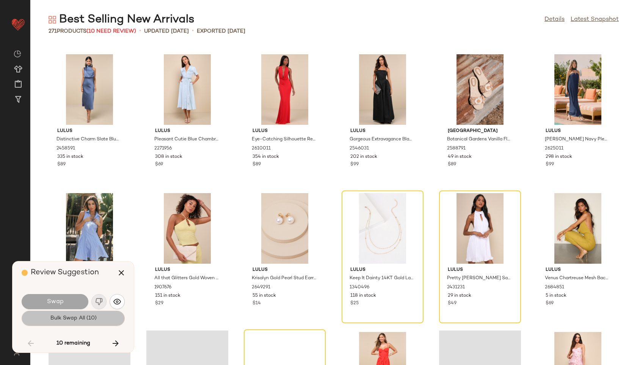
click at [83, 321] on button "Bulk Swap All (10)" at bounding box center [73, 318] width 103 height 15
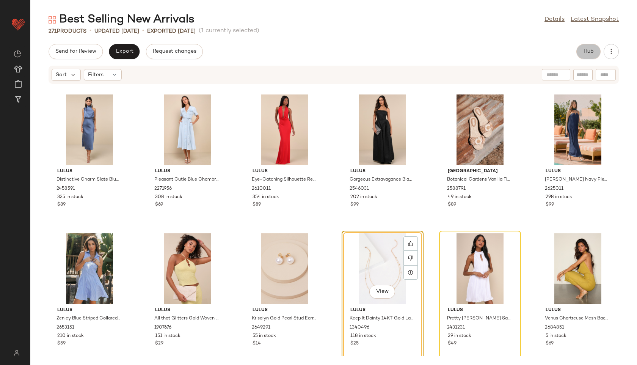
click at [587, 49] on span "Hub" at bounding box center [588, 52] width 11 height 6
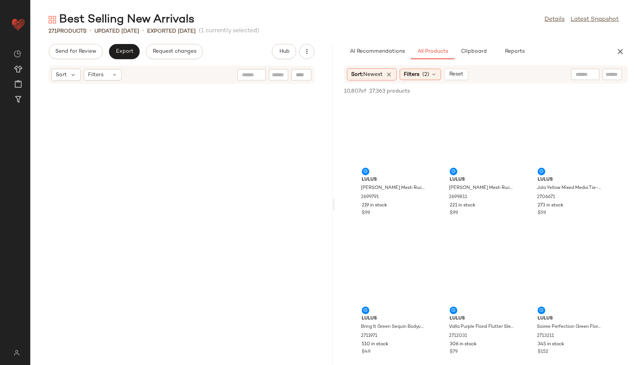
scroll to position [9997, 0]
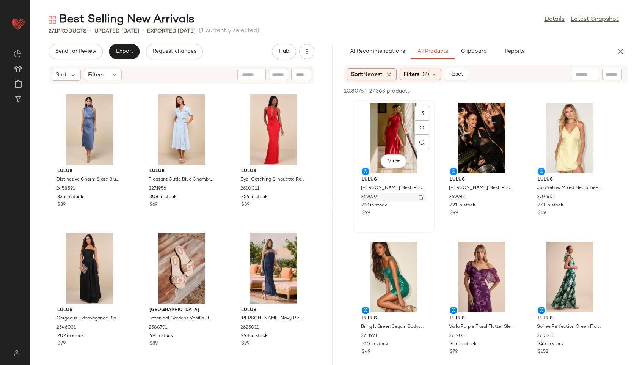
drag, startPoint x: 335, startPoint y: 205, endPoint x: 374, endPoint y: 201, distance: 39.3
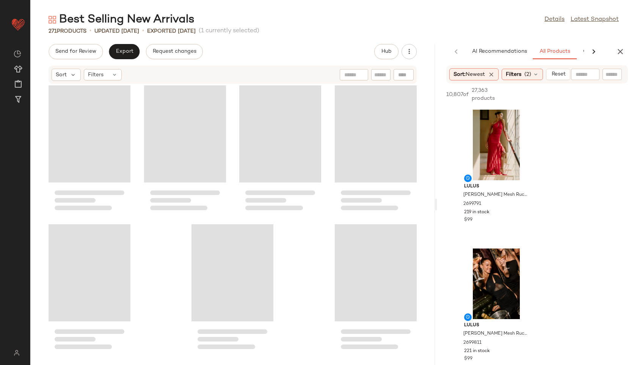
scroll to position [7498, 0]
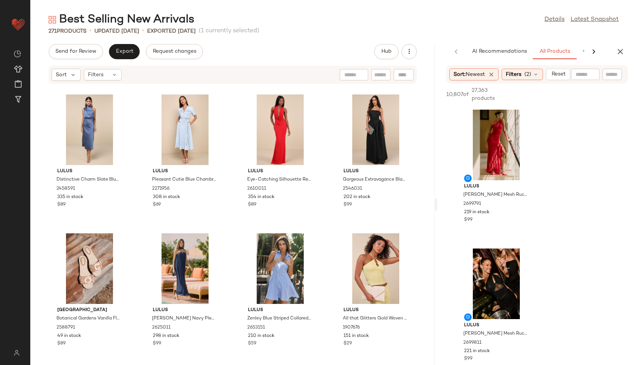
drag, startPoint x: 334, startPoint y: 205, endPoint x: 522, endPoint y: 222, distance: 188.9
click at [522, 222] on div "Best Selling New Arrivals Details Latest Snapshot 271 Products • updated Aug 11…" at bounding box center [333, 188] width 607 height 353
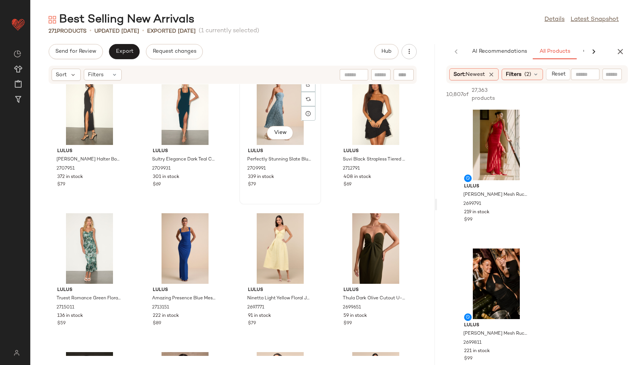
scroll to position [160, 0]
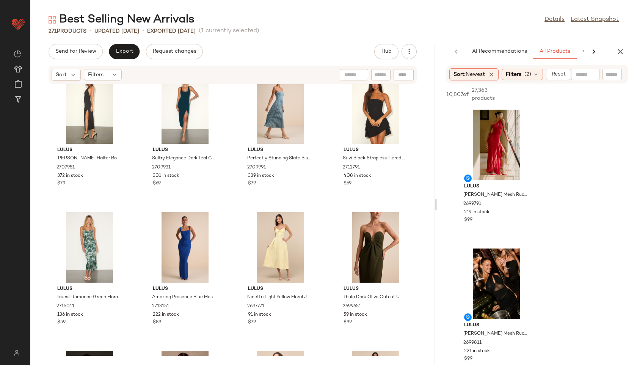
click at [591, 51] on icon at bounding box center [594, 51] width 9 height 9
click at [522, 53] on span "Clipboard" at bounding box center [521, 52] width 26 height 6
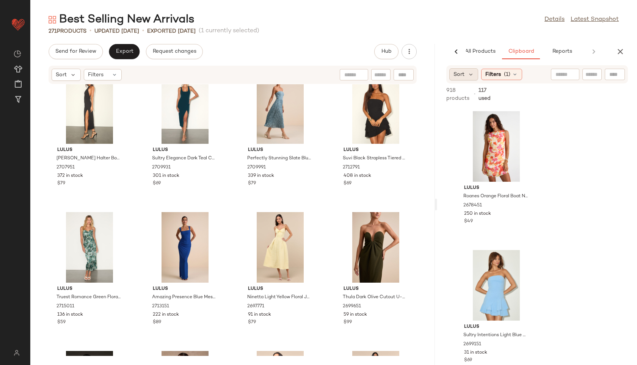
click at [459, 71] on span "Sort" at bounding box center [459, 75] width 11 height 8
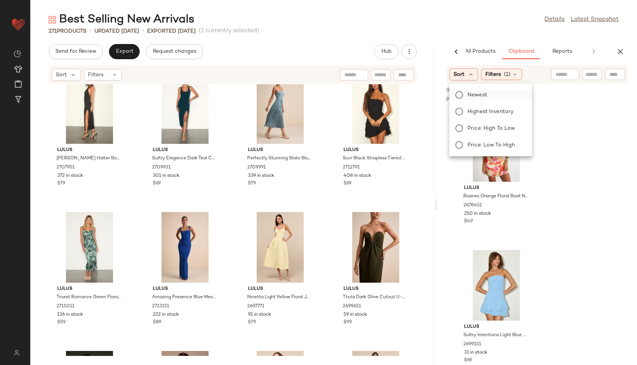
click at [467, 93] on label "Newest" at bounding box center [495, 95] width 61 height 11
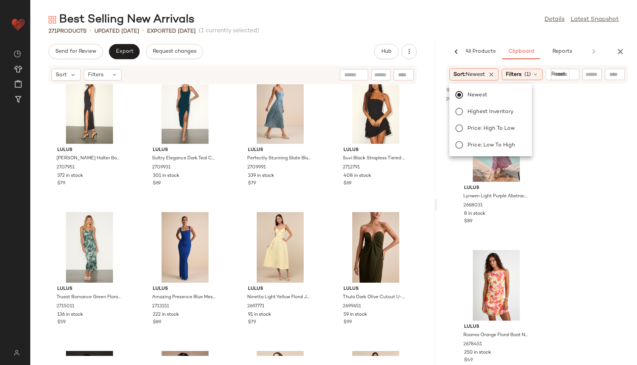
click at [507, 20] on div "Best Selling New Arrivals Details Latest Snapshot" at bounding box center [333, 19] width 607 height 15
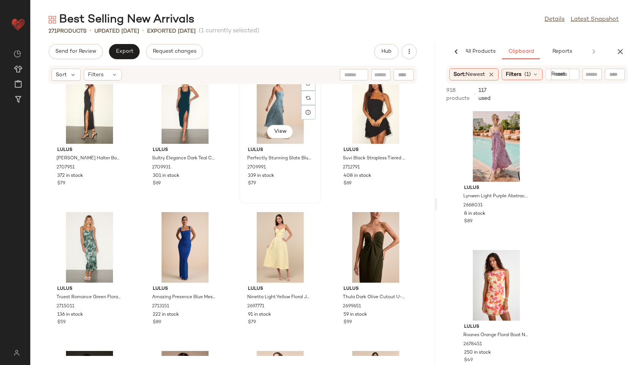
scroll to position [0, 0]
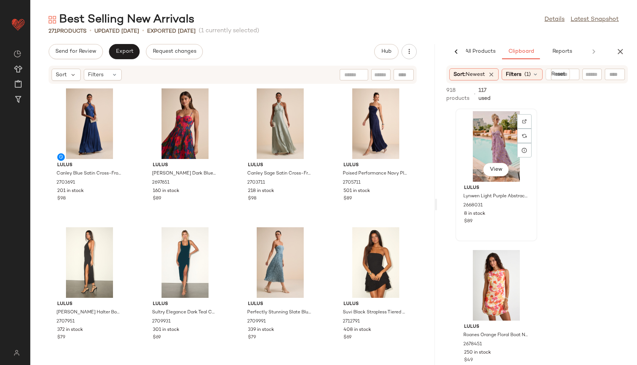
click at [481, 141] on div "View" at bounding box center [496, 146] width 77 height 71
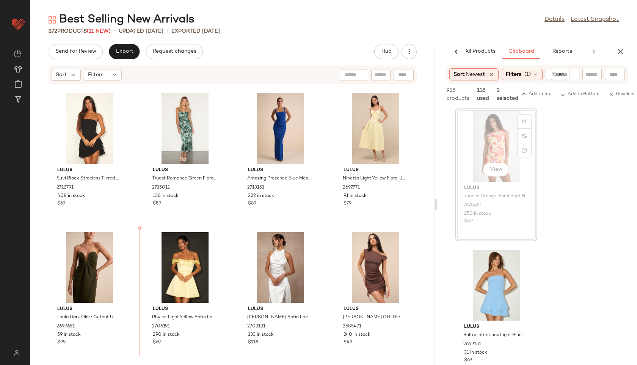
scroll to position [282, 0]
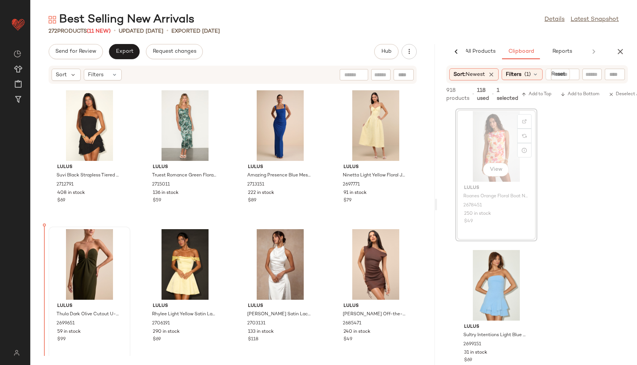
drag, startPoint x: 502, startPoint y: 145, endPoint x: 57, endPoint y: 268, distance: 462.5
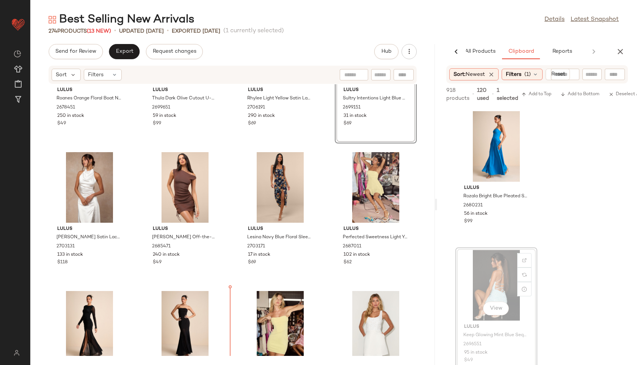
scroll to position [501, 0]
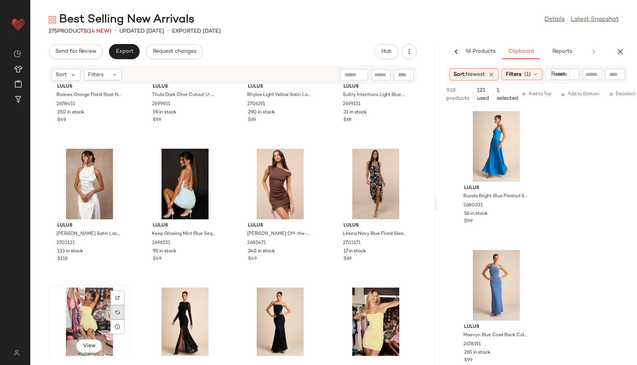
scroll to position [502, 0]
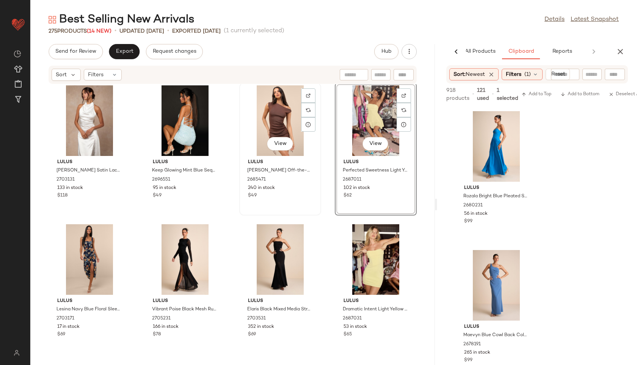
scroll to position [586, 0]
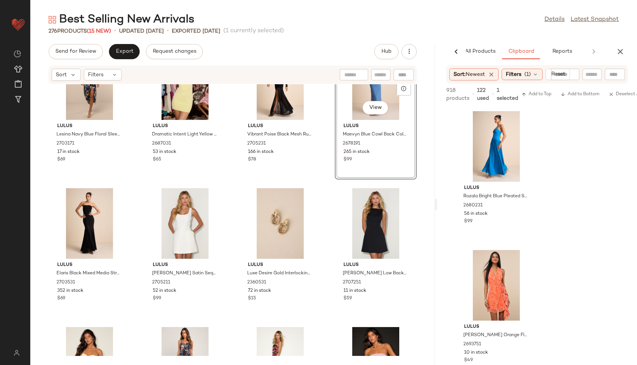
scroll to position [802, 0]
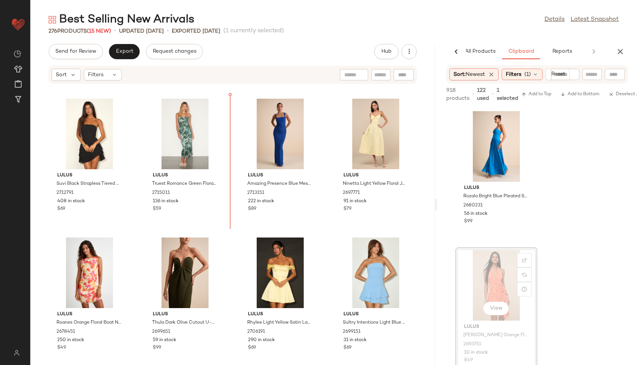
scroll to position [267, 0]
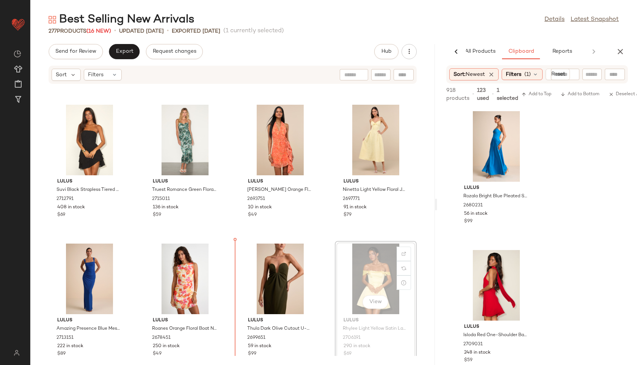
scroll to position [268, 0]
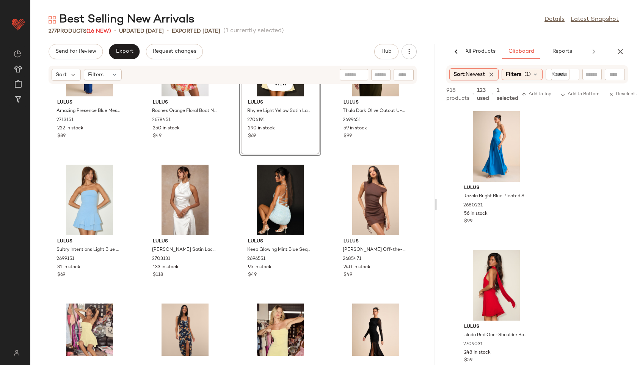
scroll to position [490, 0]
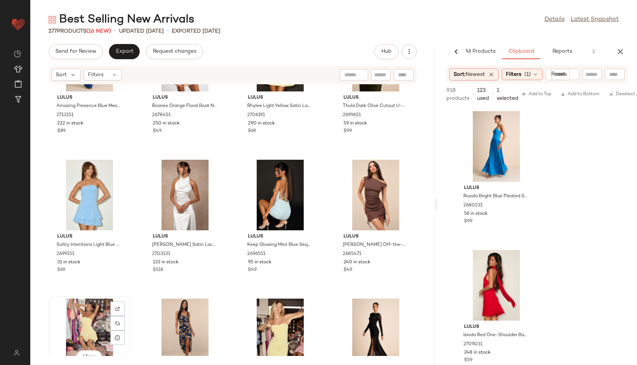
scroll to position [491, 0]
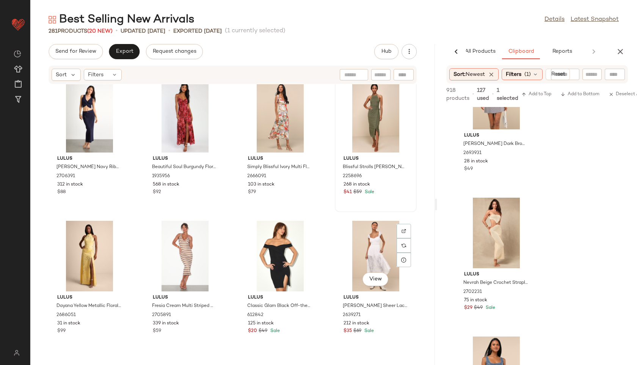
scroll to position [2109, 0]
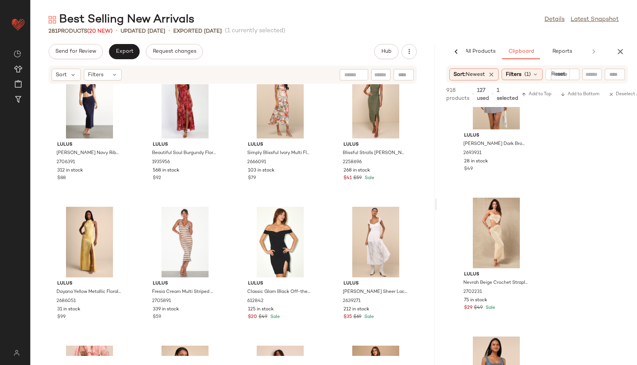
drag, startPoint x: 484, startPoint y: 243, endPoint x: 127, endPoint y: 0, distance: 431.7
click at [127, 49] on span "Export" at bounding box center [124, 52] width 18 height 6
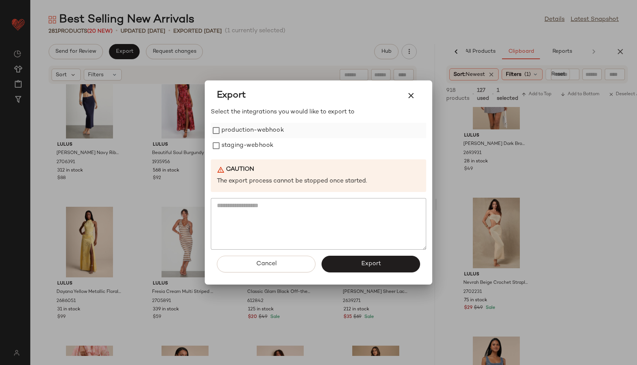
click at [245, 131] on label "production-webhook" at bounding box center [253, 130] width 63 height 15
click at [251, 145] on label "staging-webhook" at bounding box center [248, 145] width 52 height 15
click at [352, 263] on button "Export" at bounding box center [371, 264] width 99 height 17
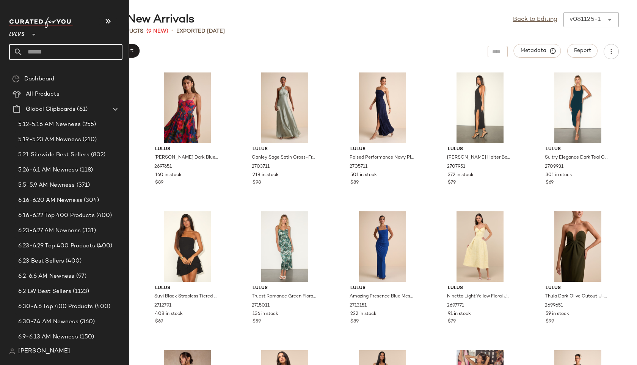
click at [39, 51] on input "text" at bounding box center [73, 52] width 100 height 16
click at [51, 52] on input "text" at bounding box center [73, 52] width 100 height 16
click at [30, 52] on input "**********" at bounding box center [65, 52] width 113 height 16
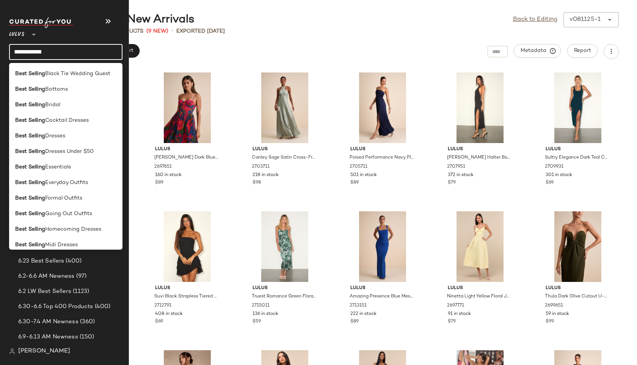
click at [64, 56] on input "**********" at bounding box center [65, 52] width 113 height 16
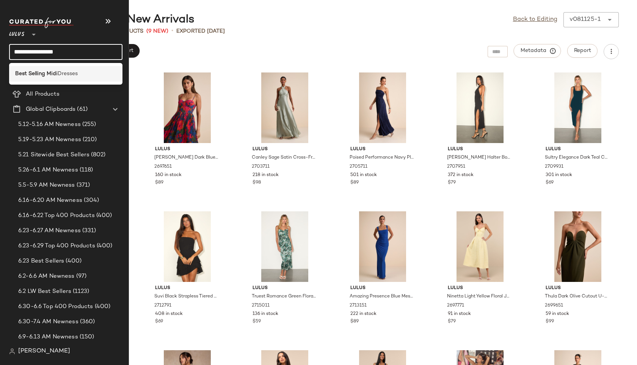
type input "**********"
click at [70, 77] on span "Dresses" at bounding box center [68, 74] width 20 height 8
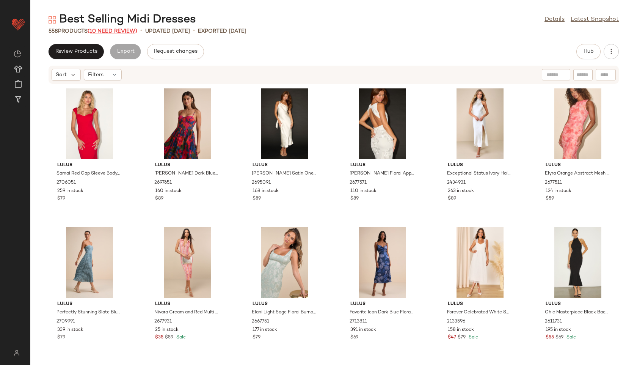
click at [124, 31] on span "(10 Need Review)" at bounding box center [113, 31] width 50 height 6
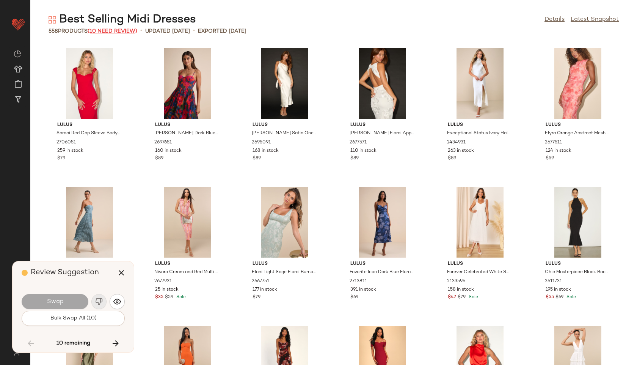
scroll to position [10830, 0]
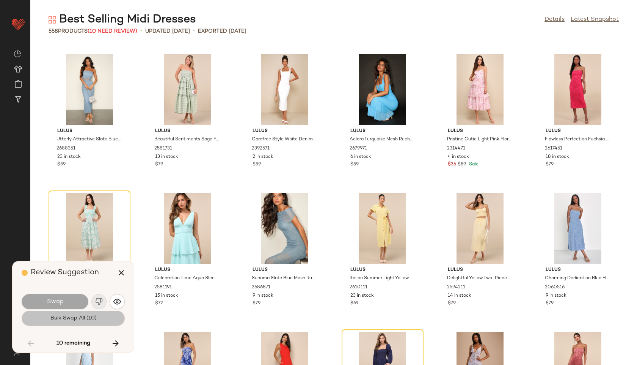
click at [86, 320] on span "Bulk Swap All (10)" at bounding box center [73, 318] width 47 height 6
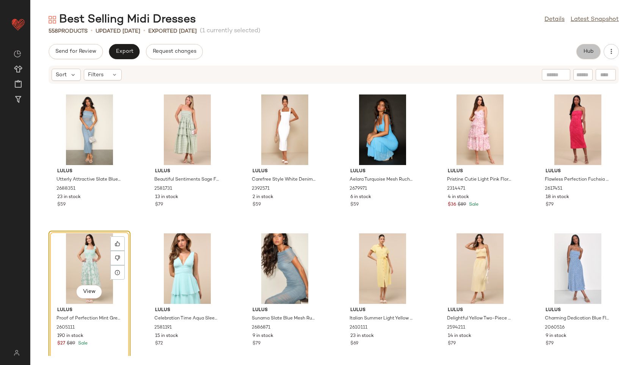
click at [588, 50] on span "Hub" at bounding box center [588, 52] width 11 height 6
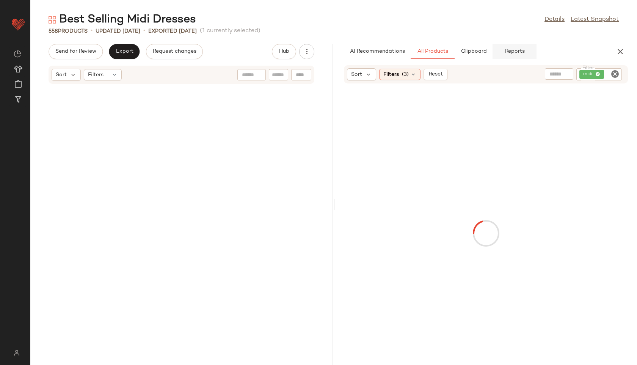
scroll to position [21660, 0]
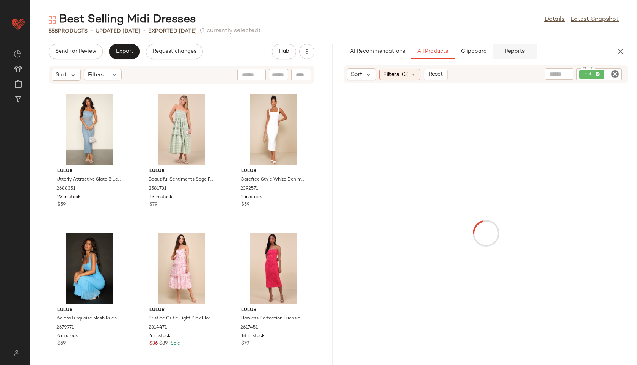
click at [514, 45] on button "Reports" at bounding box center [515, 51] width 44 height 15
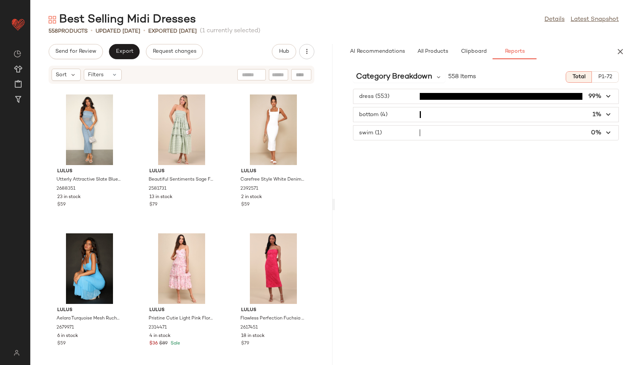
click at [434, 121] on span "button" at bounding box center [486, 114] width 265 height 14
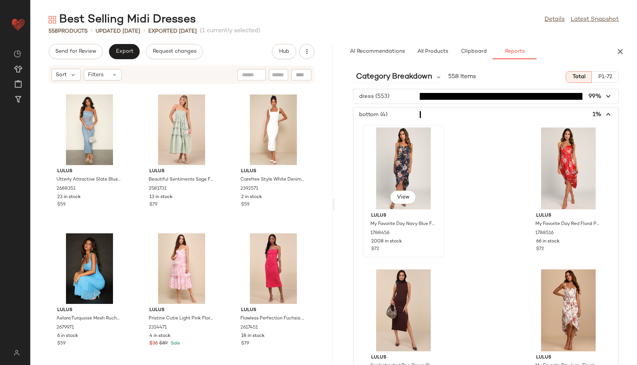
click at [389, 177] on div "View" at bounding box center [403, 168] width 77 height 82
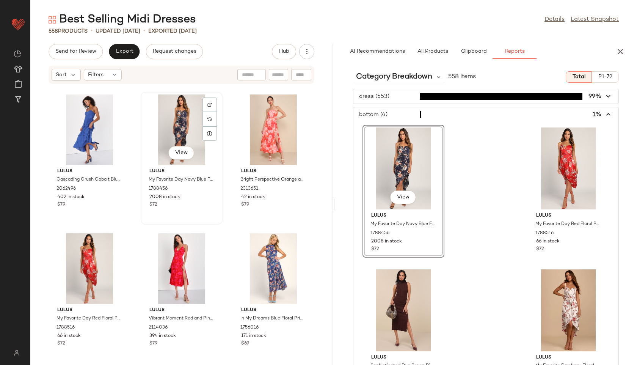
click at [176, 131] on div "View" at bounding box center [181, 129] width 77 height 71
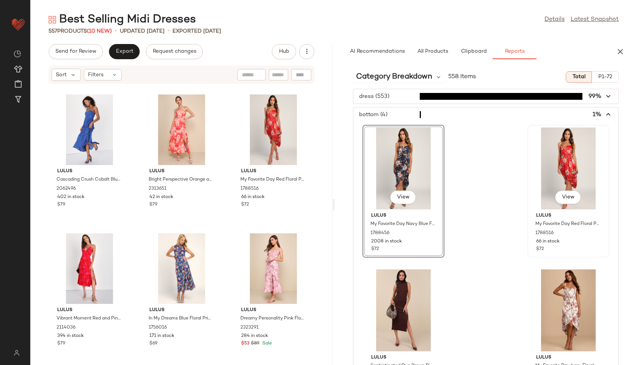
click at [557, 166] on div "View" at bounding box center [568, 168] width 77 height 82
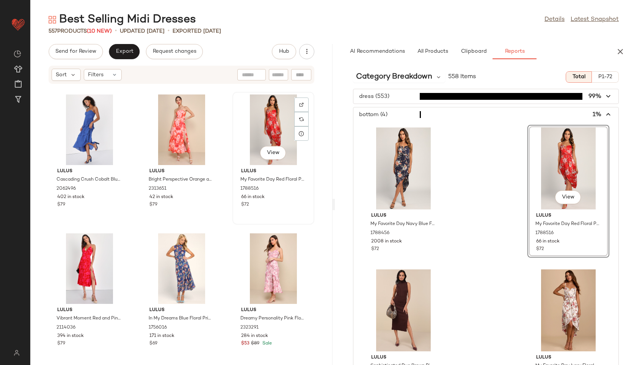
click at [248, 112] on div "View" at bounding box center [273, 129] width 77 height 71
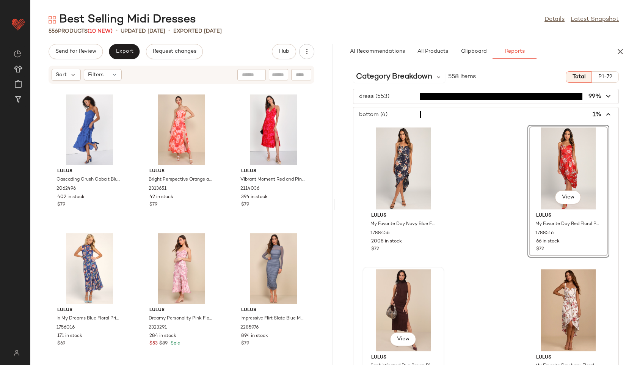
click at [398, 300] on div "View" at bounding box center [403, 310] width 77 height 82
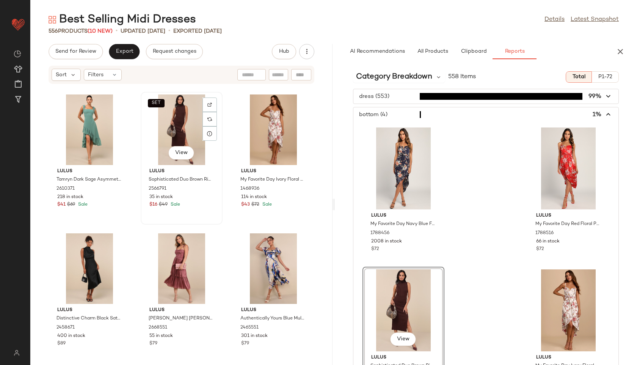
click at [176, 137] on div "SET View" at bounding box center [181, 129] width 77 height 71
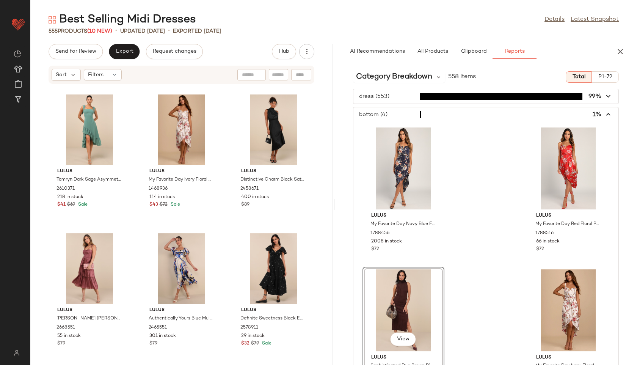
scroll to position [59, 0]
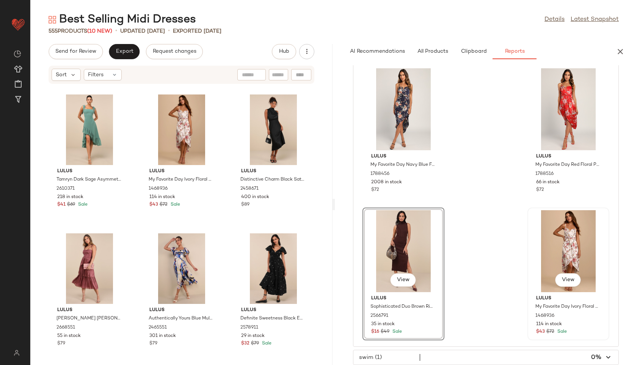
click at [560, 260] on div "View" at bounding box center [568, 251] width 77 height 82
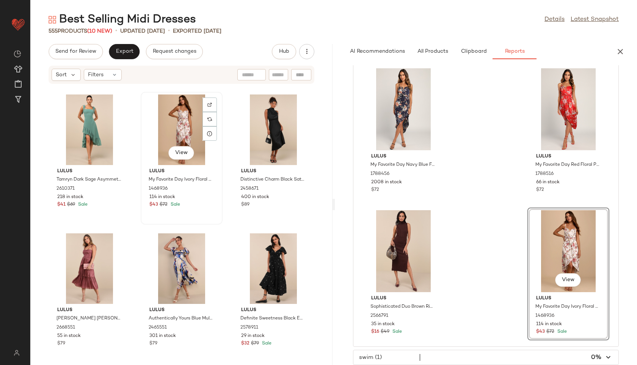
click at [165, 107] on div "View" at bounding box center [181, 129] width 77 height 71
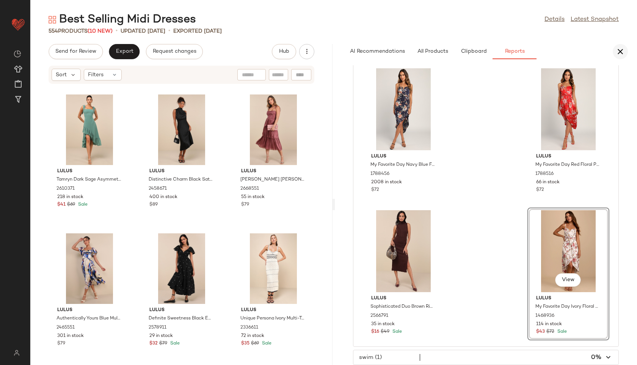
click at [623, 52] on icon "button" at bounding box center [620, 51] width 9 height 9
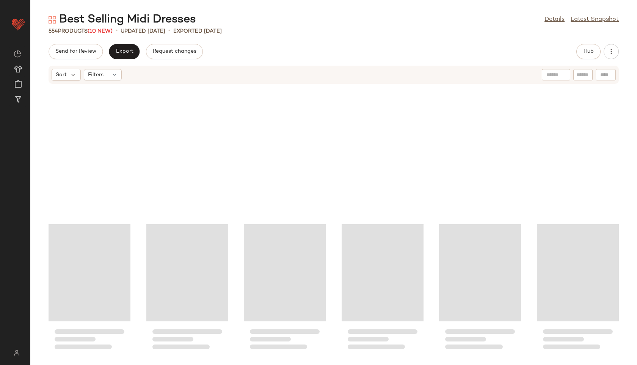
scroll to position [12643, 0]
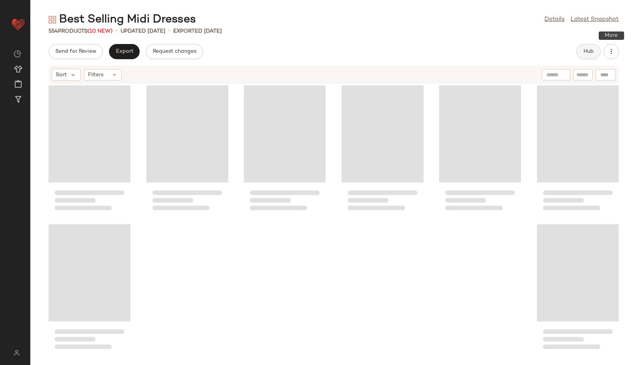
click at [588, 47] on button "Hub" at bounding box center [589, 51] width 24 height 15
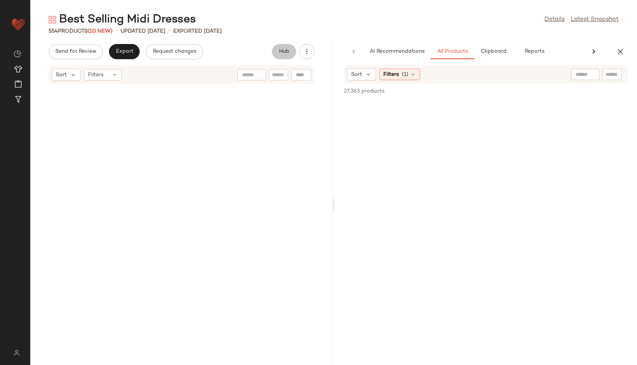
scroll to position [12920, 0]
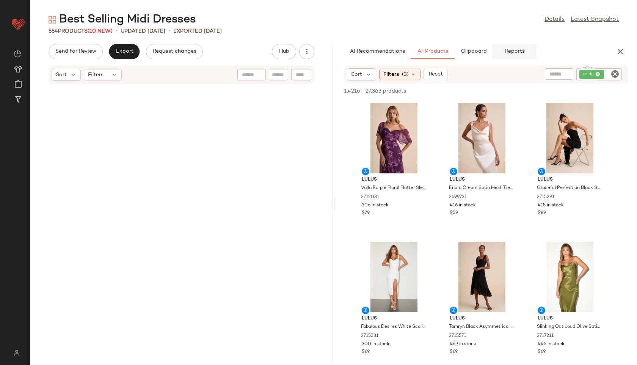
click at [514, 49] on span "Reports" at bounding box center [515, 52] width 20 height 6
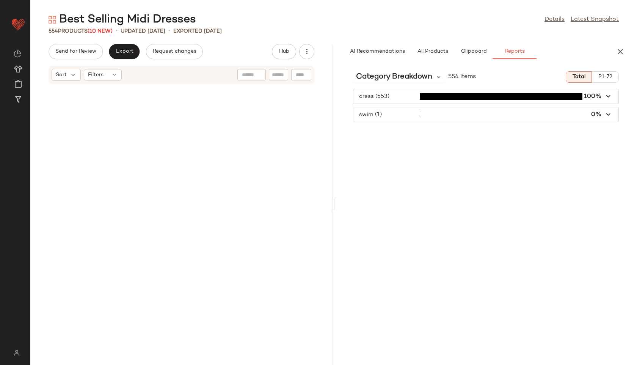
click at [424, 118] on span "button" at bounding box center [486, 114] width 265 height 14
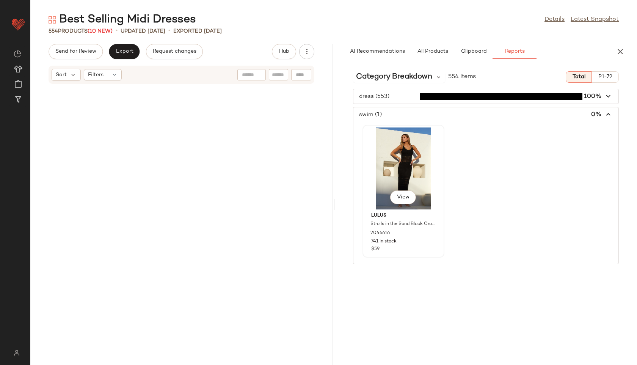
click at [410, 160] on div "View" at bounding box center [403, 168] width 77 height 82
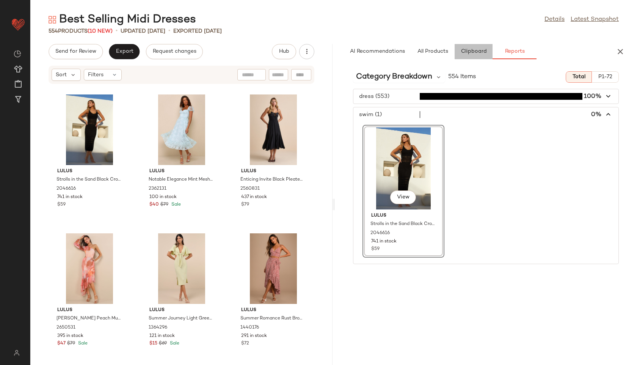
click at [481, 52] on span "Clipboard" at bounding box center [474, 52] width 26 height 6
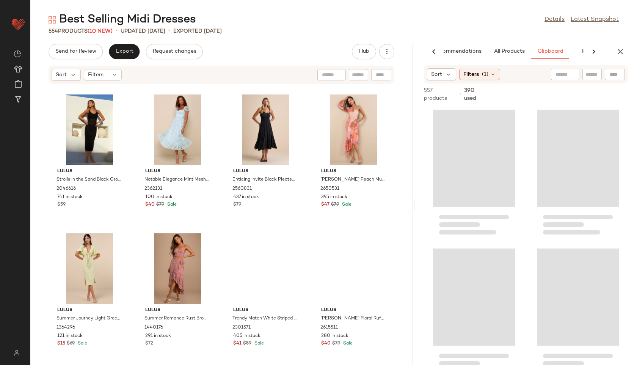
drag, startPoint x: 333, startPoint y: 204, endPoint x: 415, endPoint y: 205, distance: 81.9
click at [415, 205] on div "Best Selling Midi Dresses Details Latest Snapshot 554 Products (10 New) • updat…" at bounding box center [333, 188] width 607 height 353
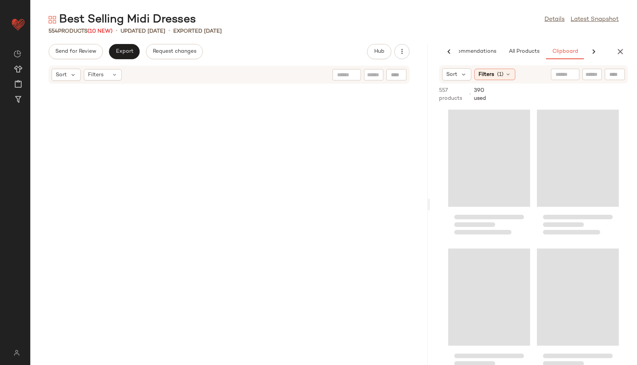
drag, startPoint x: 414, startPoint y: 205, endPoint x: 505, endPoint y: 184, distance: 93.9
click at [505, 184] on div "Best Selling Midi Dresses Details Latest Snapshot 554 Products (10 New) • updat…" at bounding box center [333, 188] width 607 height 353
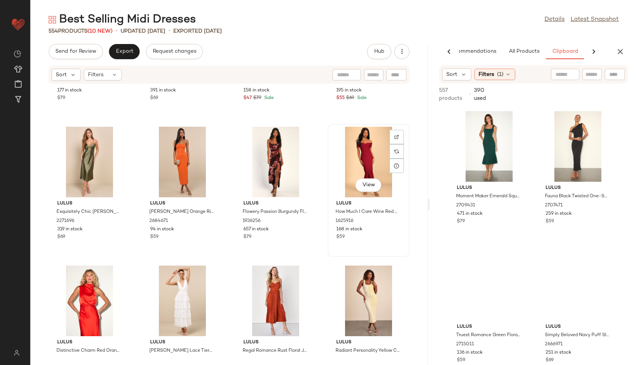
scroll to position [0, 0]
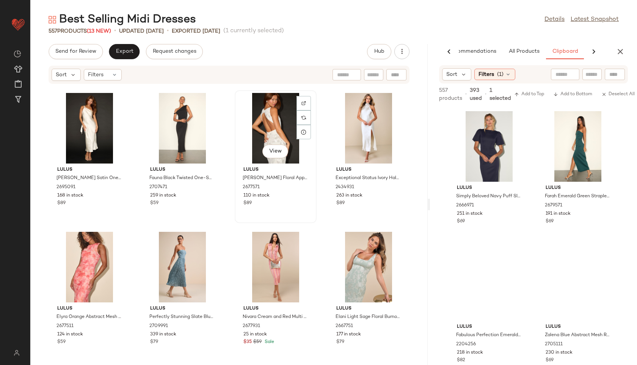
scroll to position [135, 0]
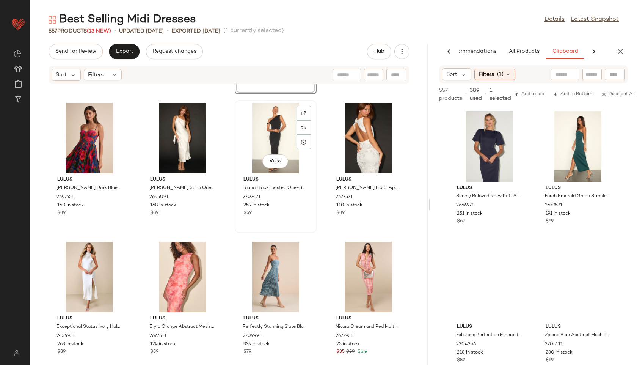
scroll to position [127, 0]
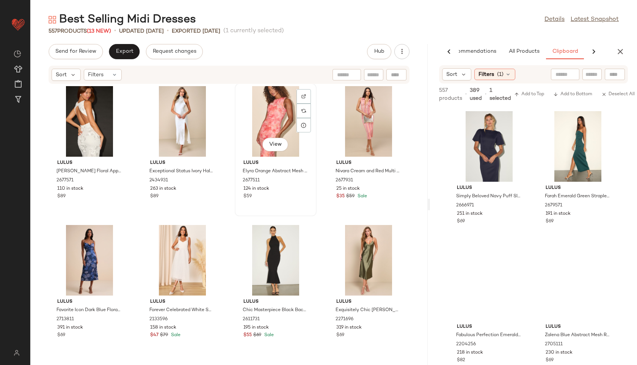
scroll to position [288, 0]
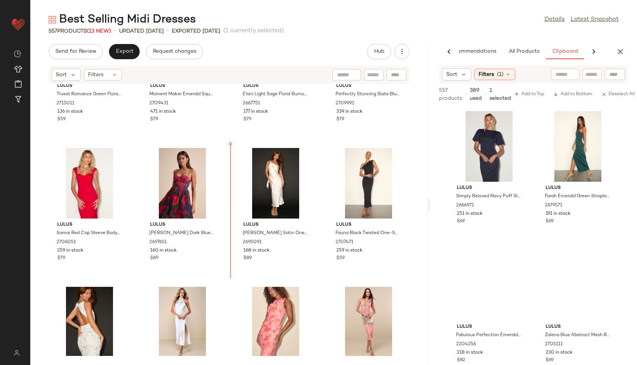
scroll to position [57, 0]
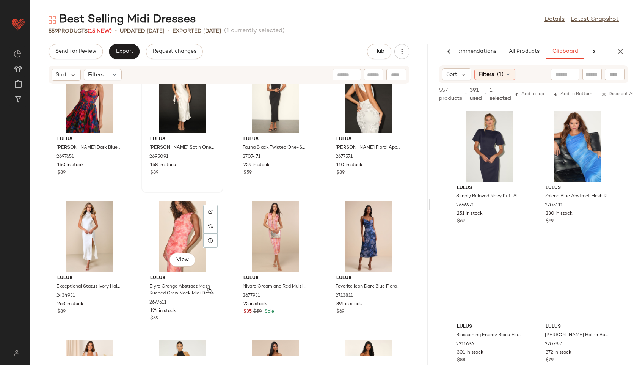
scroll to position [310, 0]
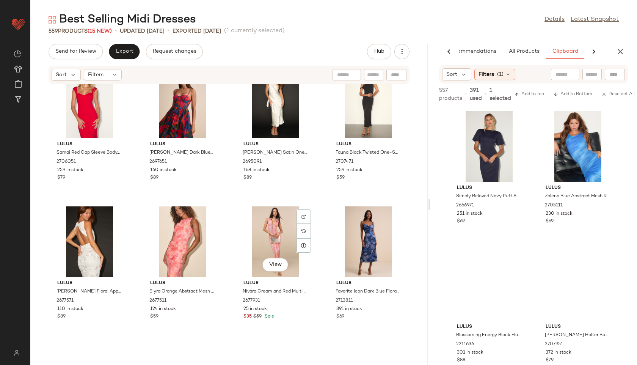
scroll to position [313, 0]
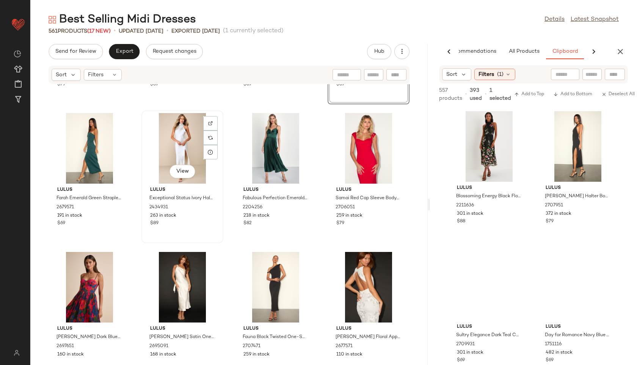
scroll to position [259, 0]
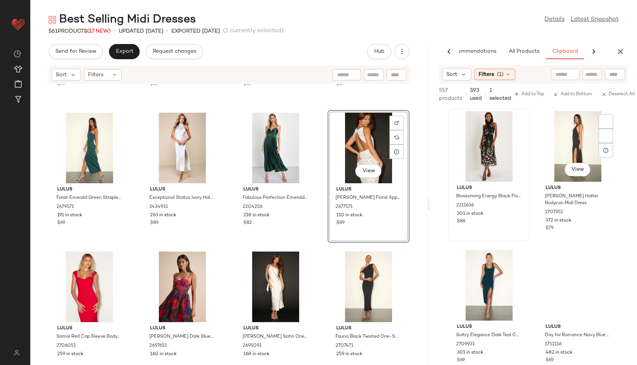
scroll to position [194, 0]
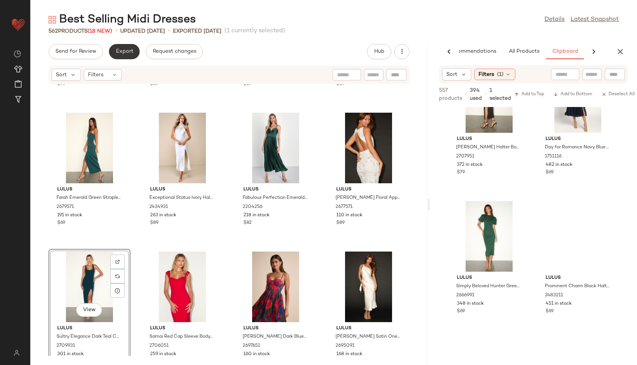
click at [129, 53] on span "Export" at bounding box center [124, 52] width 18 height 6
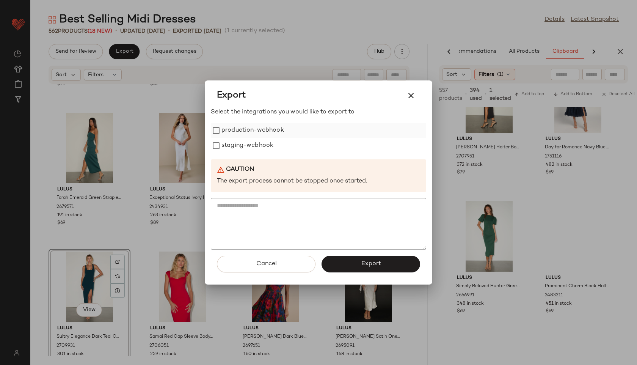
click at [243, 128] on label "production-webhook" at bounding box center [253, 130] width 63 height 15
click at [244, 147] on label "staging-webhook" at bounding box center [248, 145] width 52 height 15
click at [335, 258] on button "Export" at bounding box center [371, 264] width 99 height 17
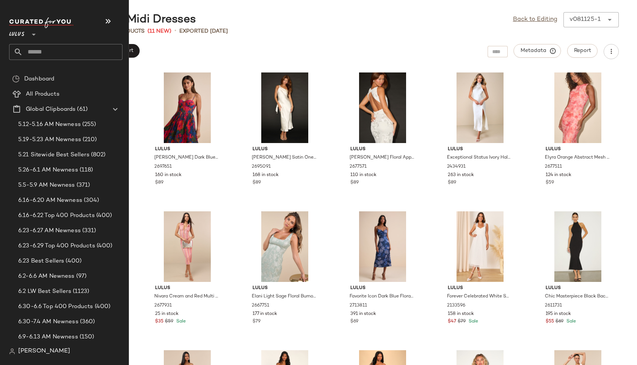
click at [44, 51] on input "text" at bounding box center [73, 52] width 100 height 16
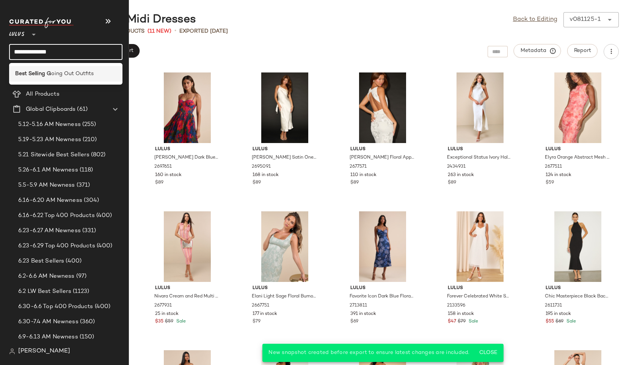
type input "**********"
click at [22, 74] on b "Best Selling G" at bounding box center [33, 74] width 36 height 8
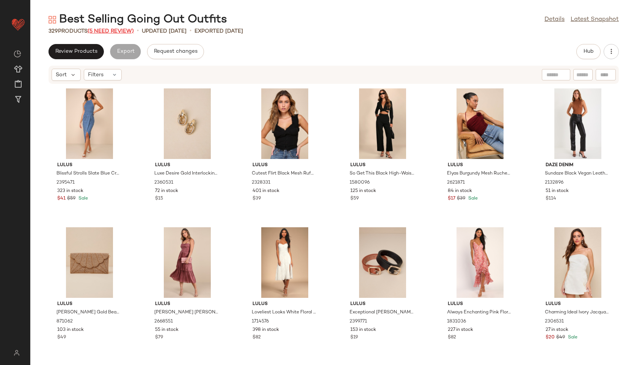
click at [118, 29] on span "(5 Need Review)" at bounding box center [111, 31] width 46 height 6
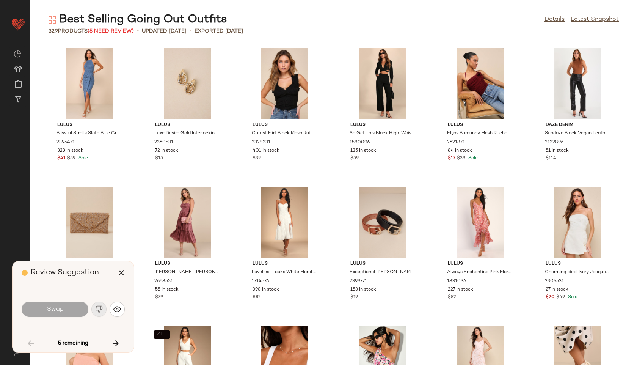
scroll to position [694, 0]
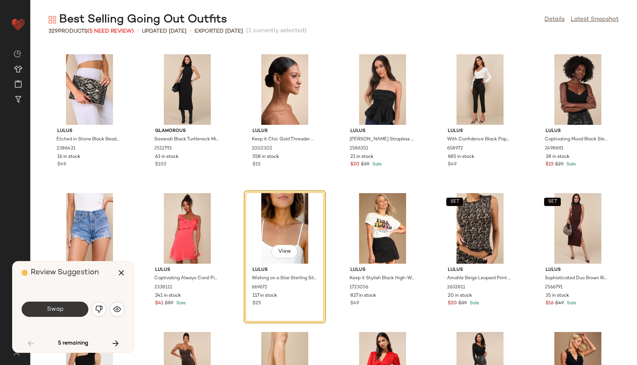
click at [66, 311] on button "Swap" at bounding box center [55, 309] width 67 height 15
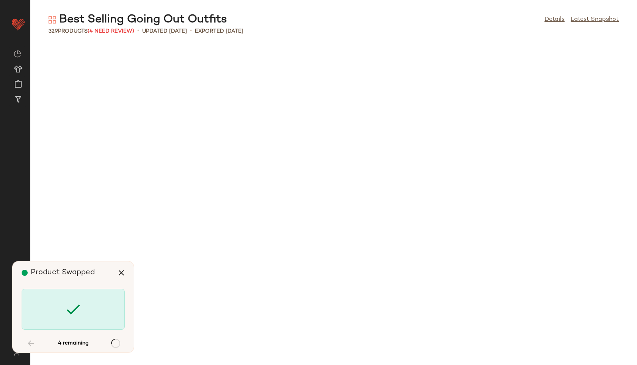
scroll to position [1805, 0]
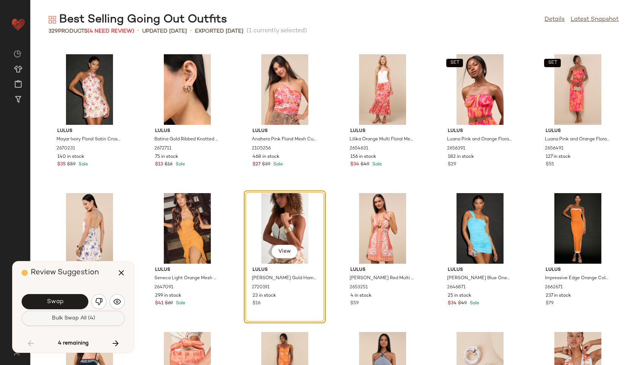
click at [70, 318] on span "Bulk Swap All (4)" at bounding box center [73, 318] width 44 height 6
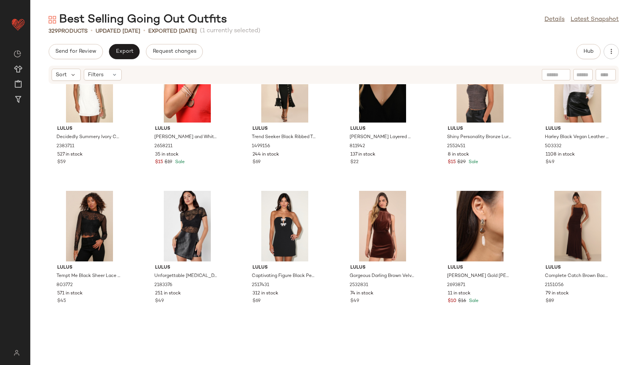
scroll to position [860, 0]
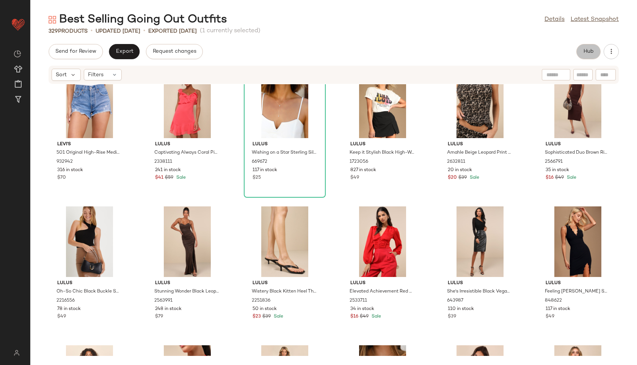
click at [586, 56] on button "Hub" at bounding box center [589, 51] width 24 height 15
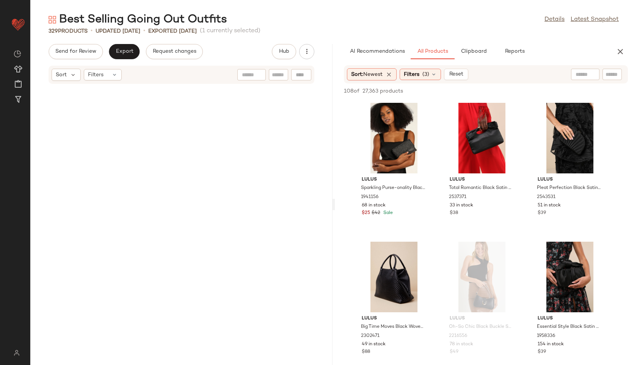
scroll to position [1666, 0]
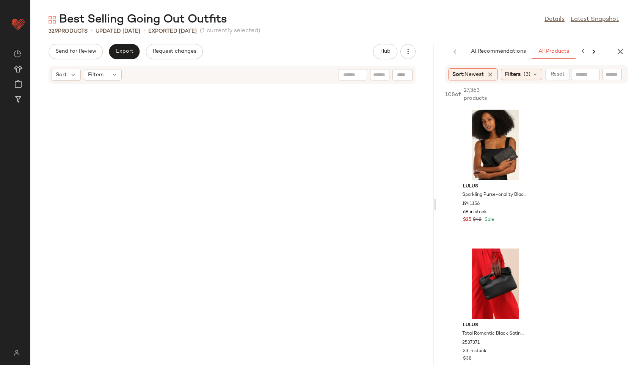
drag, startPoint x: 334, startPoint y: 202, endPoint x: 494, endPoint y: 194, distance: 160.3
click at [494, 194] on div "Best Selling Going Out Outfits Details Latest Snapshot 329 Products • updated A…" at bounding box center [333, 188] width 607 height 353
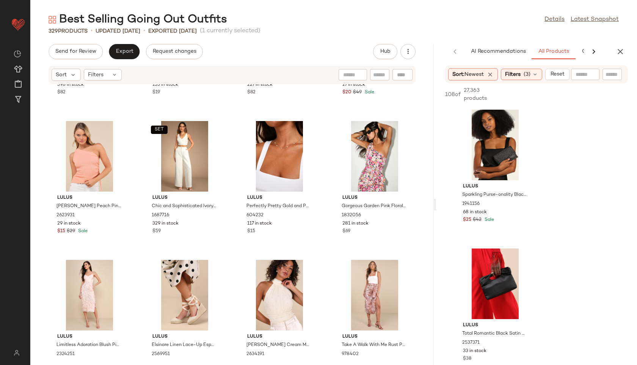
scroll to position [0, 0]
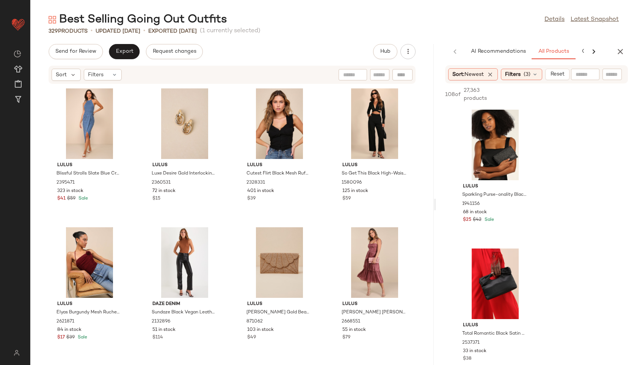
click at [591, 53] on icon at bounding box center [594, 51] width 9 height 9
click at [525, 58] on button "Clipboard" at bounding box center [521, 51] width 38 height 15
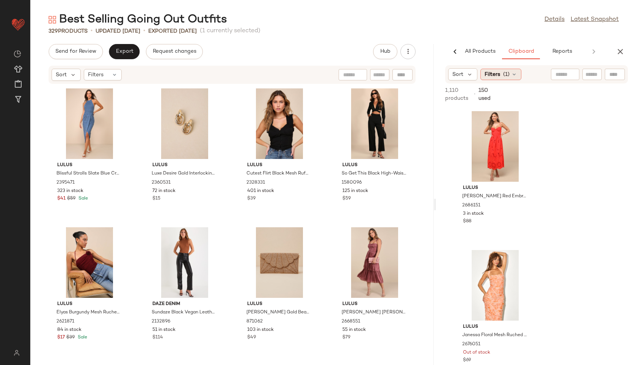
click at [508, 71] on span "(1)" at bounding box center [506, 75] width 6 height 8
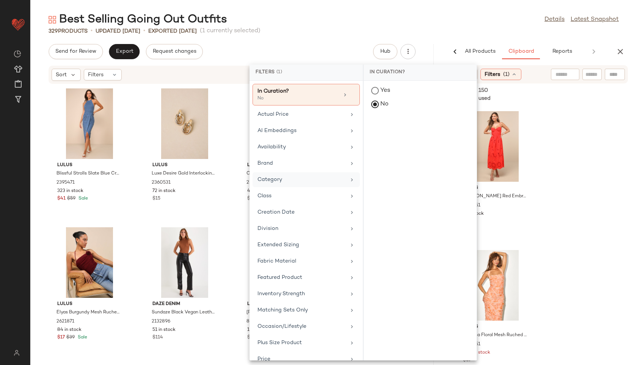
scroll to position [108, 0]
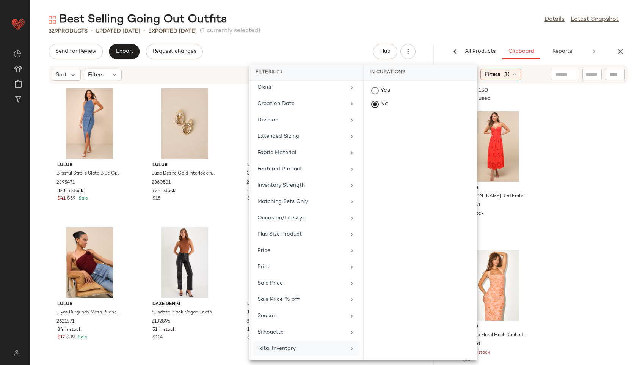
click at [275, 348] on div "Total Inventory" at bounding box center [302, 348] width 88 height 8
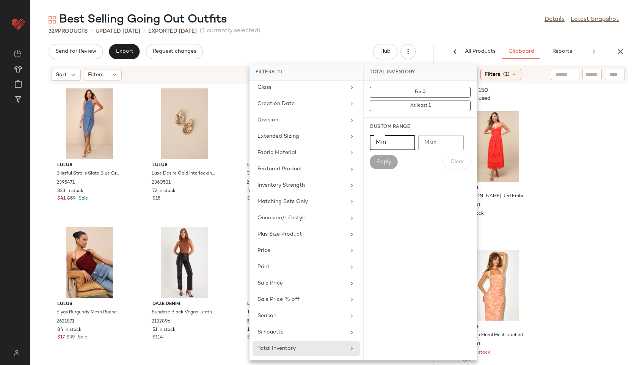
click at [398, 143] on input "Min" at bounding box center [393, 142] width 46 height 15
type input "**"
click at [376, 160] on span "Apply" at bounding box center [383, 162] width 15 height 6
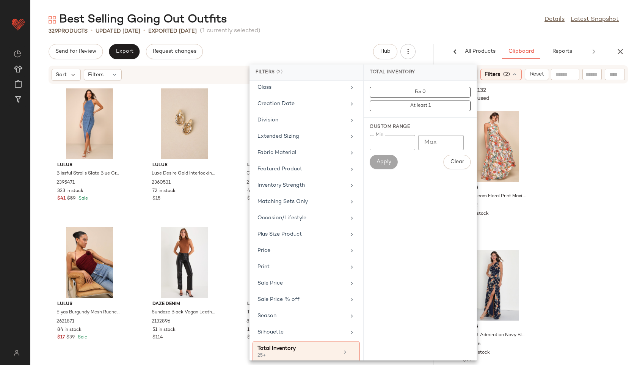
click at [468, 33] on div "329 Products • updated Aug 11th • Exported Aug 11th (1 currently selected)" at bounding box center [333, 31] width 607 height 8
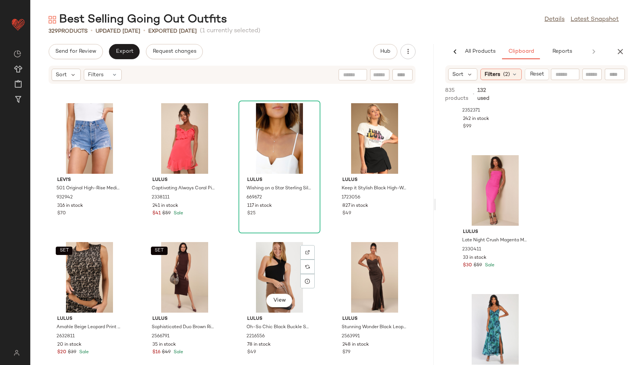
scroll to position [1240, 0]
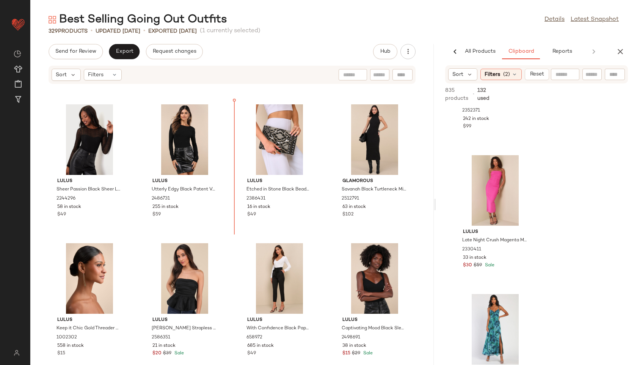
scroll to position [945, 0]
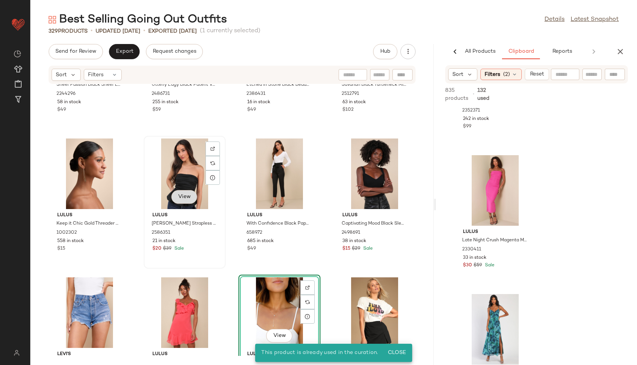
scroll to position [1064, 0]
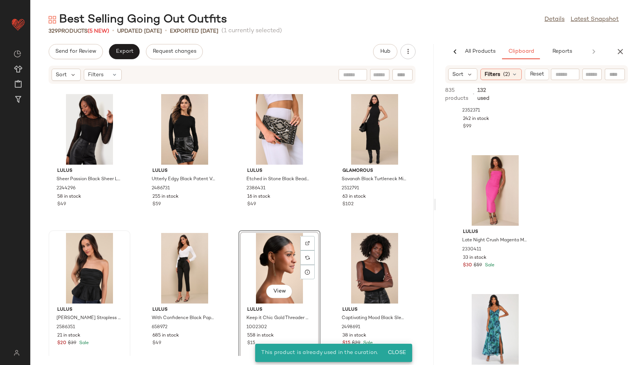
scroll to position [974, 0]
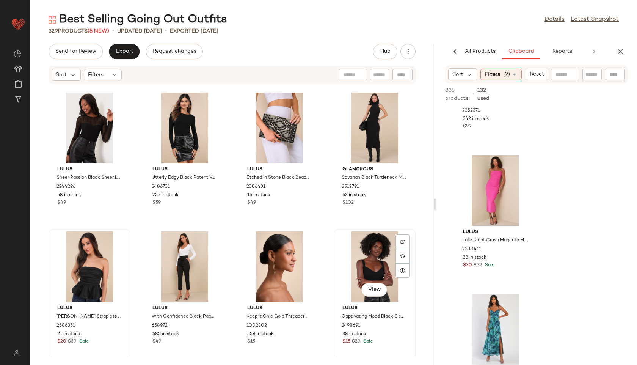
click at [363, 260] on div "View" at bounding box center [374, 266] width 77 height 71
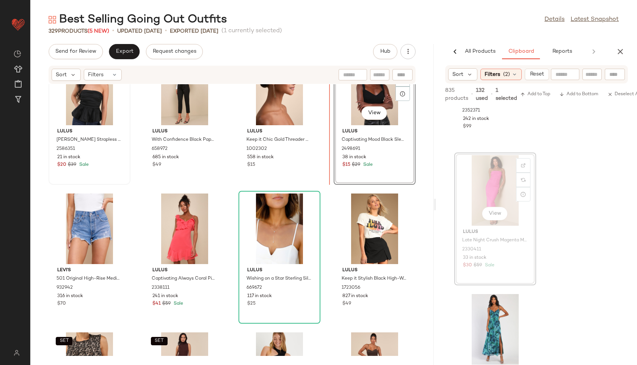
scroll to position [1146, 0]
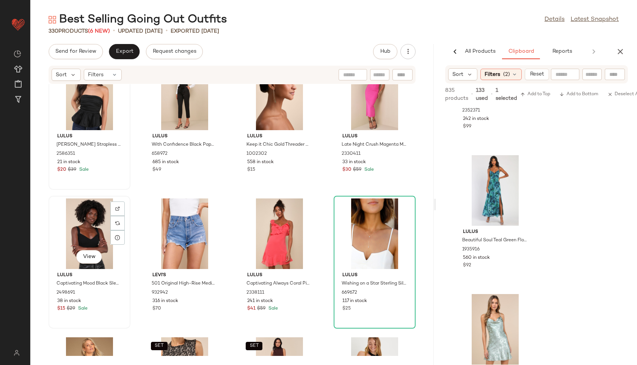
click at [81, 220] on div "View" at bounding box center [89, 233] width 77 height 71
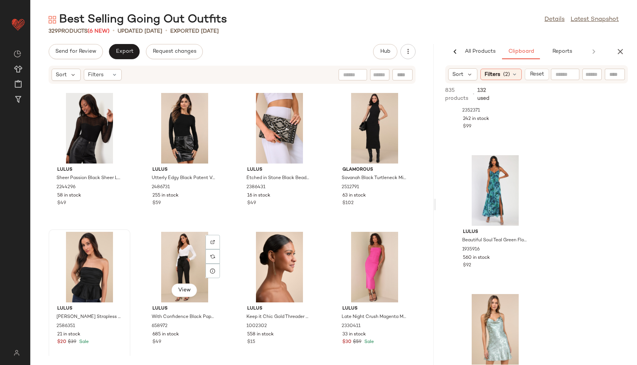
scroll to position [970, 0]
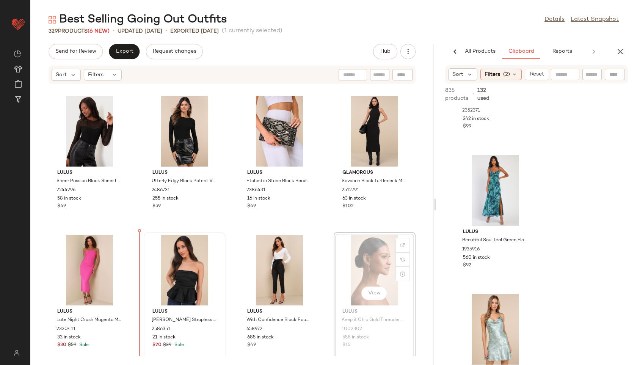
drag, startPoint x: 363, startPoint y: 274, endPoint x: 358, endPoint y: 274, distance: 4.9
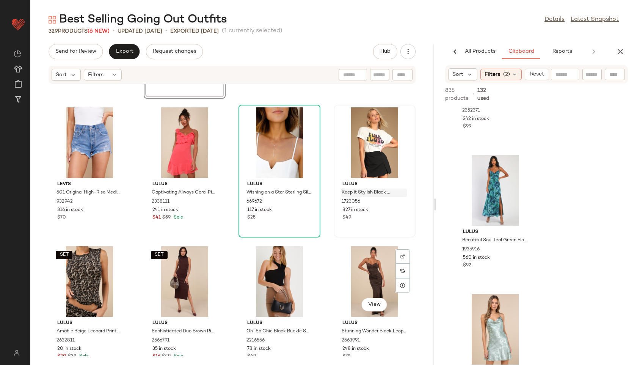
scroll to position [1239, 0]
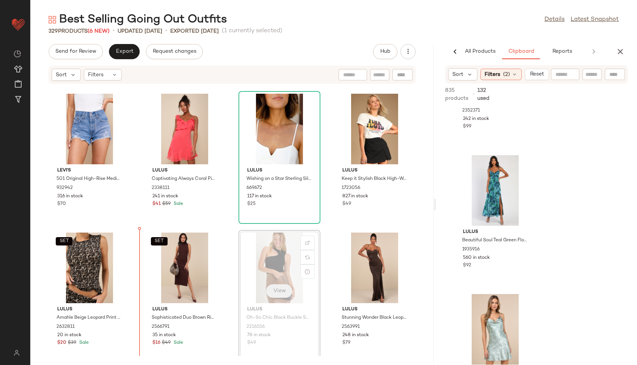
scroll to position [1252, 0]
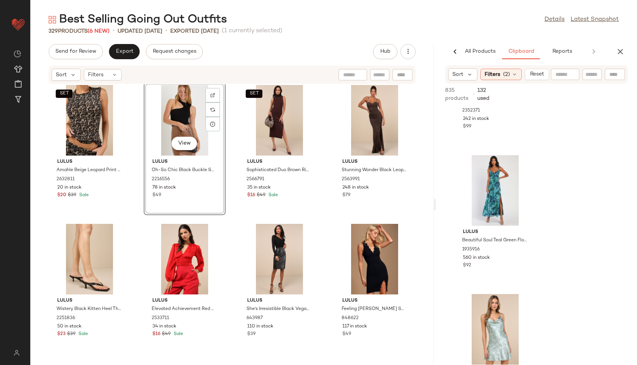
scroll to position [1402, 0]
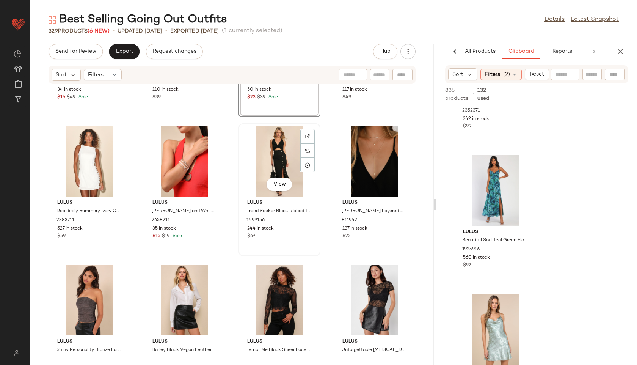
scroll to position [1638, 0]
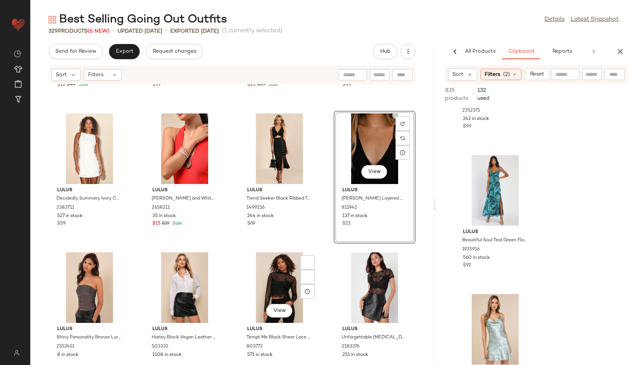
scroll to position [1649, 0]
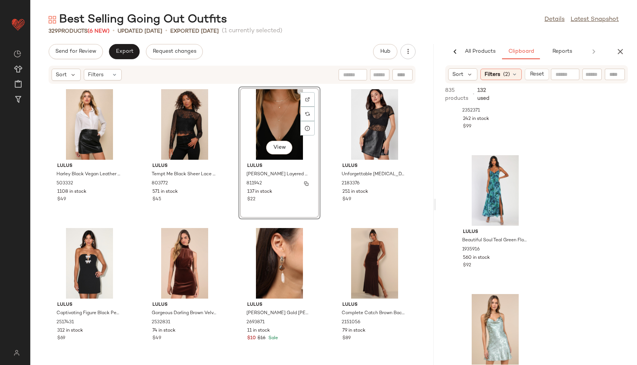
scroll to position [1819, 0]
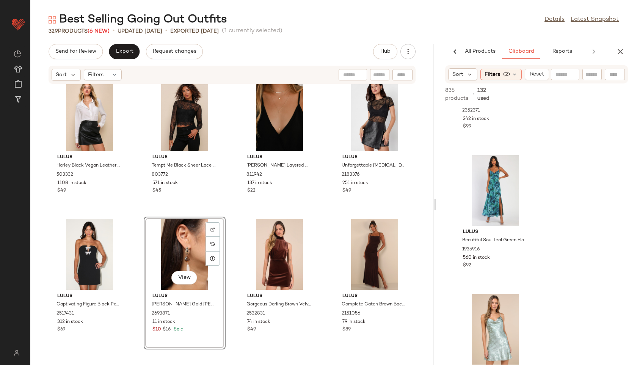
drag, startPoint x: 280, startPoint y: 250, endPoint x: 199, endPoint y: 5, distance: 258.6
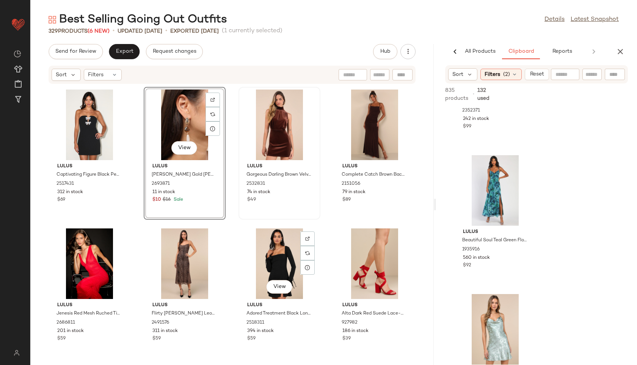
scroll to position [1948, 0]
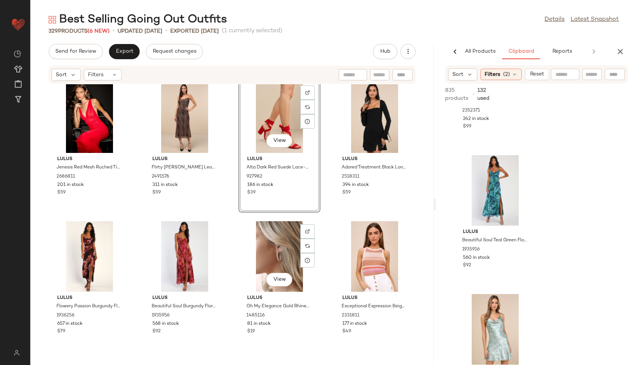
scroll to position [2094, 0]
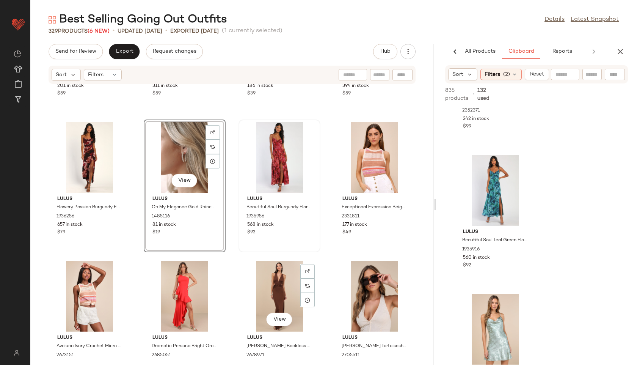
scroll to position [2234, 0]
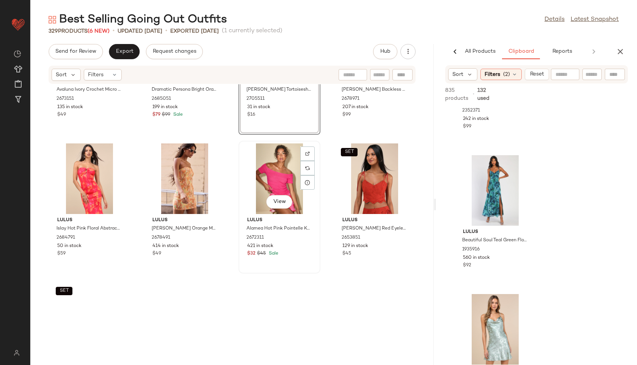
scroll to position [2462, 0]
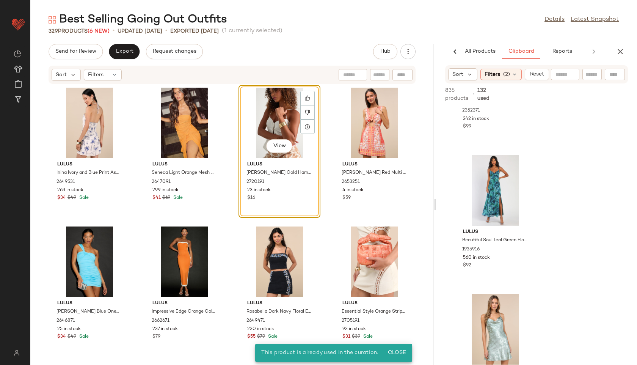
scroll to position [2931, 0]
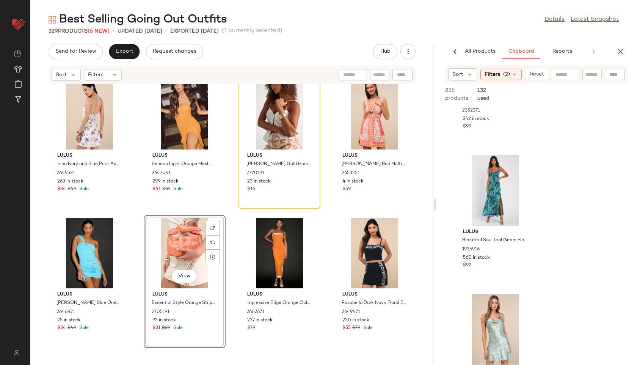
drag, startPoint x: 366, startPoint y: 284, endPoint x: 171, endPoint y: 1, distance: 343.9
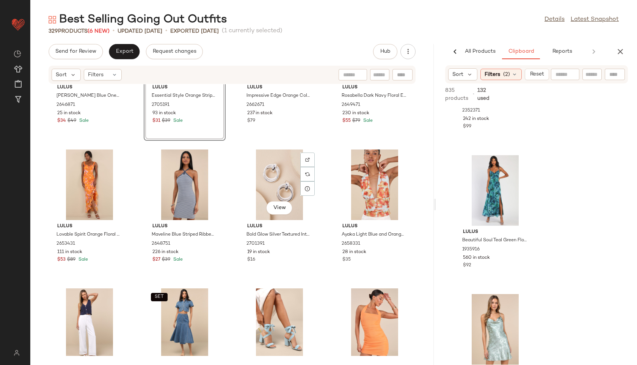
scroll to position [3187, 0]
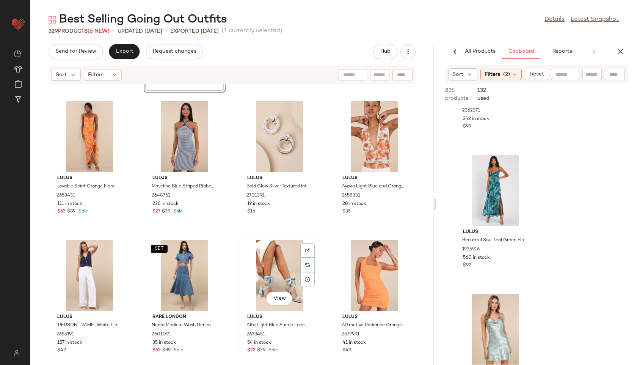
click at [262, 265] on div "View" at bounding box center [279, 275] width 77 height 71
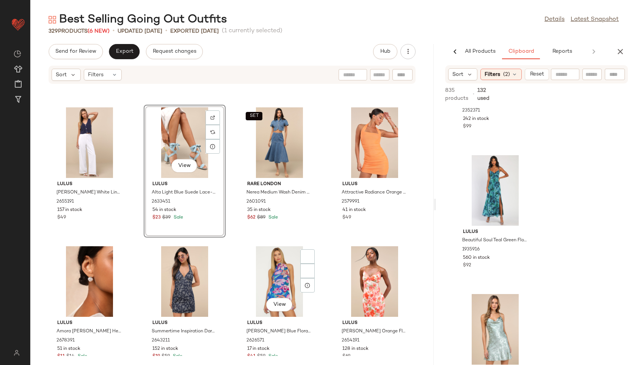
scroll to position [3336, 0]
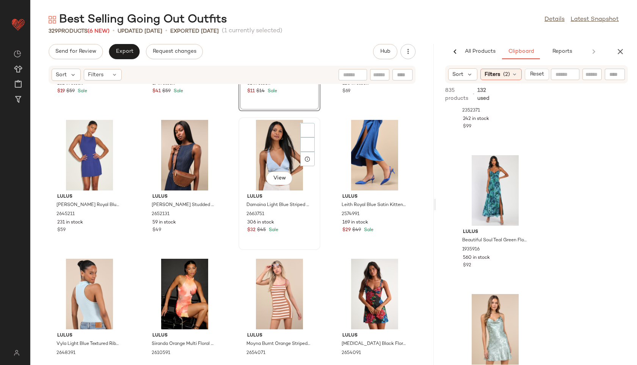
scroll to position [3583, 0]
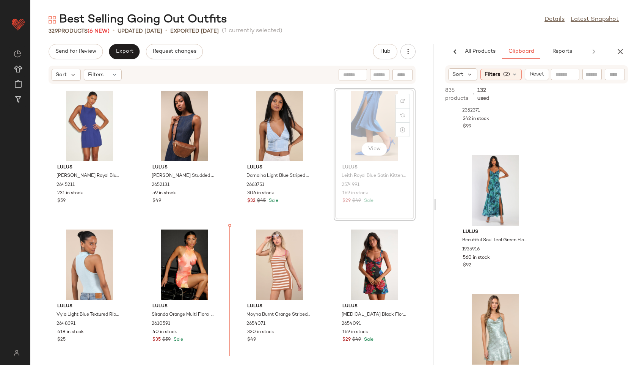
scroll to position [3616, 0]
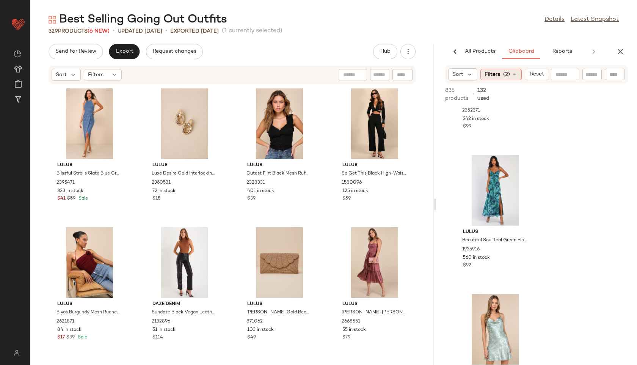
click at [507, 79] on div "Filters (2)" at bounding box center [501, 74] width 41 height 11
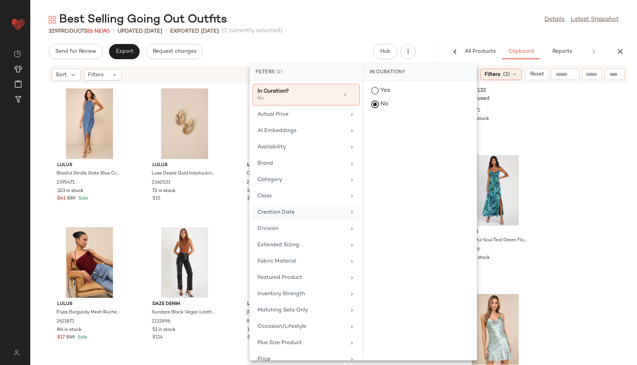
scroll to position [115, 0]
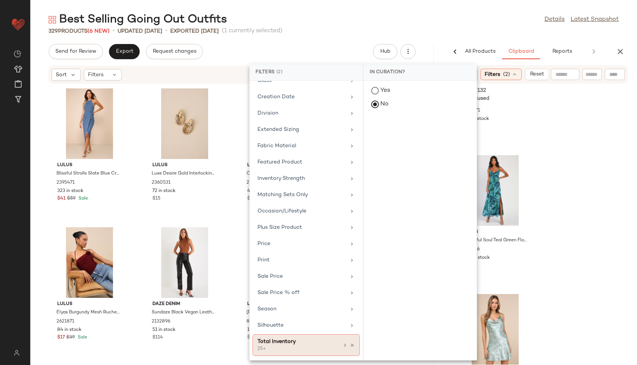
click at [285, 345] on div "Total Inventory" at bounding box center [299, 342] width 82 height 8
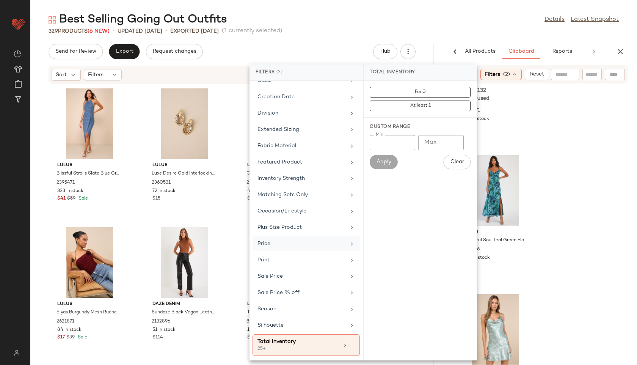
scroll to position [0, 0]
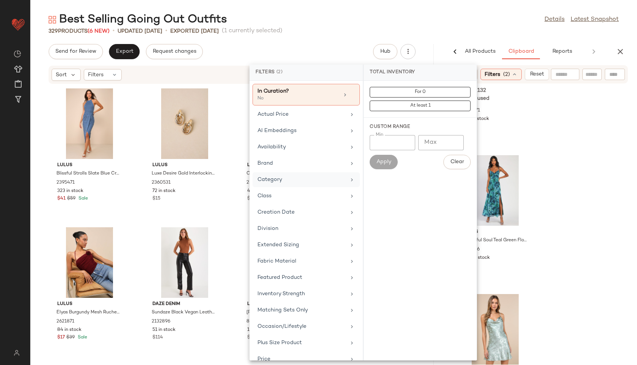
click at [294, 179] on div "Category" at bounding box center [302, 180] width 88 height 8
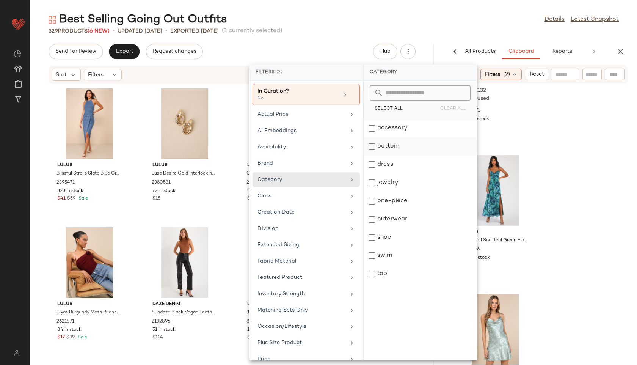
click at [390, 156] on div "bottom" at bounding box center [420, 165] width 113 height 18
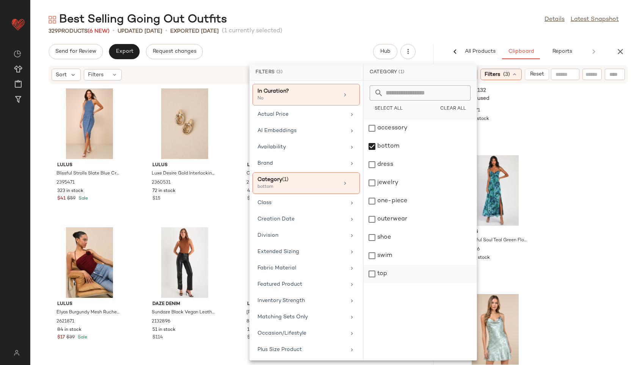
click at [381, 271] on div "top" at bounding box center [420, 274] width 113 height 18
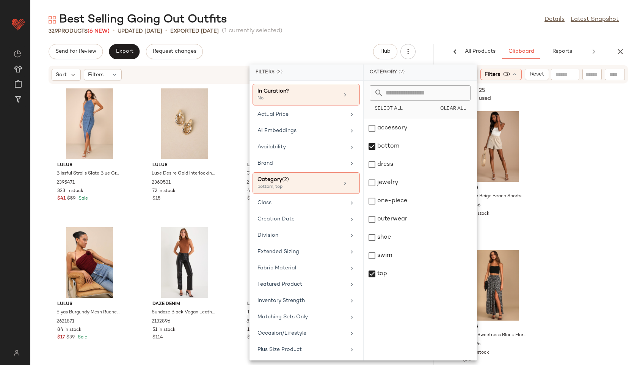
click at [462, 12] on div "Best Selling Going Out Outfits Details Latest Snapshot" at bounding box center [333, 19] width 607 height 15
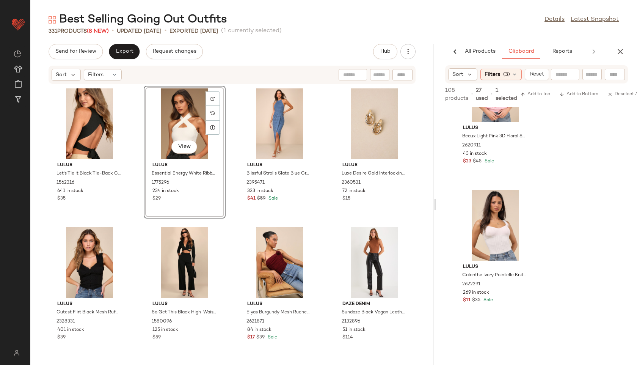
scroll to position [1477, 0]
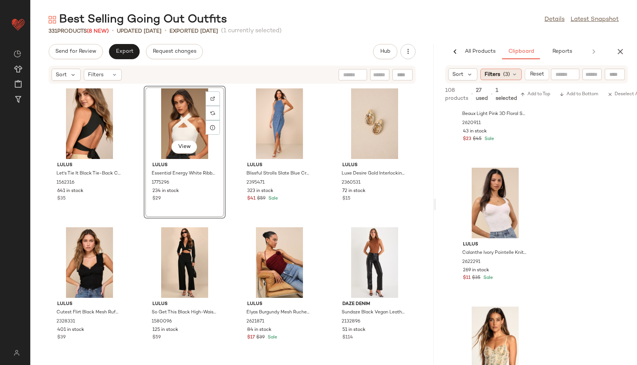
click at [506, 79] on div "Filters (3)" at bounding box center [501, 74] width 41 height 11
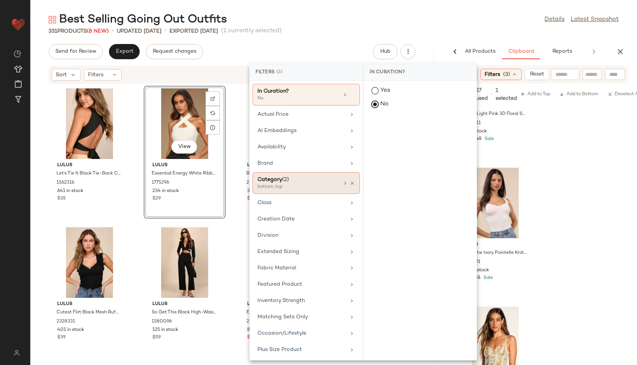
click at [303, 184] on div "bottom, top" at bounding box center [296, 187] width 76 height 7
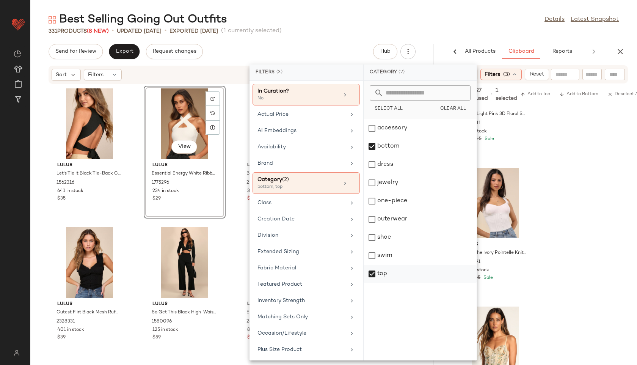
click at [381, 271] on div "top" at bounding box center [420, 274] width 113 height 18
click at [445, 27] on div "Best Selling Going Out Outfits Details Latest Snapshot" at bounding box center [333, 19] width 607 height 15
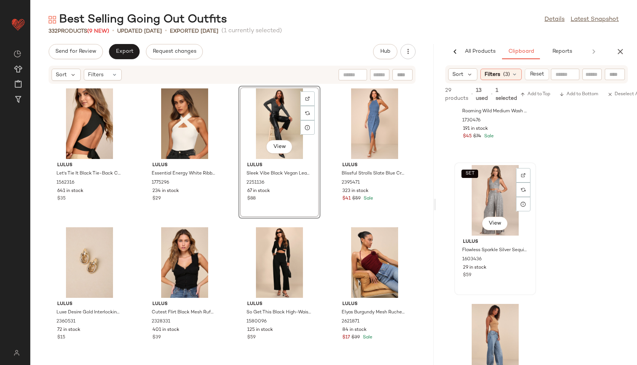
scroll to position [1480, 0]
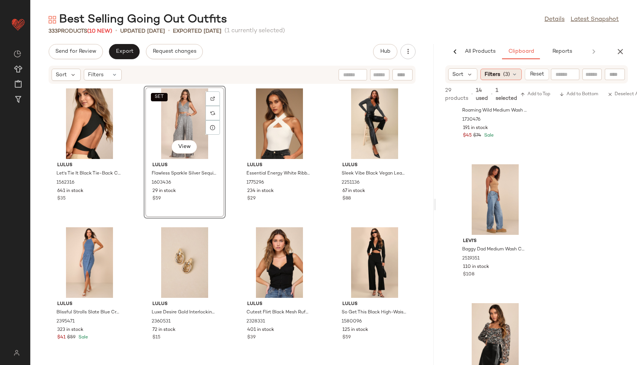
click at [509, 76] on span "(3)" at bounding box center [506, 75] width 7 height 8
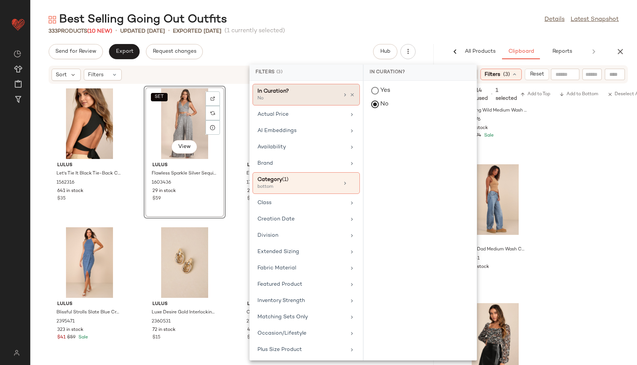
click at [324, 92] on div "In Curation?" at bounding box center [299, 91] width 82 height 8
click at [305, 178] on div "Category (1)" at bounding box center [299, 180] width 82 height 8
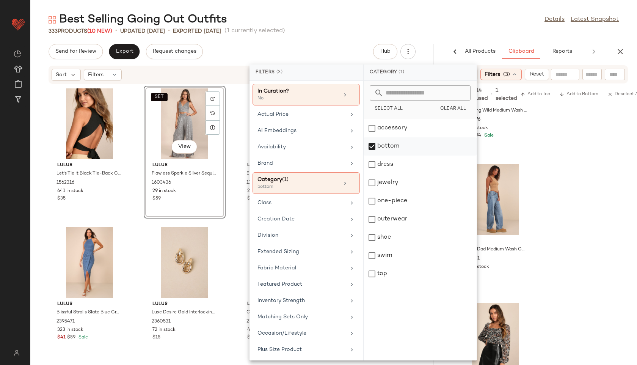
click at [391, 156] on div "bottom" at bounding box center [420, 165] width 113 height 18
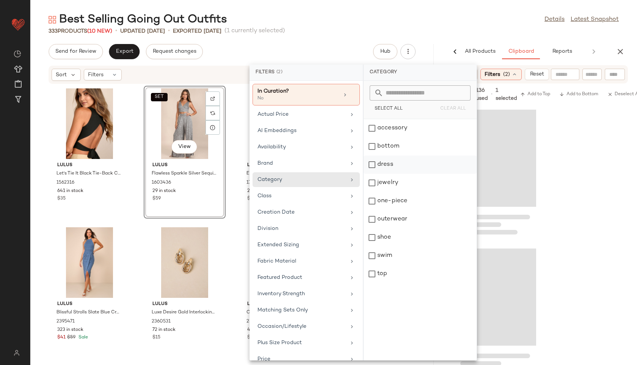
click at [388, 174] on div "dress" at bounding box center [420, 183] width 113 height 18
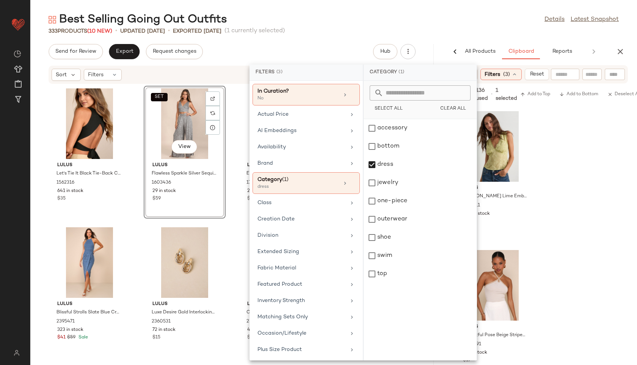
click at [440, 24] on div "Best Selling Going Out Outfits Details Latest Snapshot" at bounding box center [333, 19] width 607 height 15
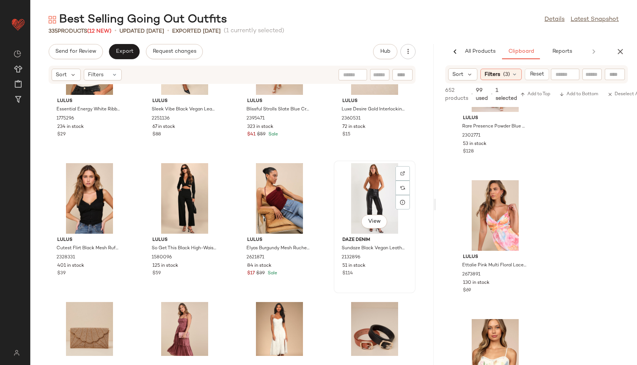
scroll to position [0, 0]
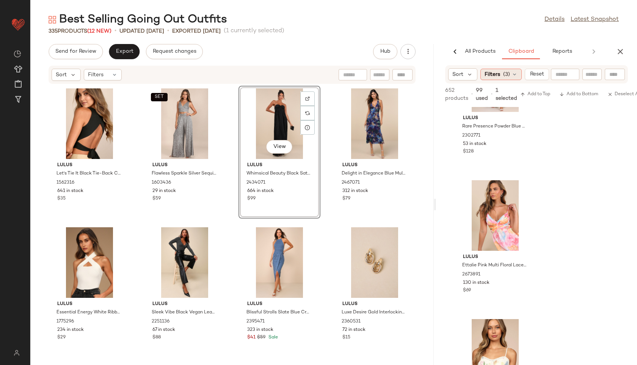
click at [505, 77] on span "(3)" at bounding box center [506, 75] width 7 height 8
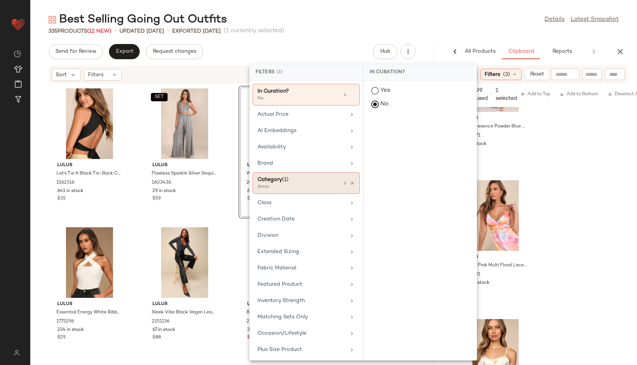
click at [291, 186] on div "dress" at bounding box center [296, 187] width 76 height 7
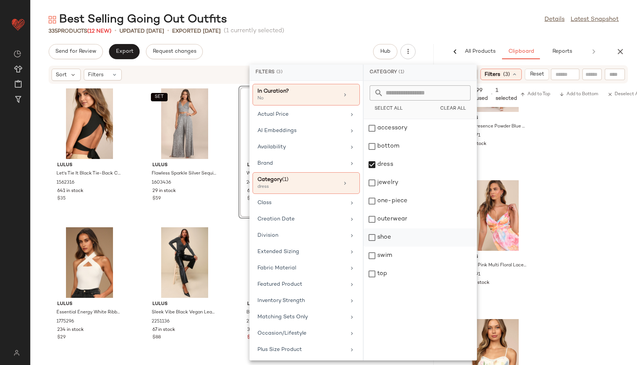
click at [388, 247] on div "shoe" at bounding box center [420, 256] width 113 height 18
click at [388, 174] on div "dress" at bounding box center [420, 183] width 113 height 18
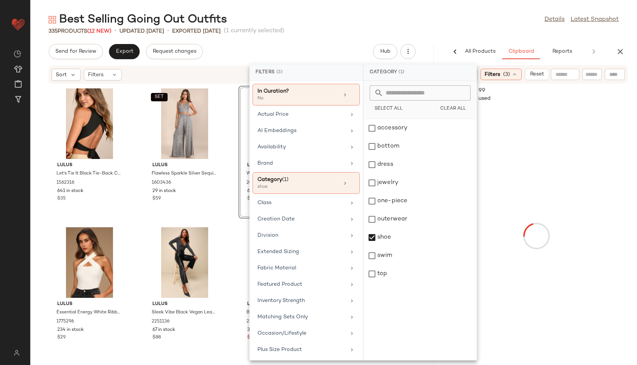
click at [445, 30] on div "335 Products (12 New) • updated Aug 13th • Exported Aug 11th (1 currently selec…" at bounding box center [333, 31] width 607 height 8
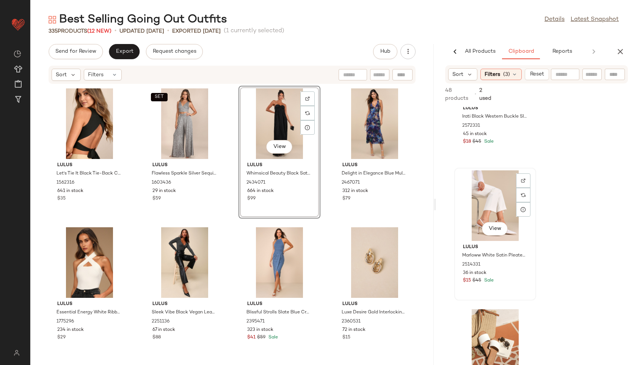
scroll to position [88, 0]
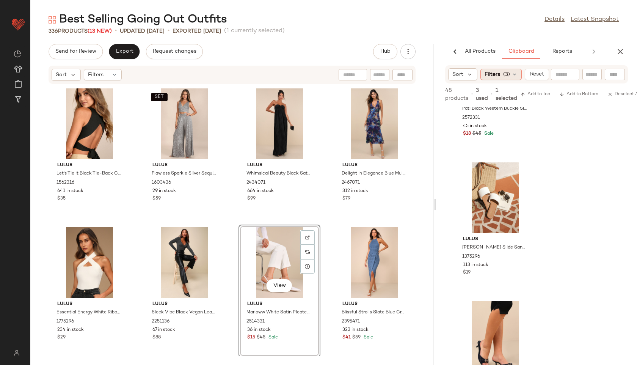
click at [501, 78] on div "Filters (3)" at bounding box center [501, 74] width 41 height 11
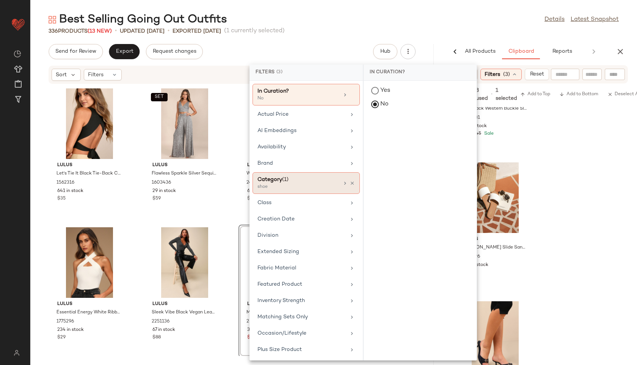
click at [315, 182] on div "Category (1)" at bounding box center [299, 180] width 82 height 8
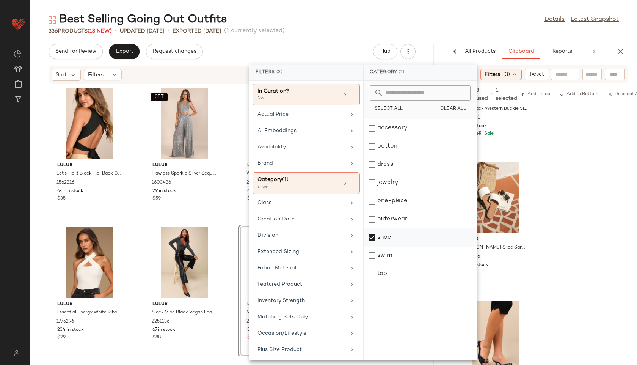
click at [383, 247] on div "shoe" at bounding box center [420, 256] width 113 height 18
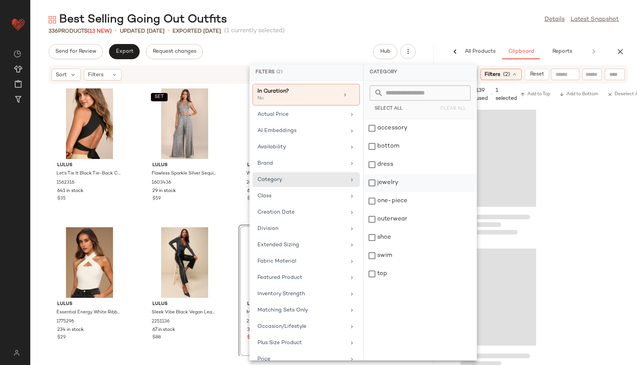
click at [389, 192] on div "jewelry" at bounding box center [420, 201] width 113 height 18
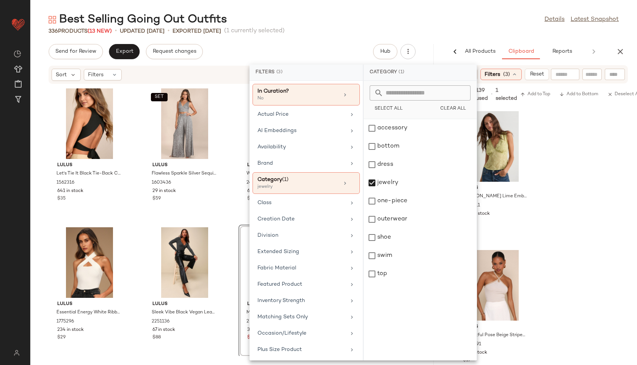
click at [459, 17] on div "Best Selling Going Out Outfits Details Latest Snapshot" at bounding box center [333, 19] width 607 height 15
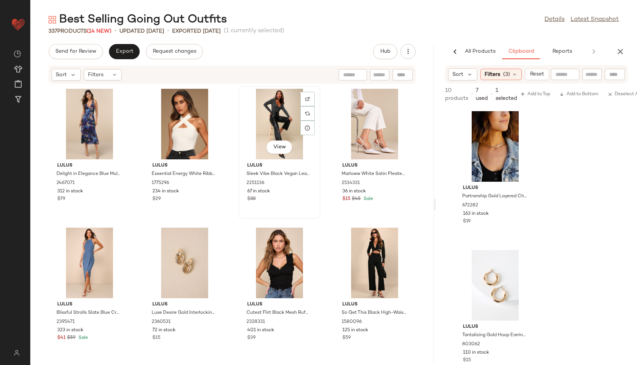
scroll to position [159, 0]
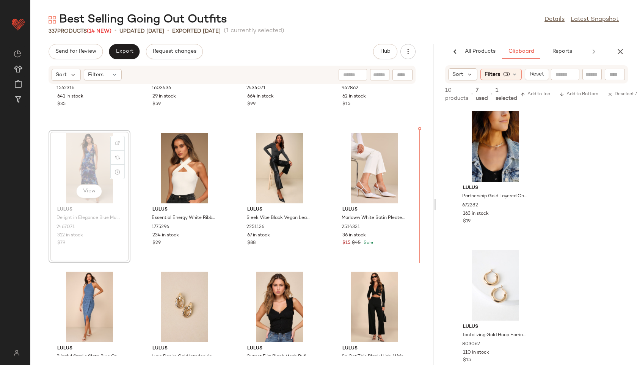
scroll to position [89, 0]
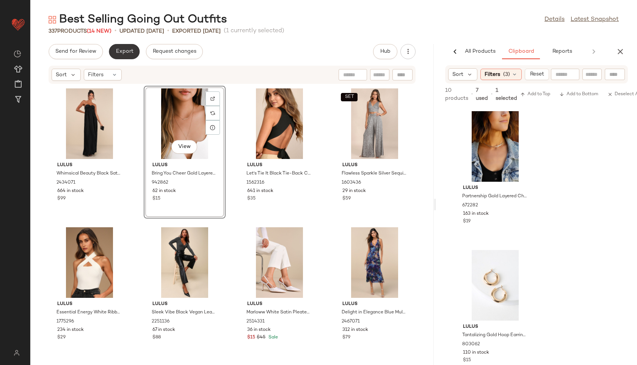
click at [117, 52] on span "Export" at bounding box center [124, 52] width 18 height 6
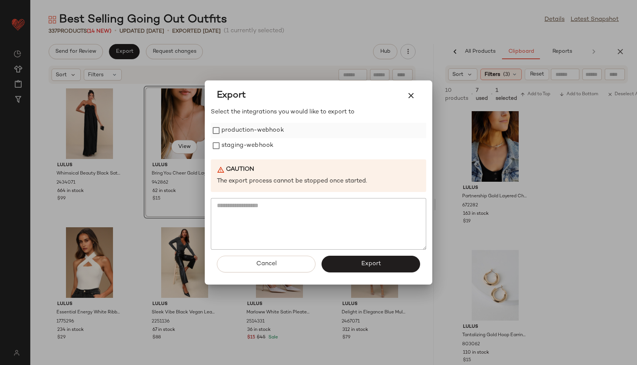
click at [231, 131] on label "production-webhook" at bounding box center [253, 130] width 63 height 15
click at [232, 141] on label "staging-webhook" at bounding box center [248, 145] width 52 height 15
click at [350, 265] on button "Export" at bounding box center [371, 264] width 99 height 17
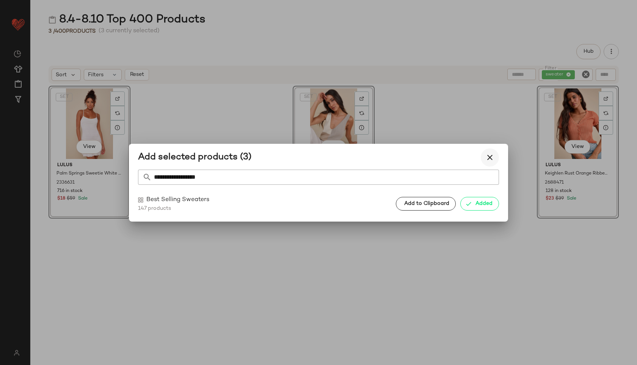
click at [489, 156] on icon "button" at bounding box center [490, 157] width 9 height 9
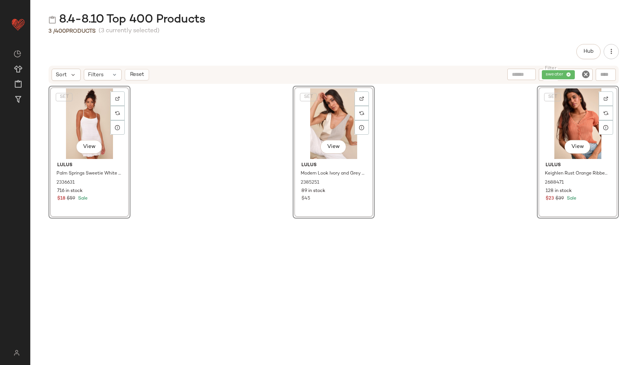
click at [585, 75] on icon "Clear Filter" at bounding box center [586, 74] width 9 height 9
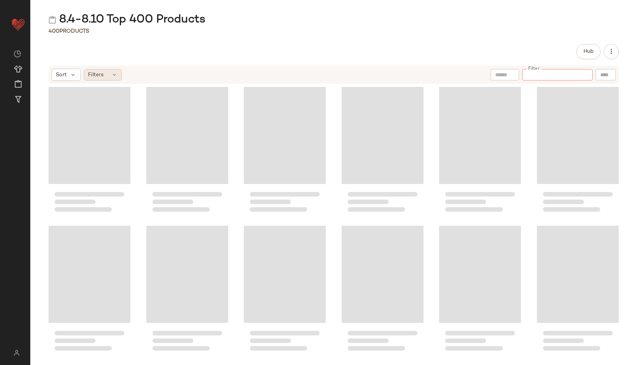
click at [108, 72] on div "Filters" at bounding box center [103, 74] width 38 height 11
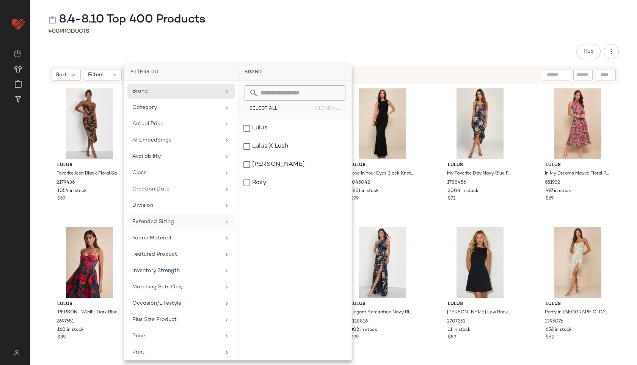
scroll to position [85, 0]
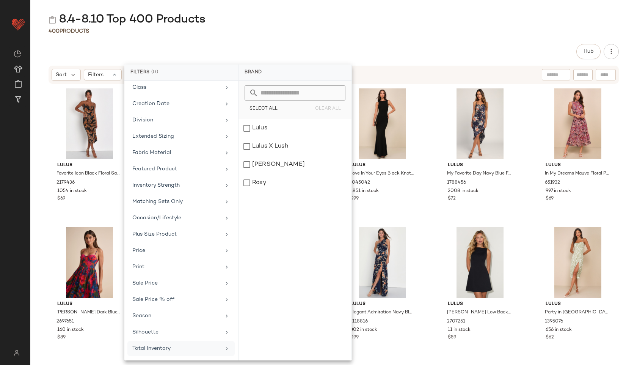
click at [160, 346] on div "Total Inventory" at bounding box center [176, 348] width 88 height 8
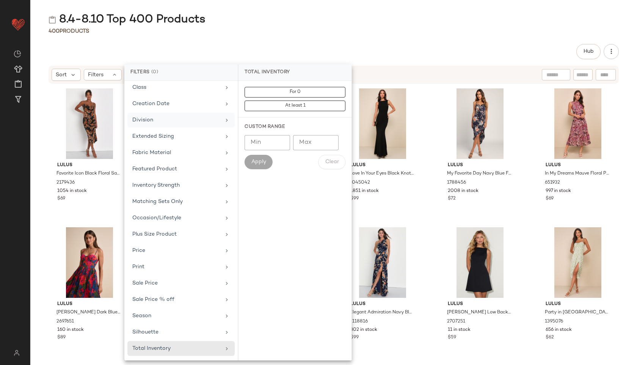
scroll to position [0, 0]
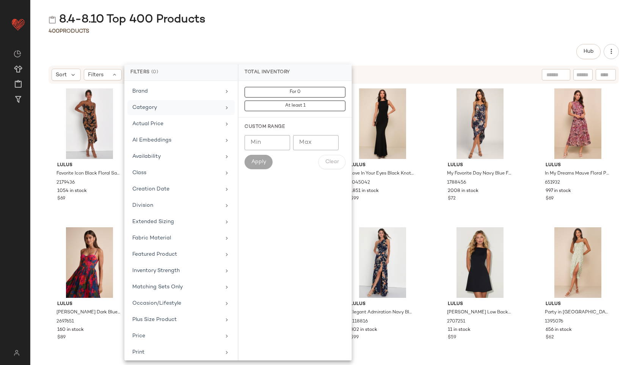
click at [176, 110] on div "Category" at bounding box center [176, 108] width 88 height 8
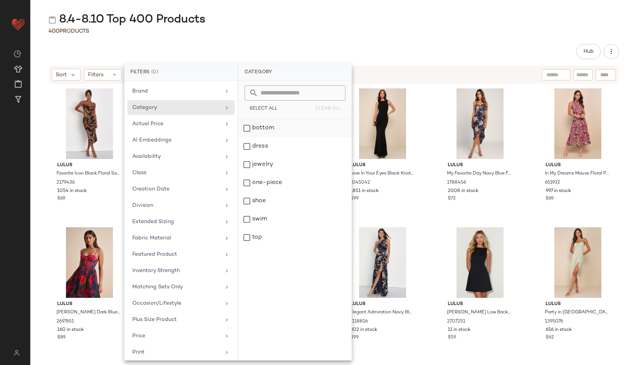
click at [263, 137] on div "bottom" at bounding box center [295, 146] width 113 height 18
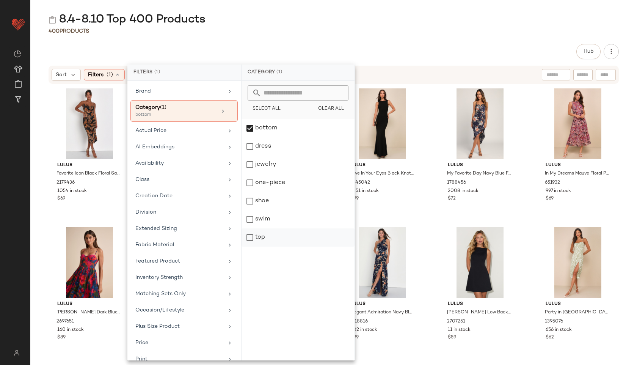
click at [258, 234] on div "top" at bounding box center [298, 237] width 113 height 18
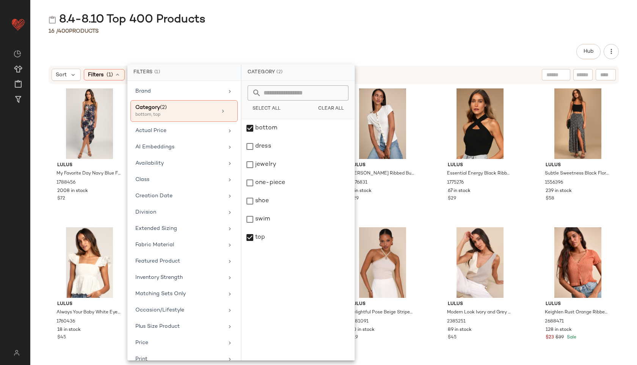
click at [318, 24] on div "8.4-8.10 Top 400 Products" at bounding box center [333, 19] width 607 height 15
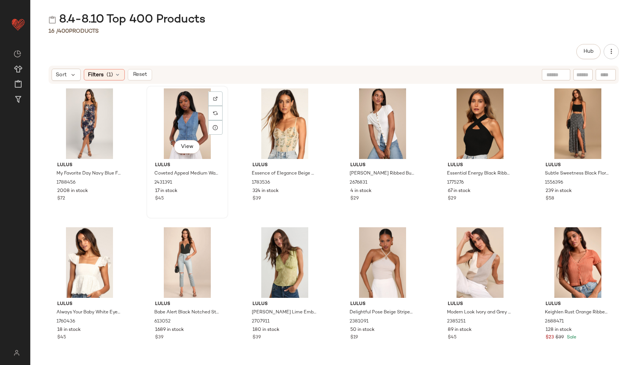
click at [169, 116] on div "View" at bounding box center [187, 123] width 77 height 71
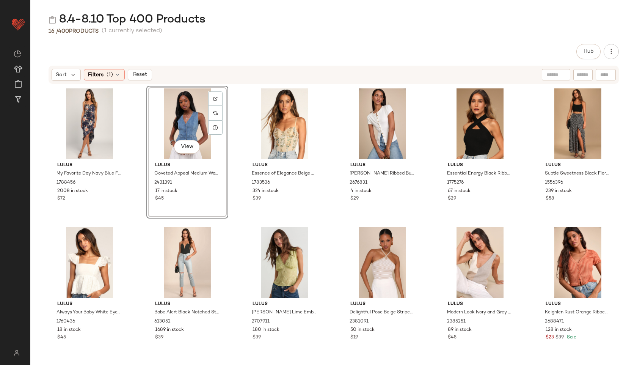
scroll to position [140, 0]
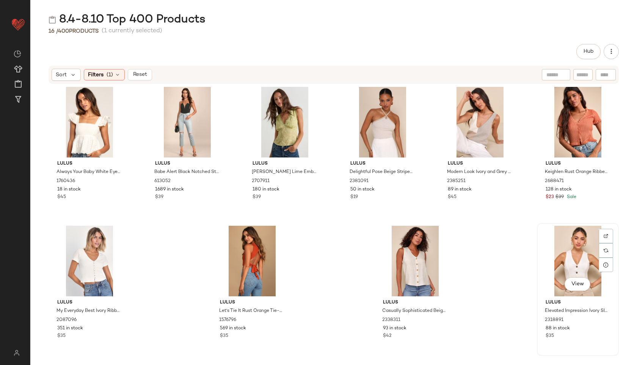
click at [571, 256] on div "View" at bounding box center [578, 261] width 77 height 71
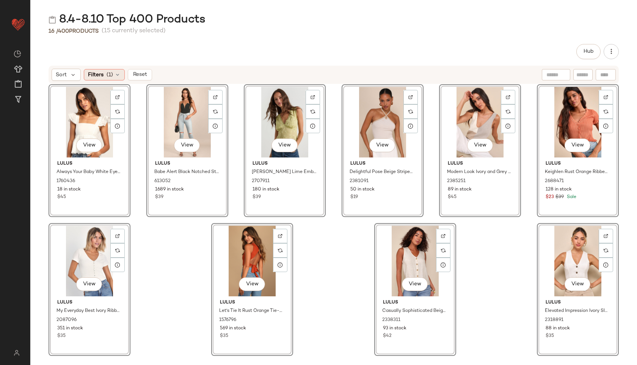
click at [116, 75] on icon at bounding box center [118, 75] width 6 height 6
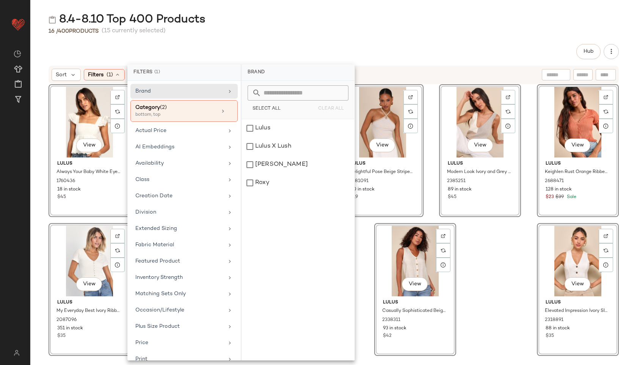
click at [177, 40] on div "8.4-8.10 Top 400 Products 16 / 400 Products (15 currently selected) Hub Sort Fi…" at bounding box center [333, 188] width 607 height 353
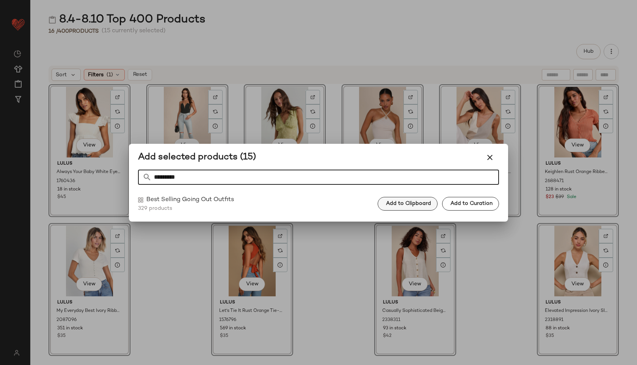
type input "*********"
click at [409, 205] on span "Add to Clipboard" at bounding box center [409, 204] width 46 height 6
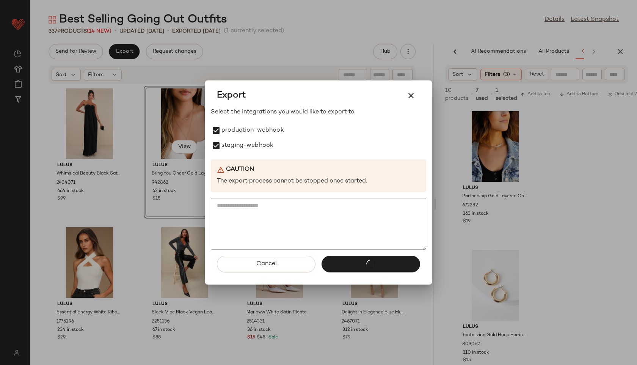
scroll to position [0, 74]
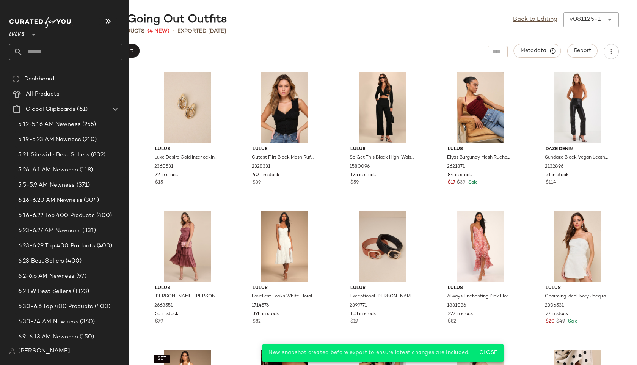
click at [45, 50] on input "text" at bounding box center [73, 52] width 100 height 16
click at [24, 52] on input "**********" at bounding box center [65, 52] width 113 height 16
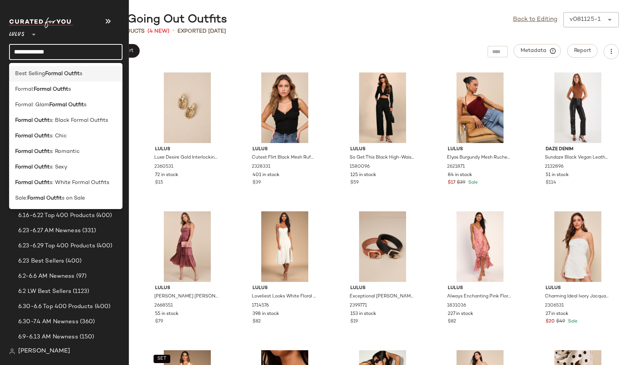
type input "**********"
click at [64, 97] on div "Best Selling Formal Outfit s" at bounding box center [65, 105] width 113 height 16
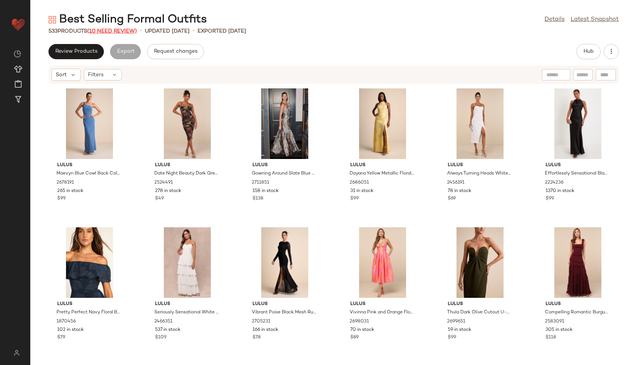
click at [134, 32] on span "(10 Need Review)" at bounding box center [112, 31] width 50 height 6
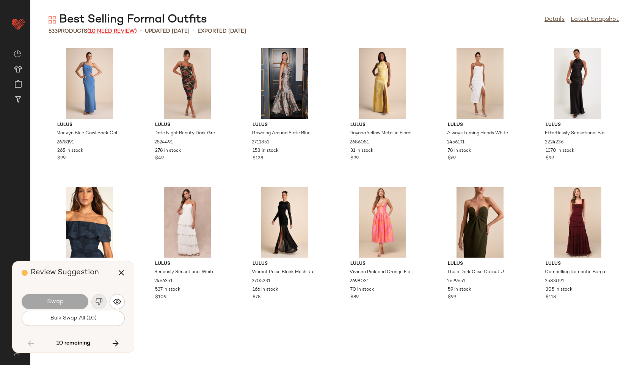
scroll to position [9997, 0]
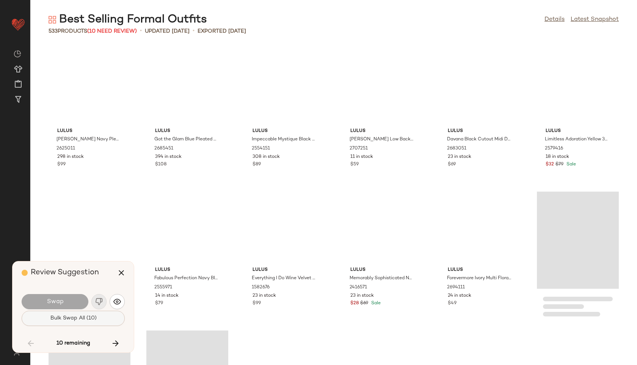
click at [79, 325] on button "Bulk Swap All (10)" at bounding box center [73, 318] width 103 height 15
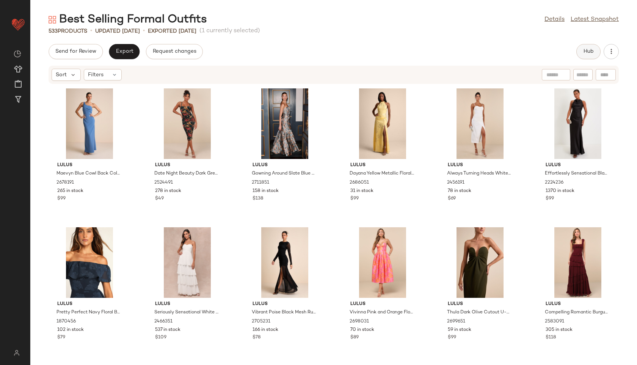
click at [588, 52] on span "Hub" at bounding box center [588, 52] width 11 height 6
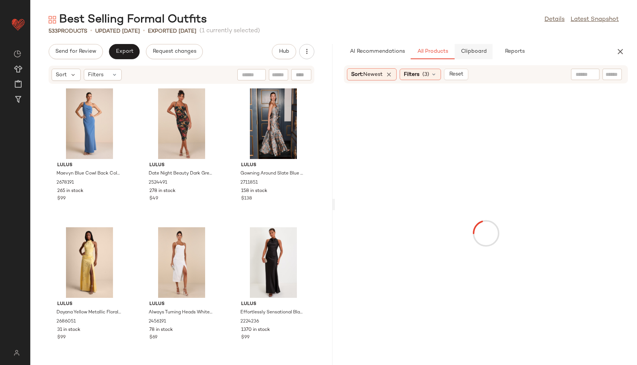
click at [473, 52] on span "Clipboard" at bounding box center [474, 52] width 26 height 6
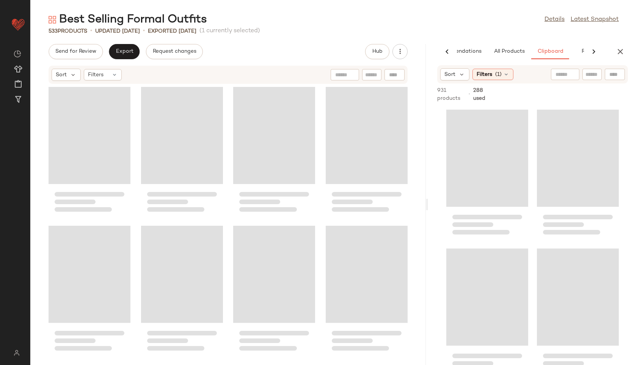
scroll to position [0, 37]
drag, startPoint x: 333, startPoint y: 205, endPoint x: 466, endPoint y: 215, distance: 133.1
click at [466, 215] on div "Best Selling Formal Outfits Details Latest Snapshot 533 Products • updated [DAT…" at bounding box center [333, 188] width 607 height 353
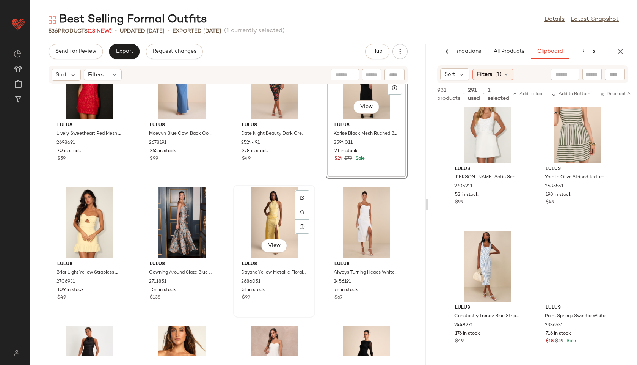
scroll to position [91, 0]
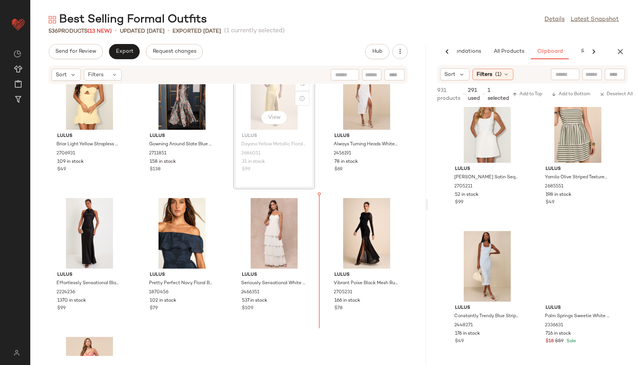
scroll to position [171, 0]
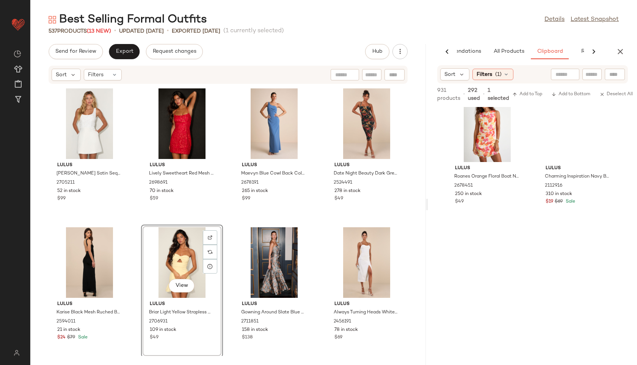
scroll to position [4469, 0]
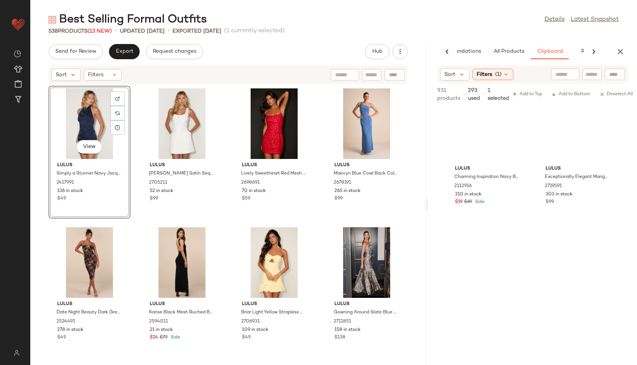
scroll to position [4330, 0]
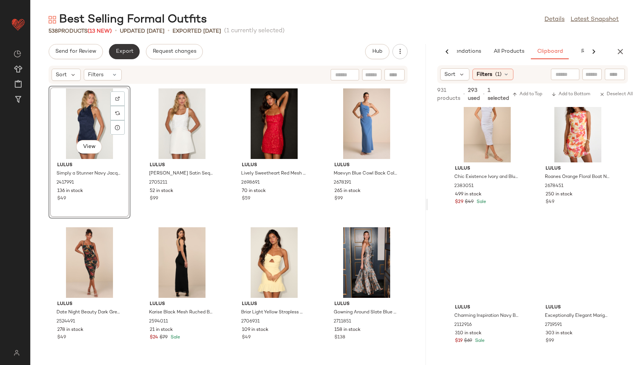
click at [131, 47] on button "Export" at bounding box center [124, 51] width 31 height 15
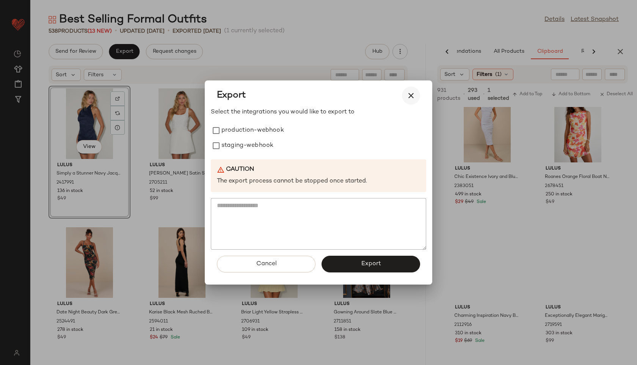
click at [414, 94] on icon "button" at bounding box center [411, 95] width 9 height 9
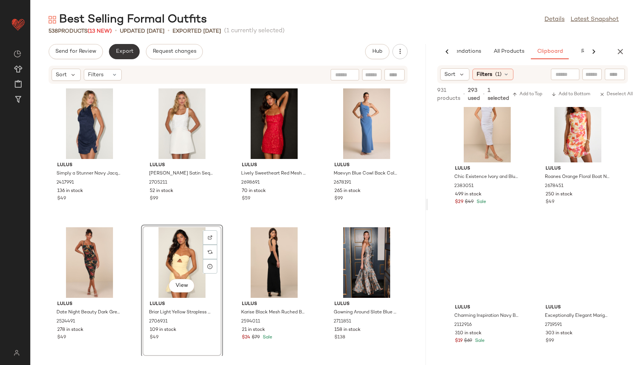
click at [118, 58] on button "Export" at bounding box center [124, 51] width 31 height 15
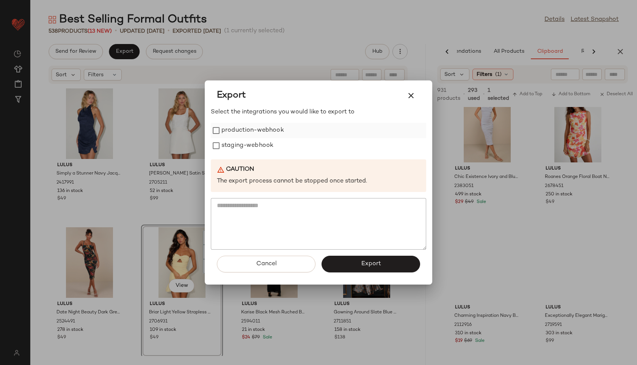
click at [250, 127] on label "production-webhook" at bounding box center [253, 130] width 63 height 15
click at [253, 145] on label "staging-webhook" at bounding box center [248, 145] width 52 height 15
click at [361, 266] on span "Export" at bounding box center [371, 263] width 20 height 7
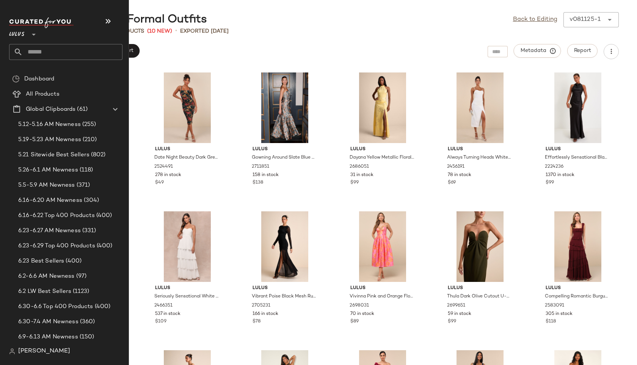
click at [31, 52] on input "text" at bounding box center [73, 52] width 100 height 16
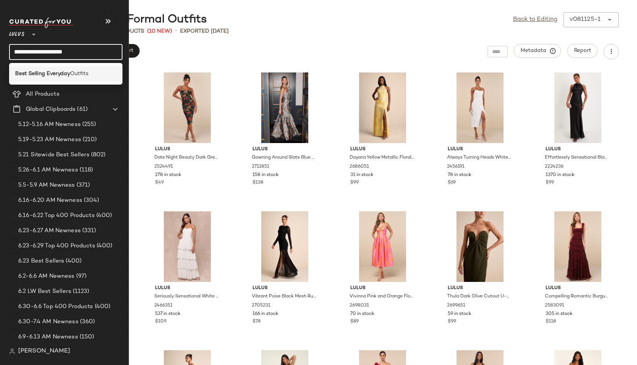
type input "**********"
click at [41, 74] on b "Best Selling Everyday" at bounding box center [42, 74] width 55 height 8
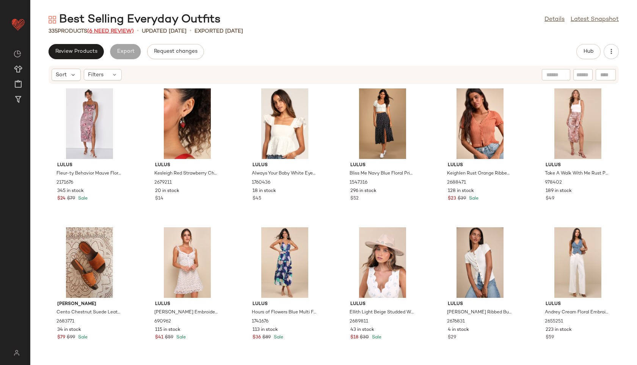
click at [124, 30] on span "(6 Need Review)" at bounding box center [110, 31] width 47 height 6
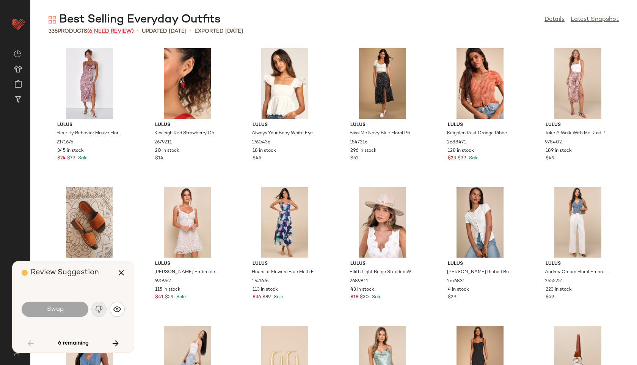
scroll to position [1388, 0]
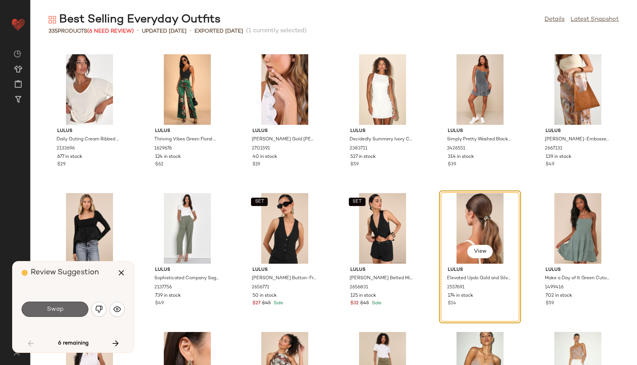
click at [73, 311] on button "Swap" at bounding box center [55, 309] width 67 height 15
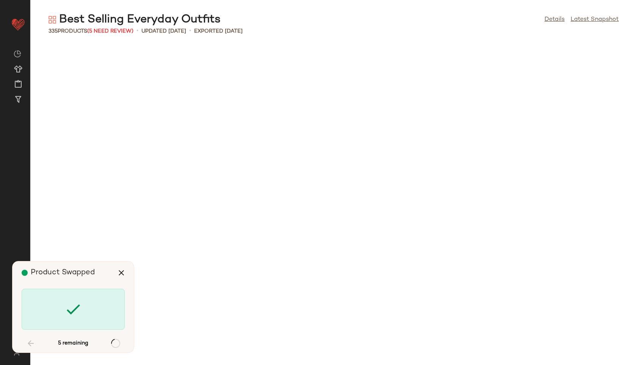
scroll to position [2222, 0]
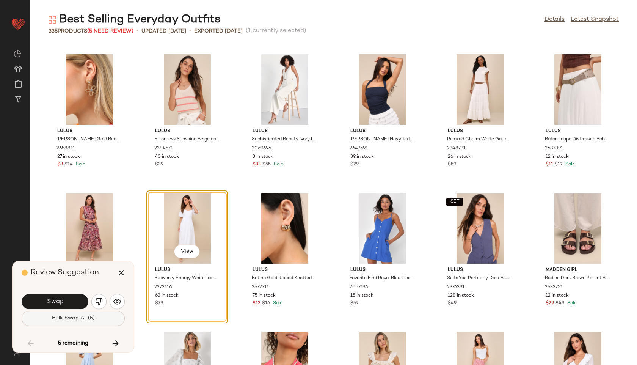
click at [85, 312] on button "Bulk Swap All (5)" at bounding box center [73, 318] width 103 height 15
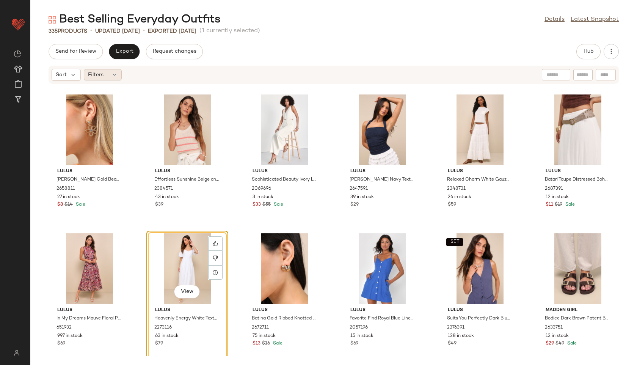
click at [105, 75] on div "Filters" at bounding box center [103, 74] width 38 height 11
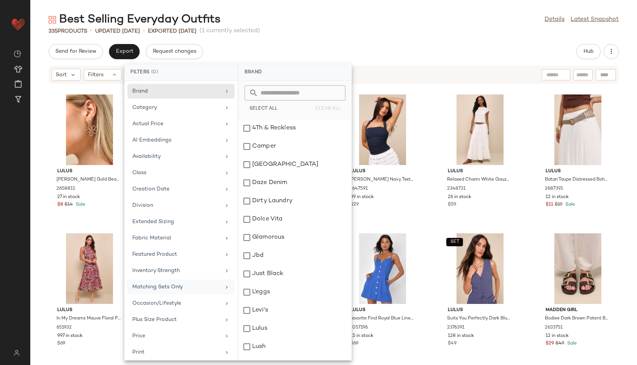
scroll to position [85, 0]
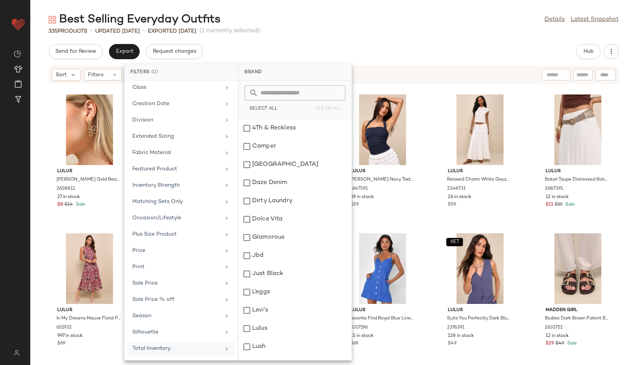
click at [171, 346] on div "Total Inventory" at bounding box center [176, 348] width 88 height 8
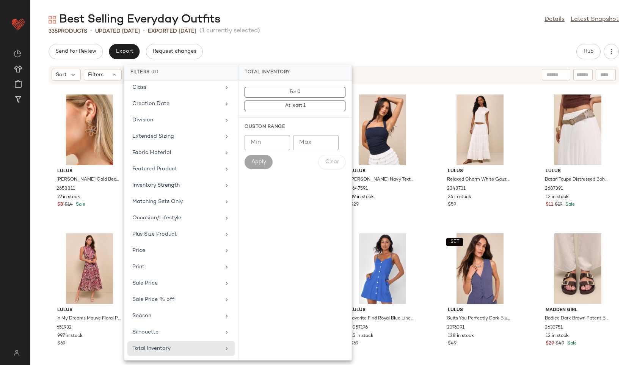
click at [303, 141] on input "Max" at bounding box center [316, 142] width 46 height 15
type input "**"
click at [267, 162] on button "Apply" at bounding box center [259, 162] width 28 height 14
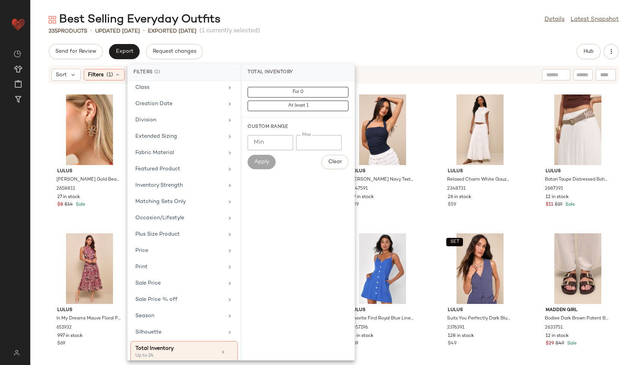
click at [334, 26] on div "Best Selling Everyday Outfits Details Latest Snapshot" at bounding box center [333, 19] width 607 height 15
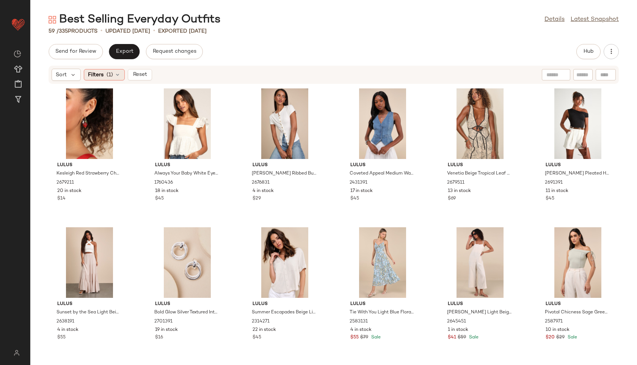
click at [101, 76] on span "Filters" at bounding box center [96, 75] width 16 height 8
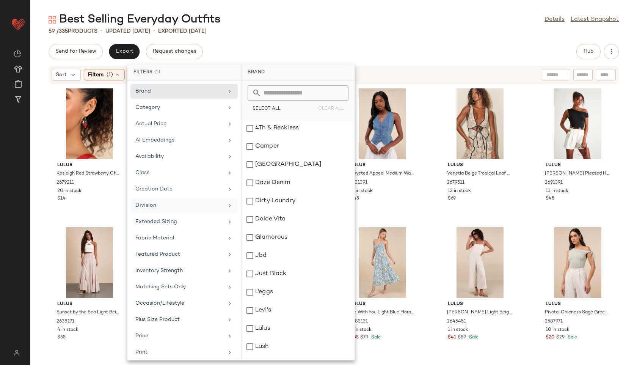
scroll to position [92, 0]
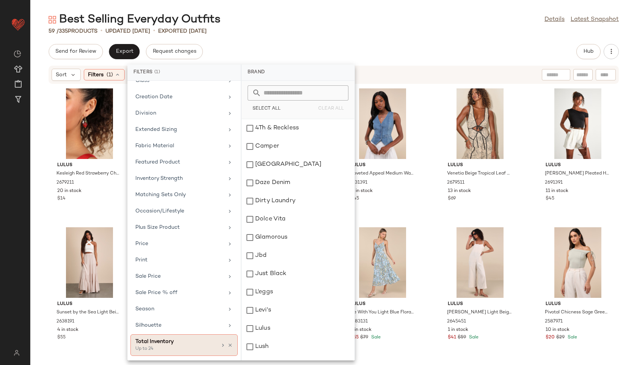
click at [203, 351] on div "Up to 24" at bounding box center [173, 349] width 76 height 7
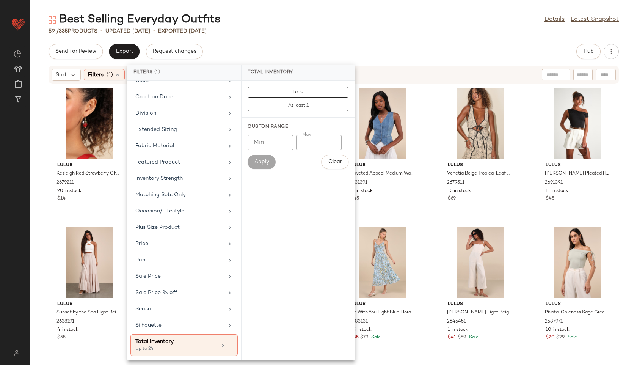
click at [343, 37] on div "Best Selling Everyday Outfits Details Latest Snapshot 59 / 335 Products • updat…" at bounding box center [333, 188] width 607 height 353
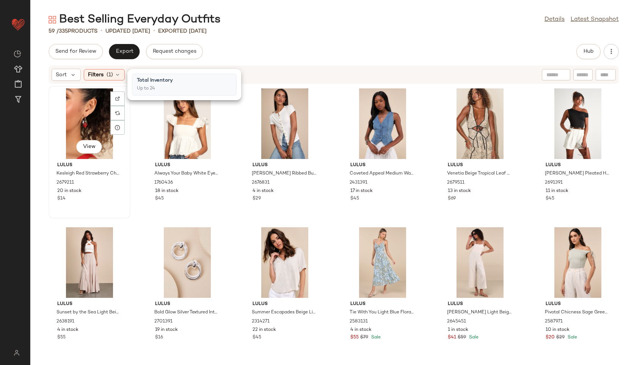
click at [87, 117] on div "View" at bounding box center [89, 123] width 77 height 71
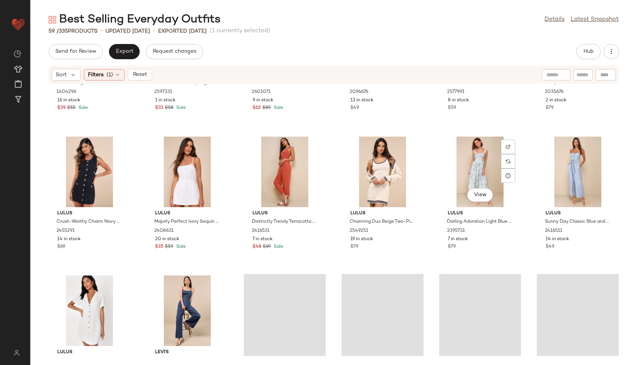
scroll to position [1118, 0]
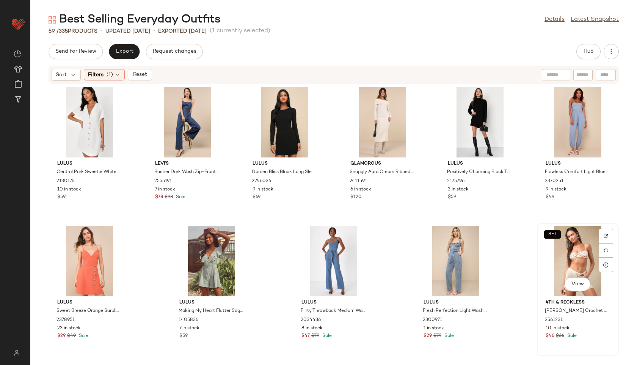
click at [583, 263] on div "SET View" at bounding box center [578, 261] width 77 height 71
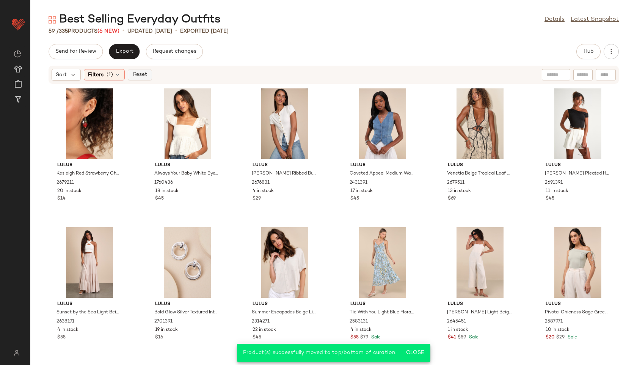
click at [145, 74] on span "Reset" at bounding box center [139, 75] width 14 height 6
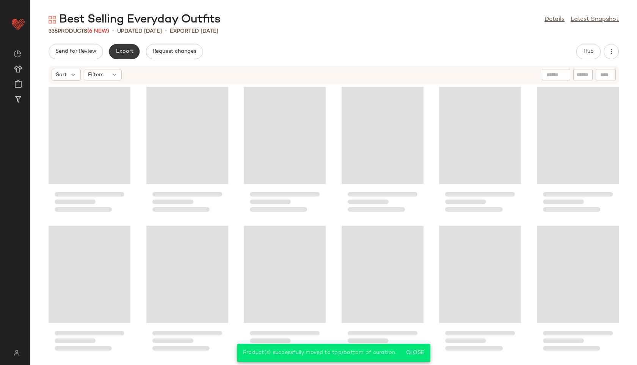
click at [126, 54] on span "Export" at bounding box center [124, 52] width 18 height 6
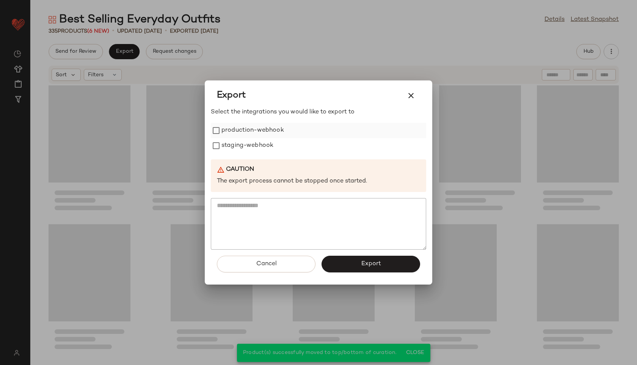
click at [244, 130] on label "production-webhook" at bounding box center [253, 130] width 63 height 15
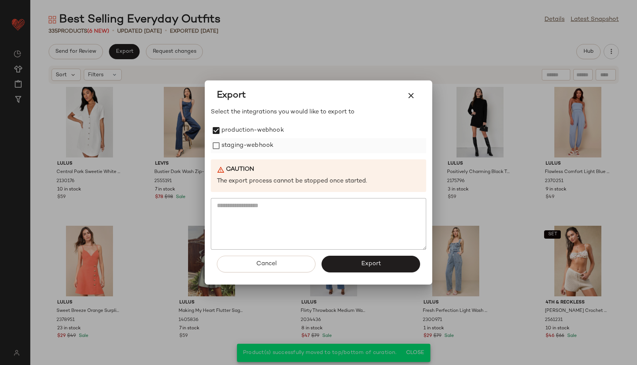
click at [249, 146] on label "staging-webhook" at bounding box center [248, 145] width 52 height 15
click at [365, 265] on span "Export" at bounding box center [371, 263] width 20 height 7
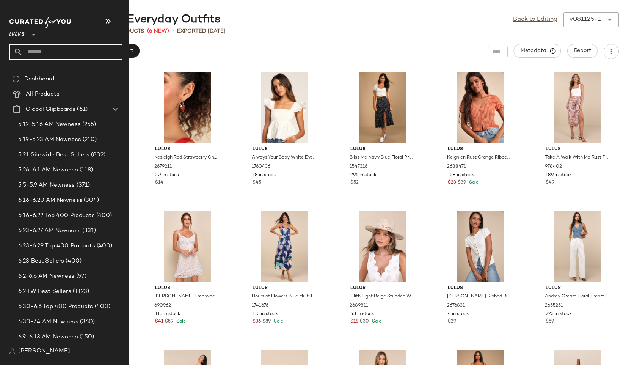
click at [49, 53] on input "text" at bounding box center [73, 52] width 100 height 16
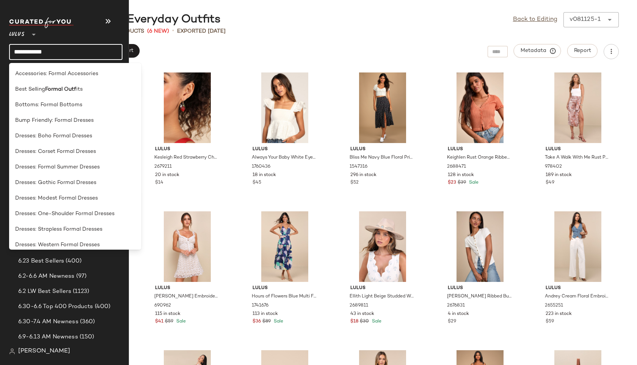
type input "**********"
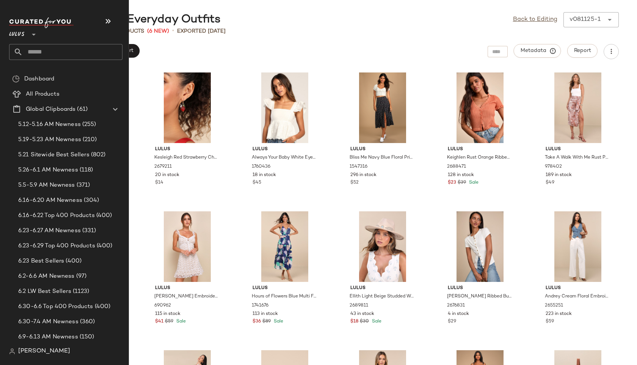
click at [55, 52] on input "text" at bounding box center [73, 52] width 100 height 16
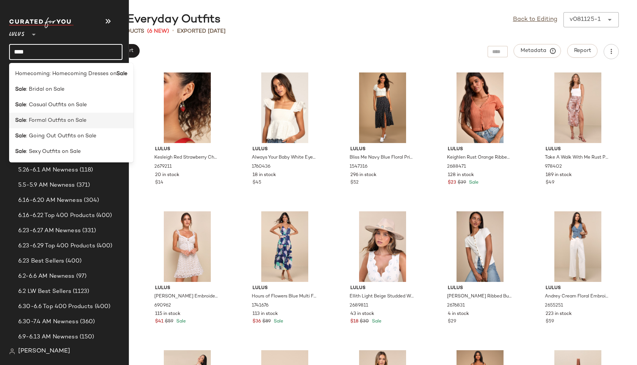
type input "****"
click at [61, 118] on span ": Formal Outfits on Sale" at bounding box center [56, 120] width 60 height 8
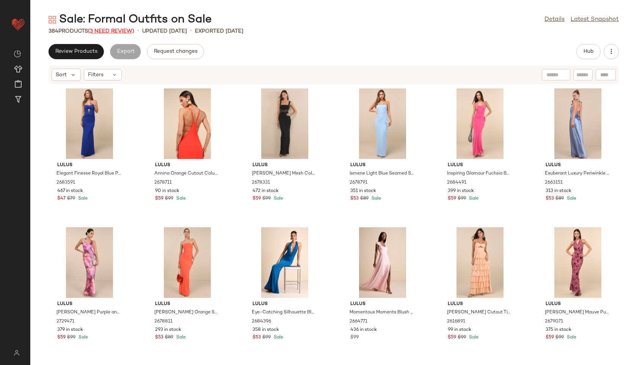
click at [115, 31] on span "(3 Need Review)" at bounding box center [111, 31] width 46 height 6
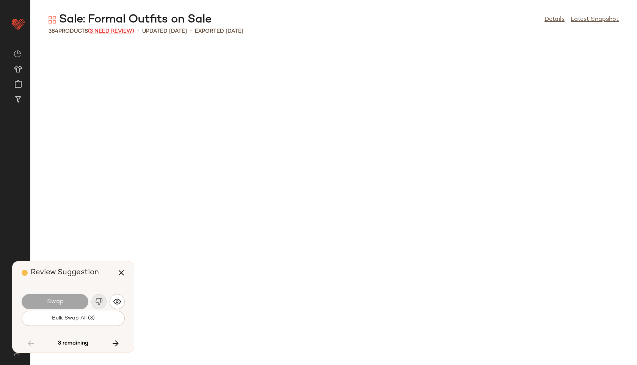
scroll to position [3332, 0]
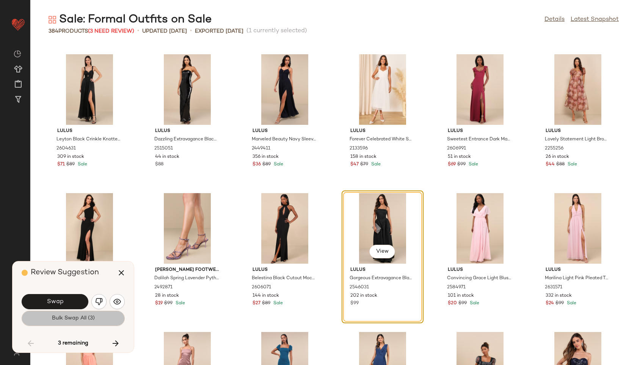
click at [76, 316] on span "Bulk Swap All (3)" at bounding box center [73, 318] width 43 height 6
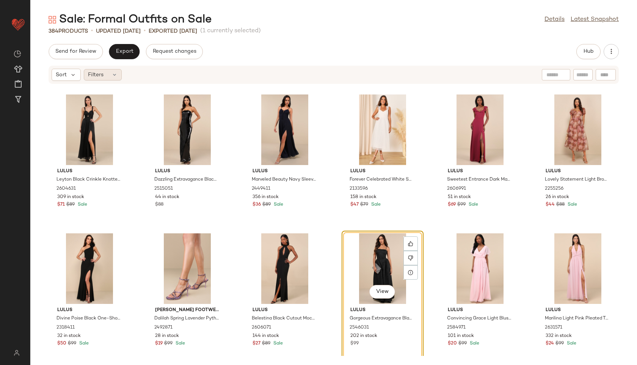
click at [101, 74] on span "Filters" at bounding box center [96, 75] width 16 height 8
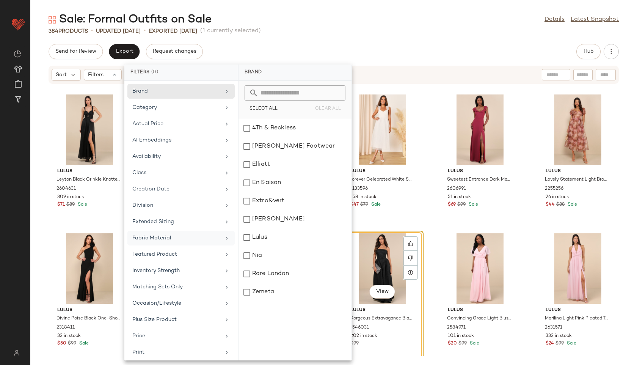
scroll to position [85, 0]
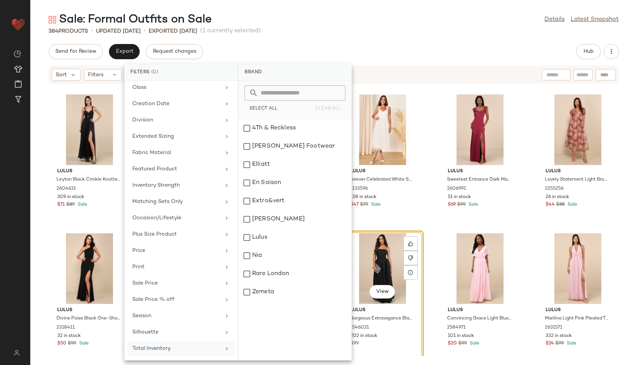
click at [163, 347] on div "Total Inventory" at bounding box center [176, 348] width 88 height 8
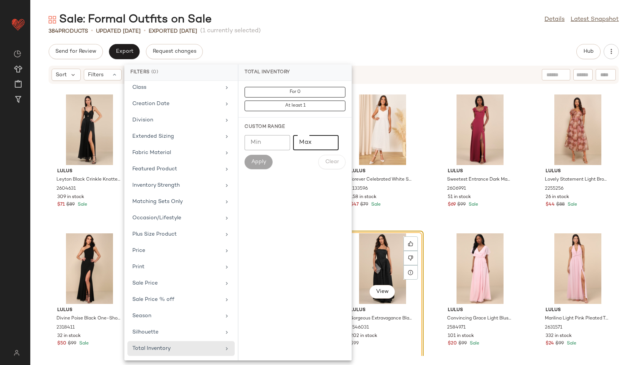
click at [303, 142] on input "Max" at bounding box center [316, 142] width 46 height 15
type input "**"
click at [253, 157] on button "Apply" at bounding box center [259, 162] width 28 height 14
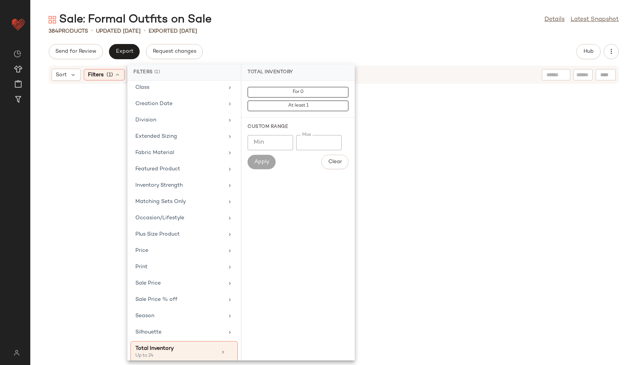
click at [335, 25] on div "Sale: Formal Outfits on Sale Details Latest Snapshot" at bounding box center [333, 19] width 607 height 15
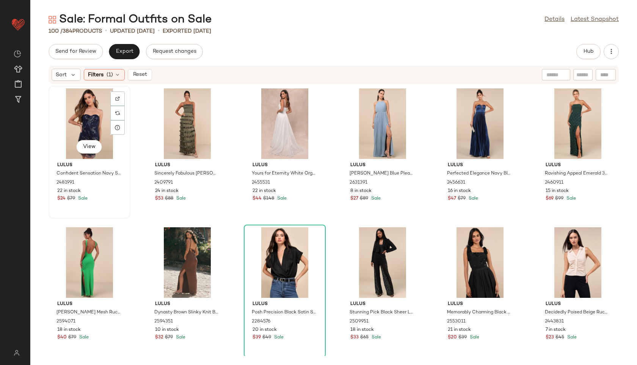
click at [87, 115] on div "View" at bounding box center [89, 123] width 77 height 71
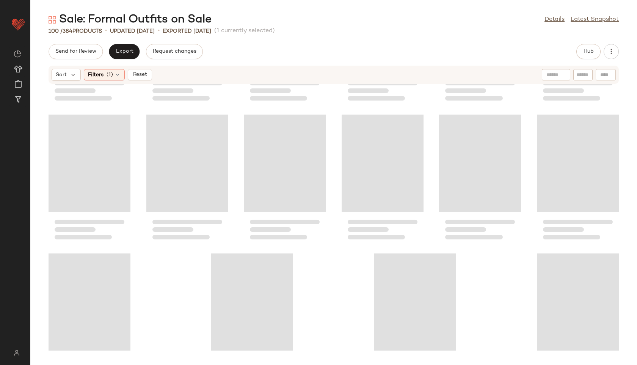
scroll to position [2090, 0]
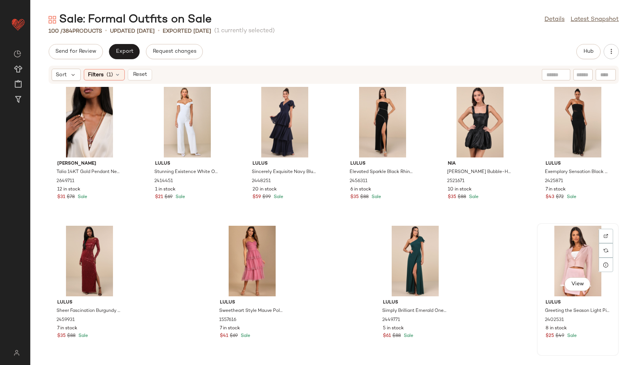
click at [572, 273] on div "View" at bounding box center [578, 261] width 77 height 71
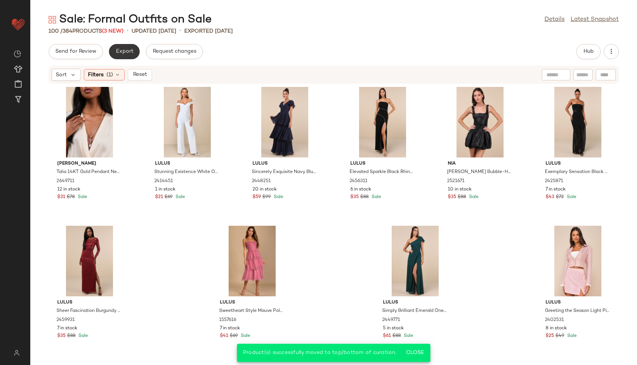
click at [125, 48] on button "Export" at bounding box center [124, 51] width 31 height 15
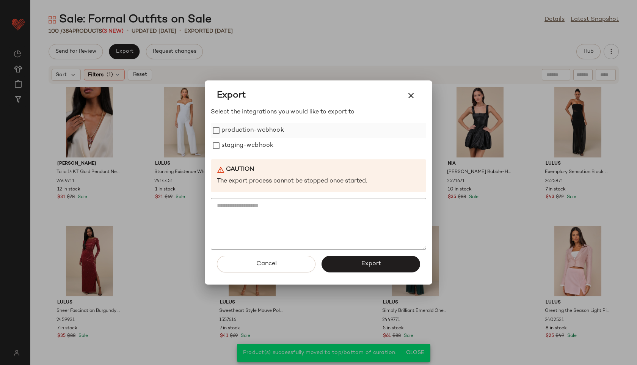
click at [236, 131] on label "production-webhook" at bounding box center [253, 130] width 63 height 15
click at [238, 150] on label "staging-webhook" at bounding box center [248, 145] width 52 height 15
click at [360, 261] on button "Export" at bounding box center [371, 264] width 99 height 17
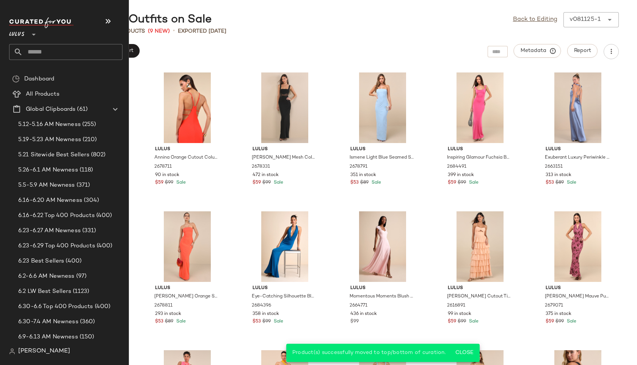
click at [37, 50] on input "text" at bounding box center [73, 52] width 100 height 16
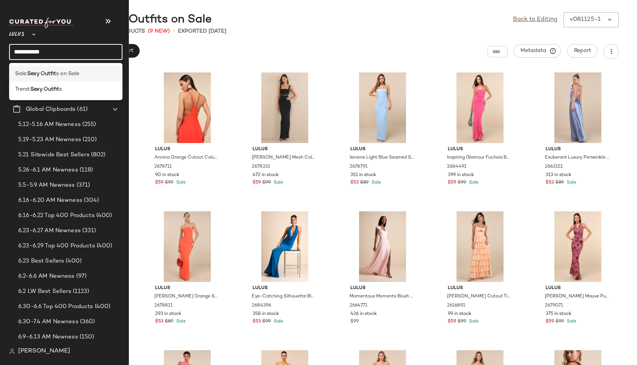
type input "**********"
click at [27, 76] on span "Sale:" at bounding box center [21, 74] width 12 height 8
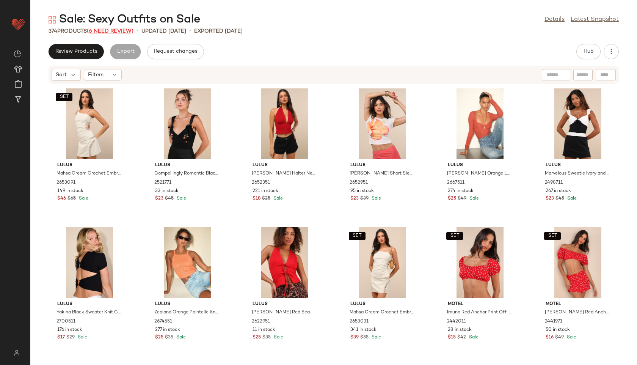
click at [118, 32] on span "(6 Need Review)" at bounding box center [110, 31] width 47 height 6
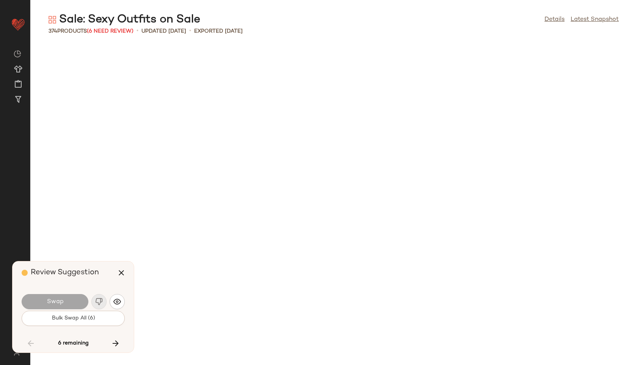
scroll to position [6942, 0]
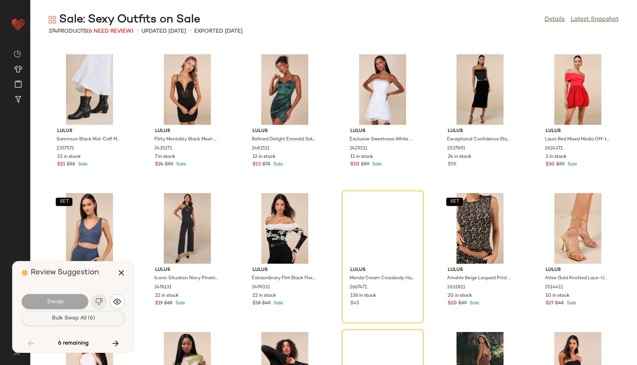
click at [74, 321] on span "Bulk Swap All (6)" at bounding box center [73, 318] width 44 height 6
